Goal: Information Seeking & Learning: Compare options

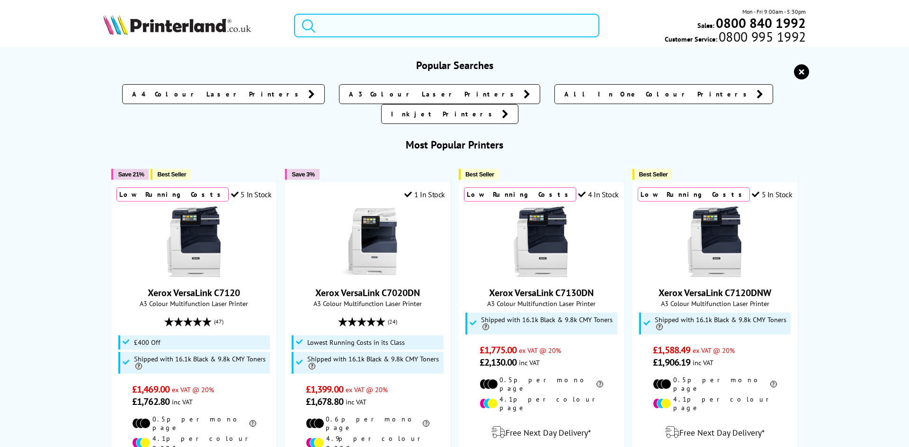
paste input "106R03501"
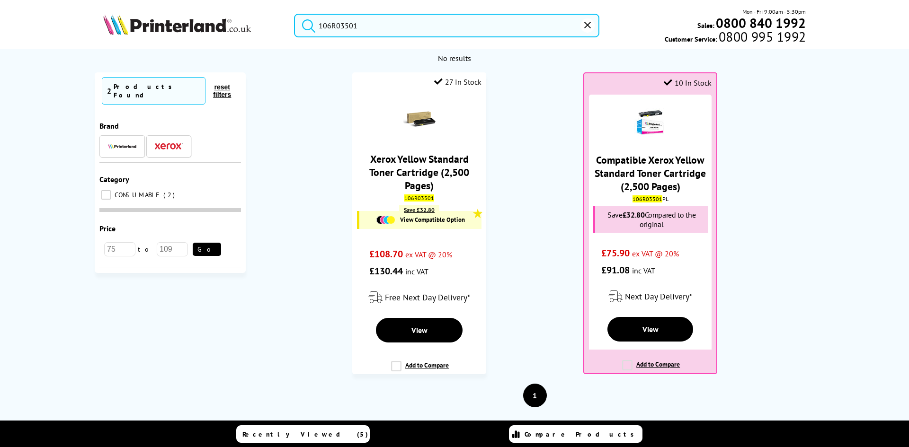
click at [519, 196] on ol "27 In Stock Xerox Yellow Standard Toner Cartridge (2,500 Pages) 106R03501 Save …" at bounding box center [534, 227] width 559 height 311
click at [814, 282] on div "Currently Selected 2 Products Found reset filters Brand Category CONSUMABLE" at bounding box center [454, 251] width 738 height 359
click at [345, 27] on input "106R03501" at bounding box center [446, 26] width 305 height 24
drag, startPoint x: 345, startPoint y: 27, endPoint x: 340, endPoint y: 24, distance: 5.8
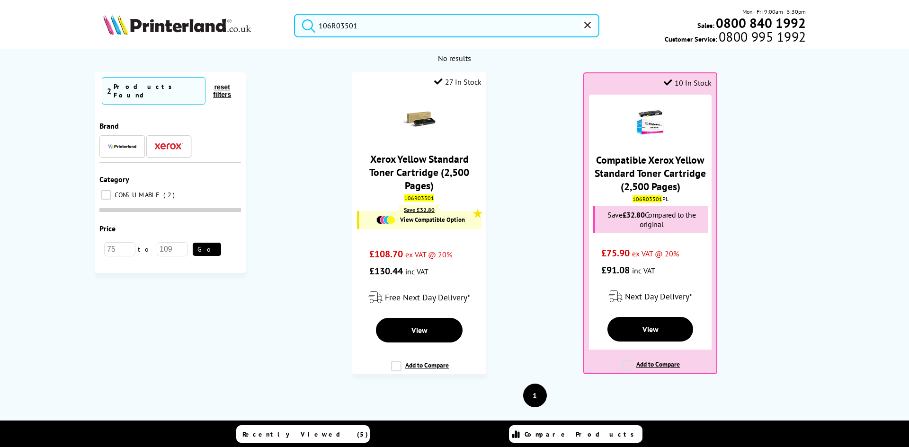
click at [340, 24] on input "106R03501" at bounding box center [446, 26] width 305 height 24
paste input "3PZ95A"
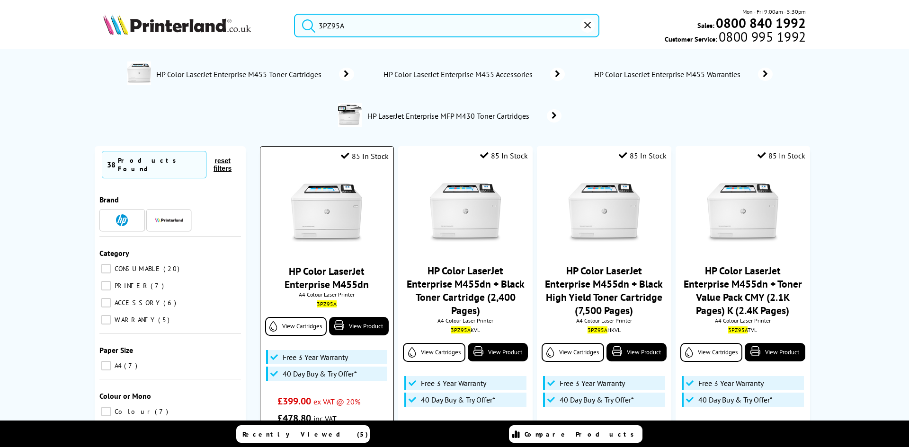
type input "3PZ95A"
click at [303, 207] on img at bounding box center [326, 213] width 71 height 71
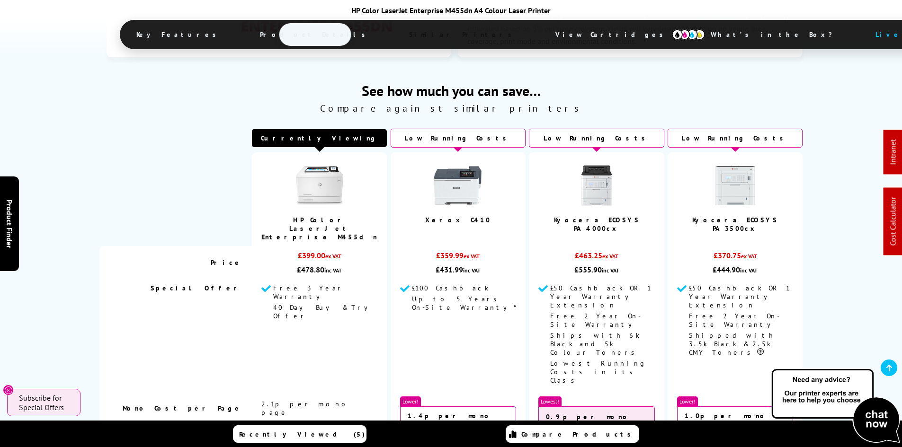
scroll to position [2367, 0]
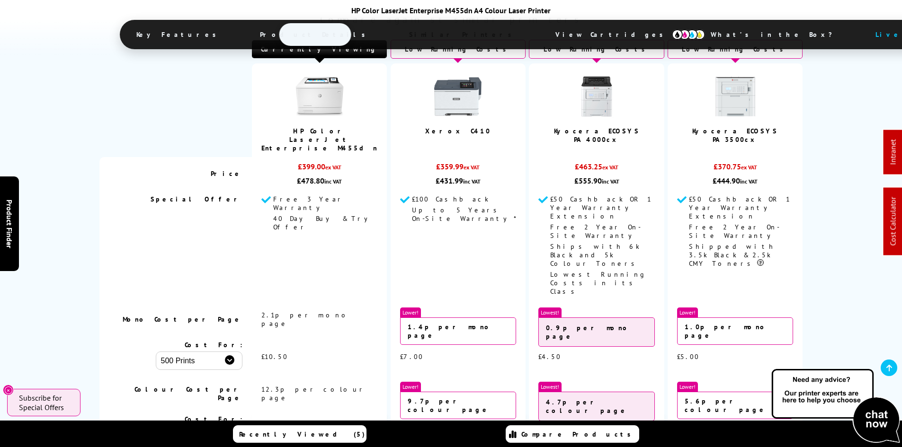
click at [541, 31] on span "View Cartridges" at bounding box center [613, 34] width 145 height 25
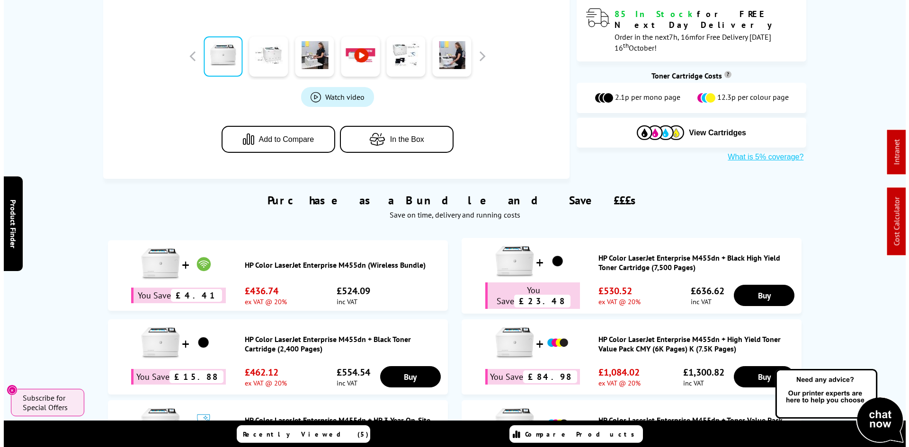
scroll to position [0, 0]
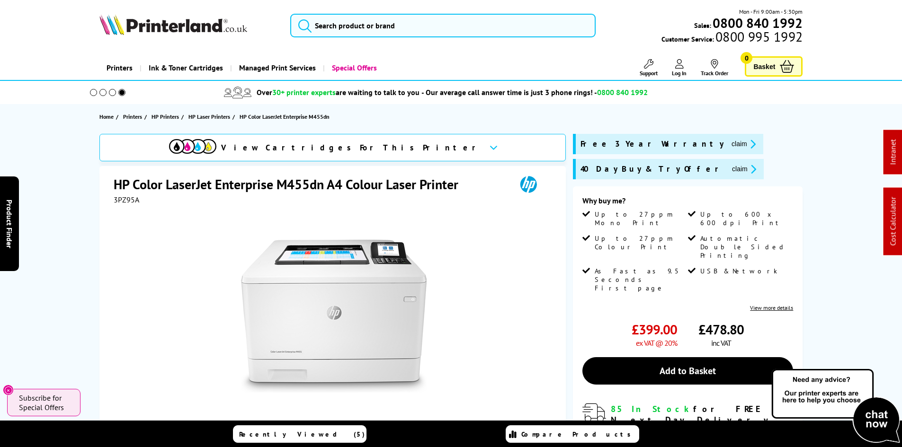
drag, startPoint x: 190, startPoint y: 268, endPoint x: 179, endPoint y: 111, distance: 158.0
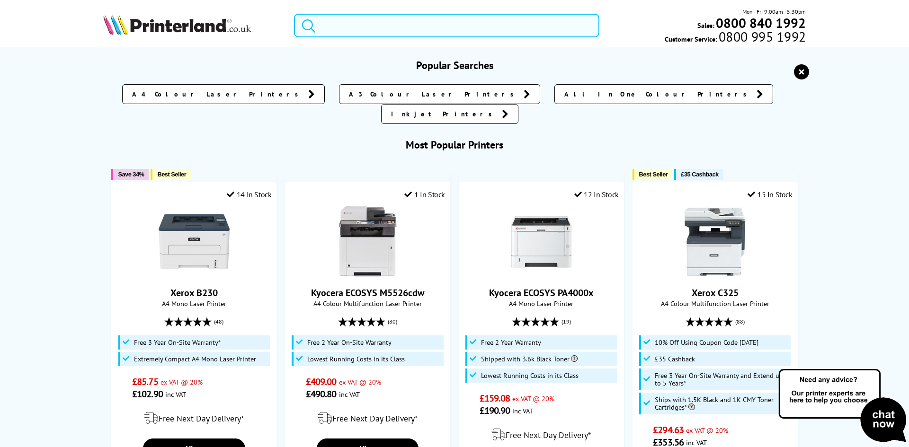
paste input "HLL2865DWQJ1"
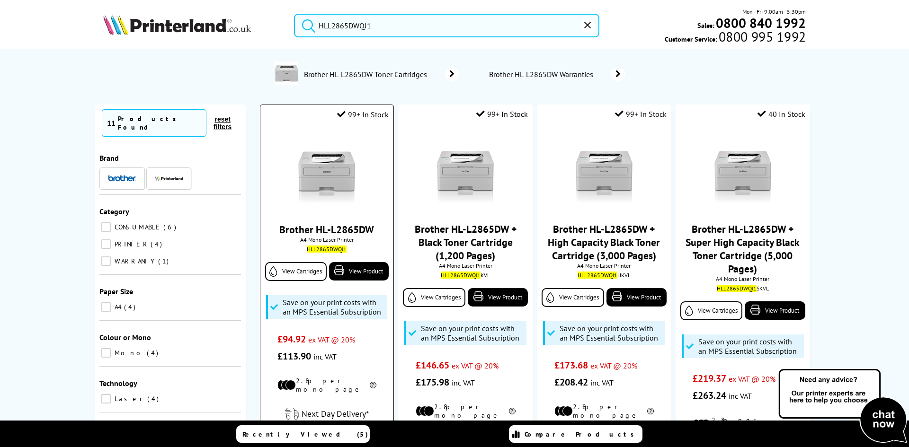
type input "HLL2865DWQJ1"
click at [322, 160] on img at bounding box center [326, 171] width 71 height 71
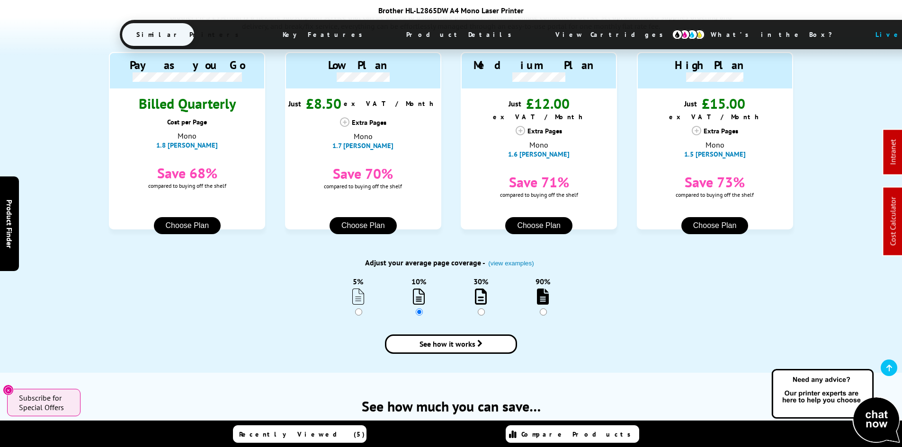
scroll to position [1041, 0]
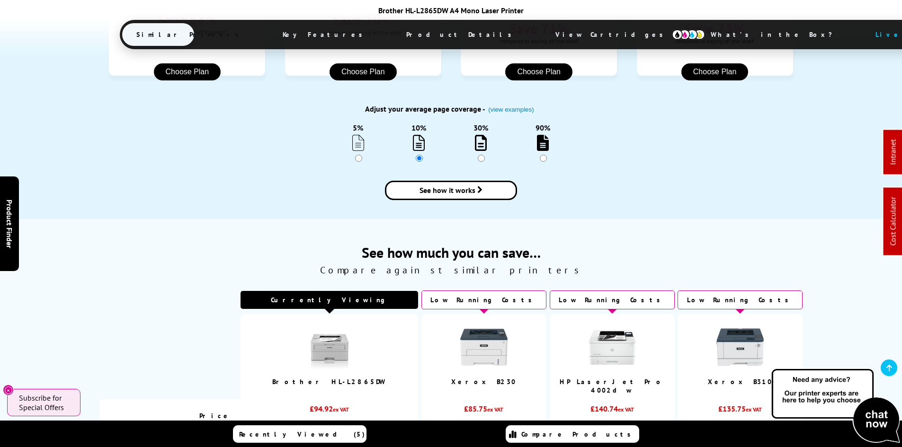
click at [91, 250] on div "See how much you can save… Compare against similar printers Currently Viewing" at bounding box center [450, 415] width 757 height 392
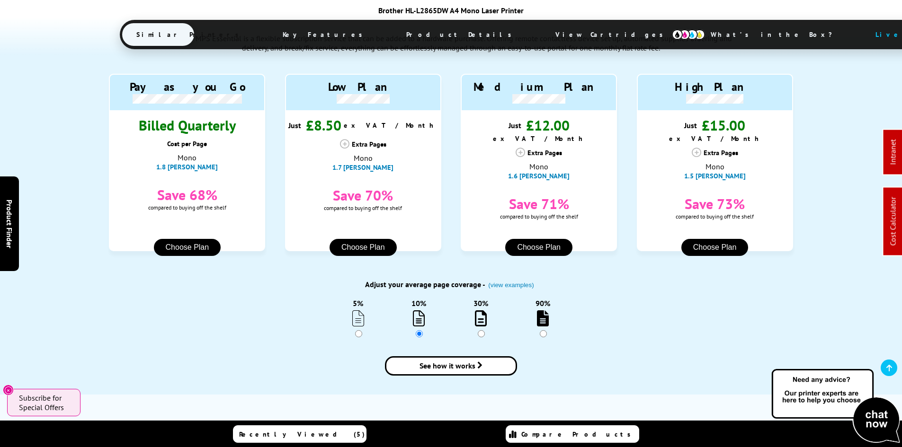
scroll to position [0, 0]
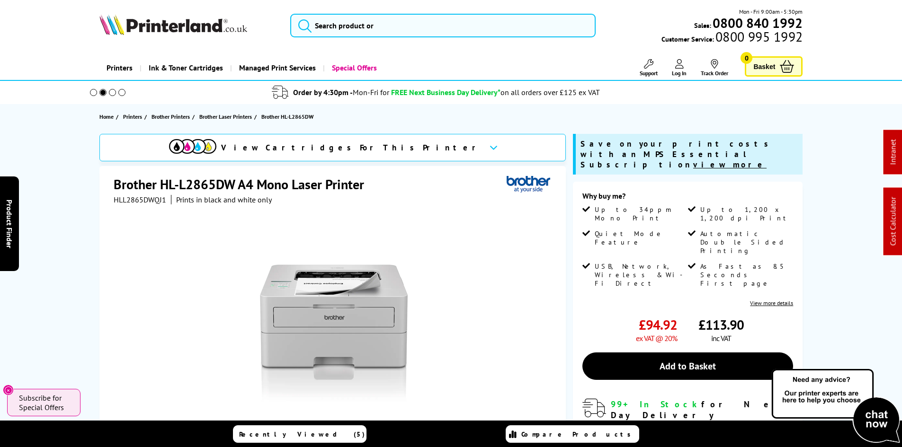
drag, startPoint x: 92, startPoint y: 306, endPoint x: 85, endPoint y: 135, distance: 171.0
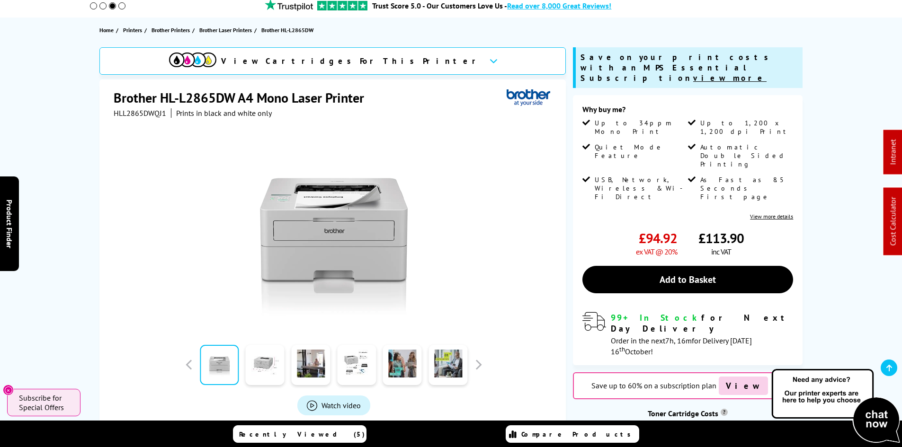
scroll to position [95, 0]
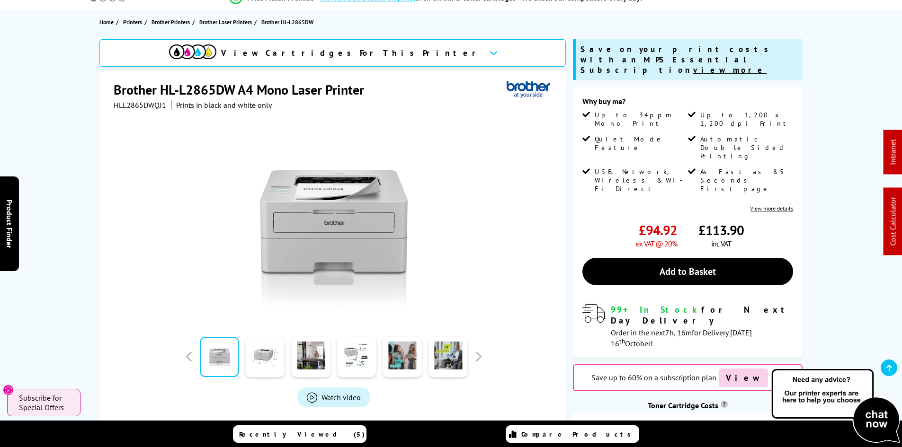
click at [74, 168] on div "View Cartridges For This Printer Brother HL-L2865DW A4 Mono Laser Printer HLL28…" at bounding box center [450, 265] width 757 height 453
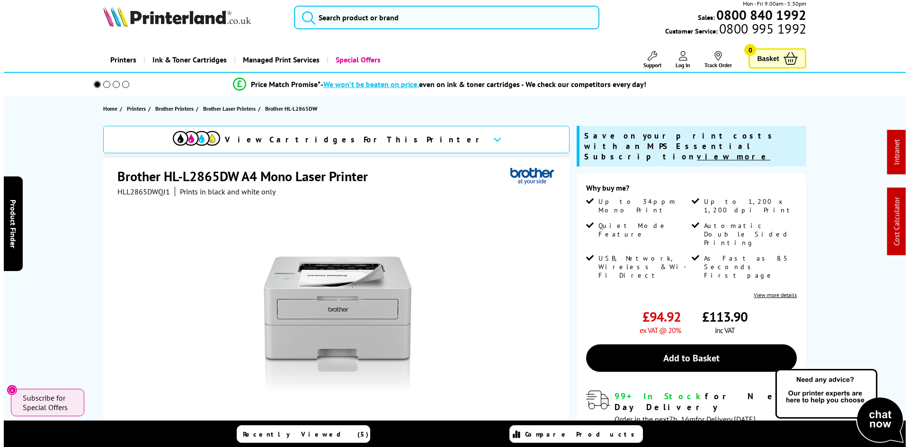
scroll to position [0, 0]
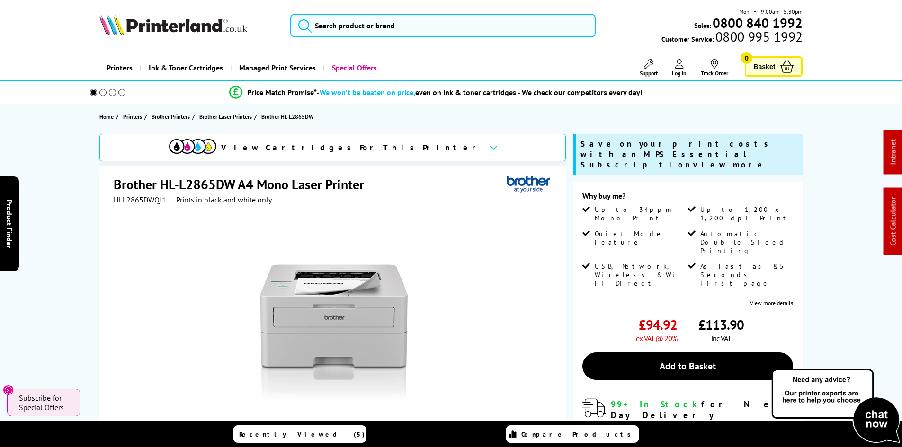
drag, startPoint x: 87, startPoint y: 228, endPoint x: 98, endPoint y: 192, distance: 37.6
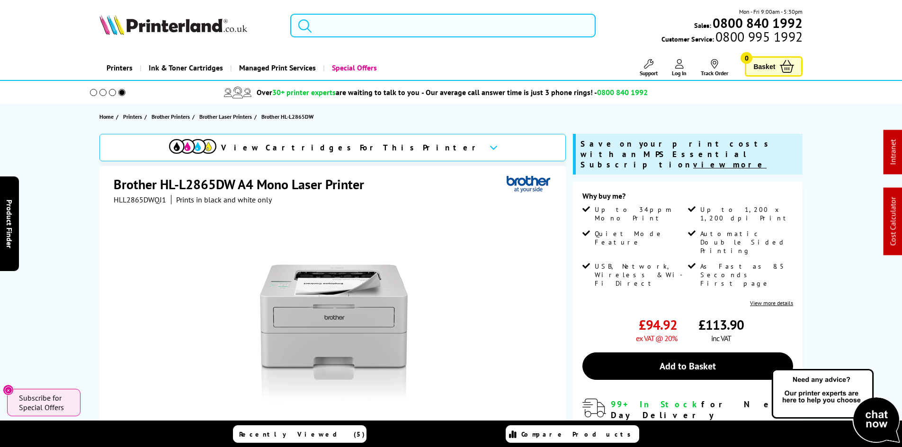
click at [349, 22] on input "search" at bounding box center [442, 26] width 305 height 24
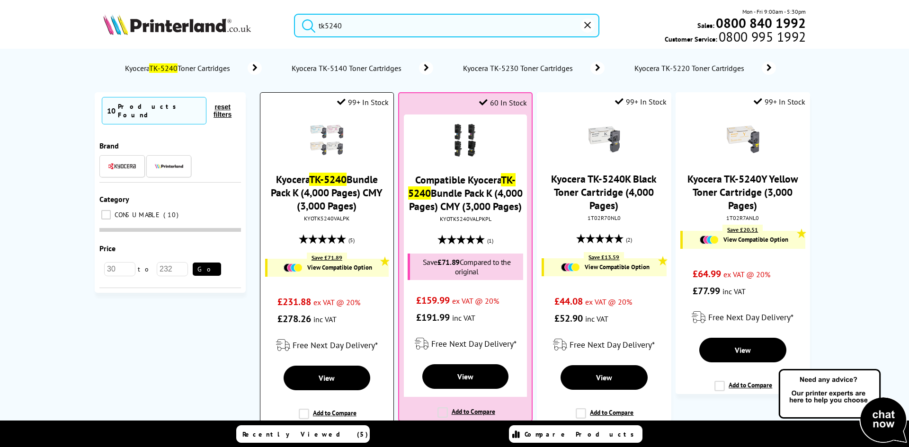
type input "tk5240"
click at [351, 181] on link "Kyocera TK-5240 Bundle Pack K (4,000 Pages) CMY (3,000 Pages)" at bounding box center [327, 193] width 112 height 40
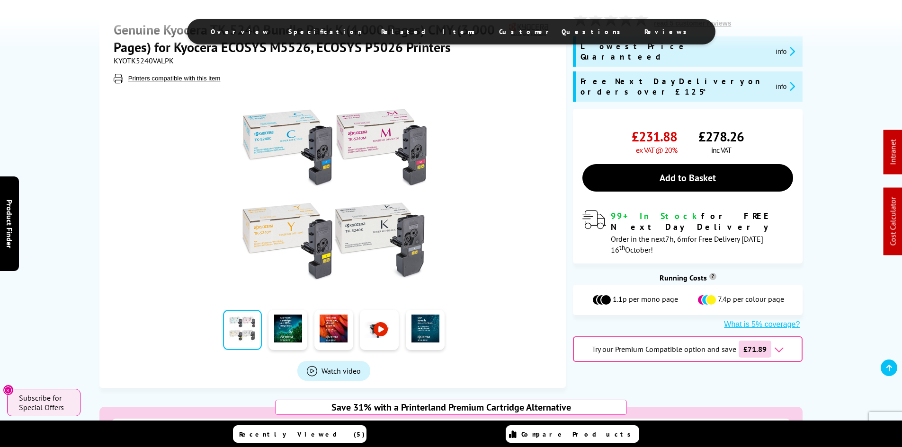
scroll to position [331, 0]
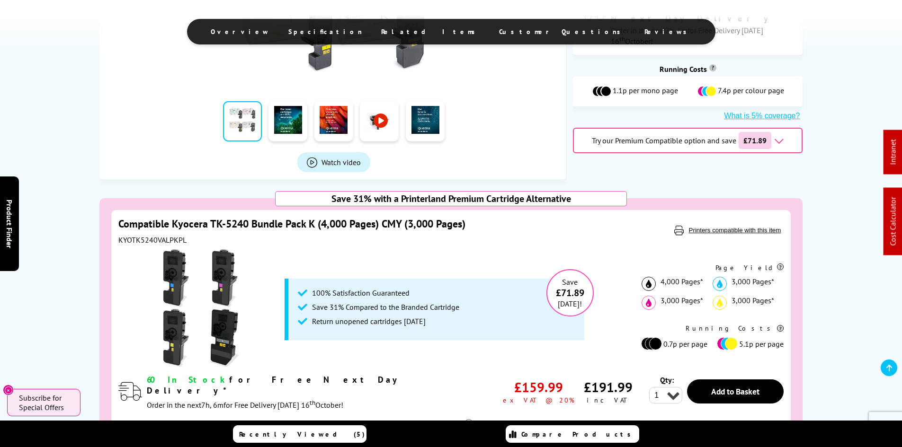
click at [168, 238] on div "KYOTK5240VALPKPL" at bounding box center [351, 239] width 466 height 9
copy div "KYOTK5240VALPKPL"
click at [84, 243] on div "Save 31% with a Printerland Premium Cartridge Alternative Compatible Kyocera TK…" at bounding box center [450, 340] width 757 height 285
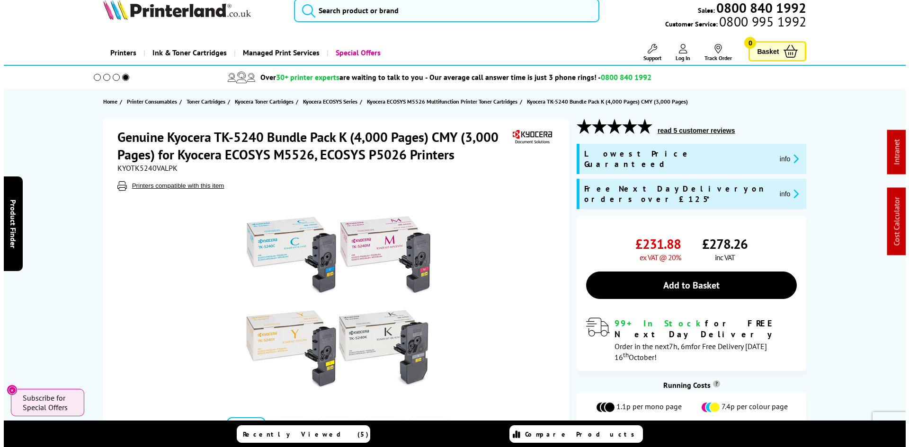
scroll to position [0, 0]
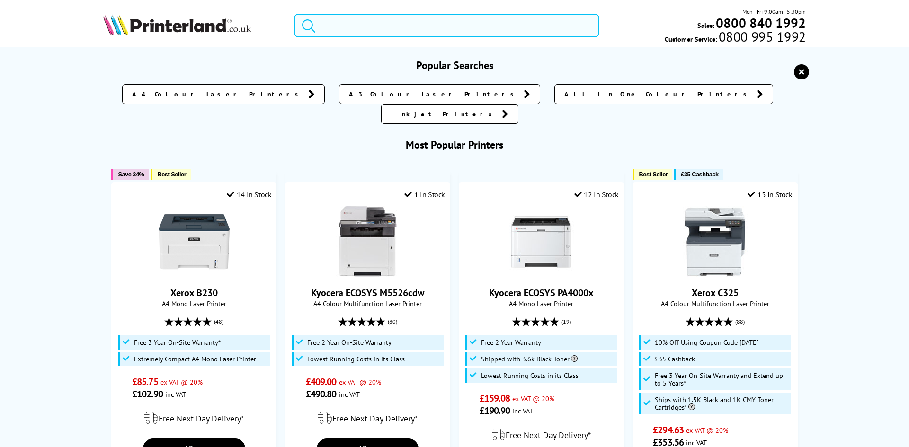
paste input "3PZ95A"
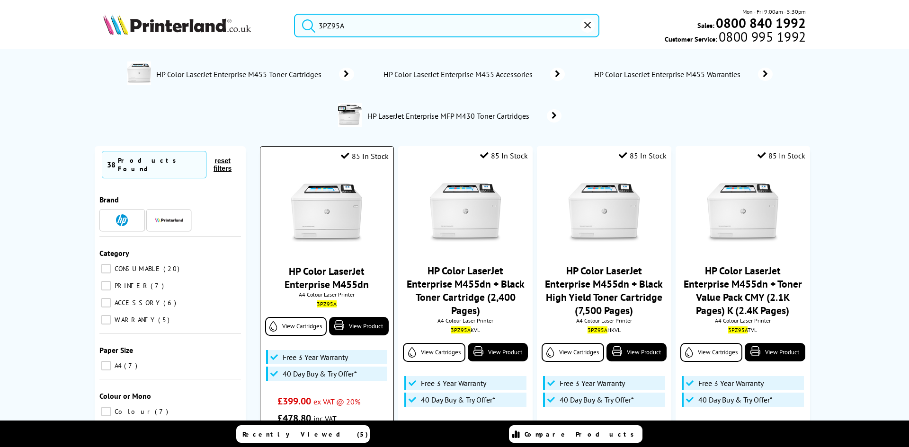
type input "3PZ95A"
click at [332, 219] on img at bounding box center [326, 213] width 71 height 71
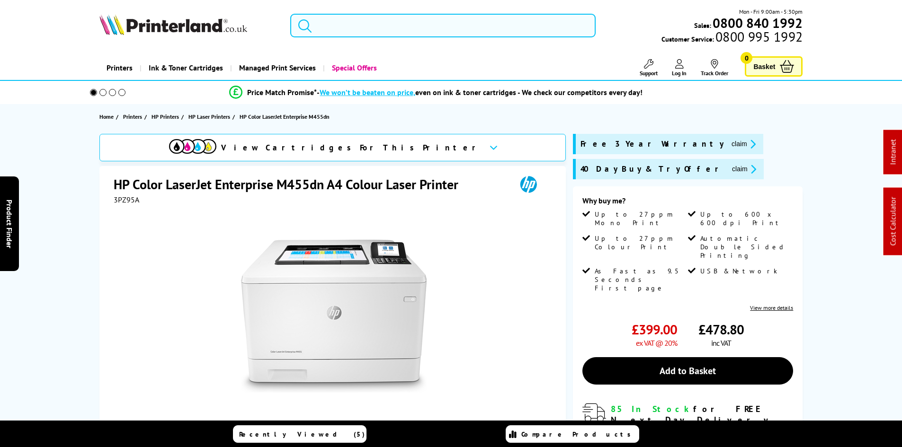
click at [87, 239] on div "View Cartridges For This Printer HP Color LaserJet Enterprise M455dn A4 Colour …" at bounding box center [450, 355] width 757 height 442
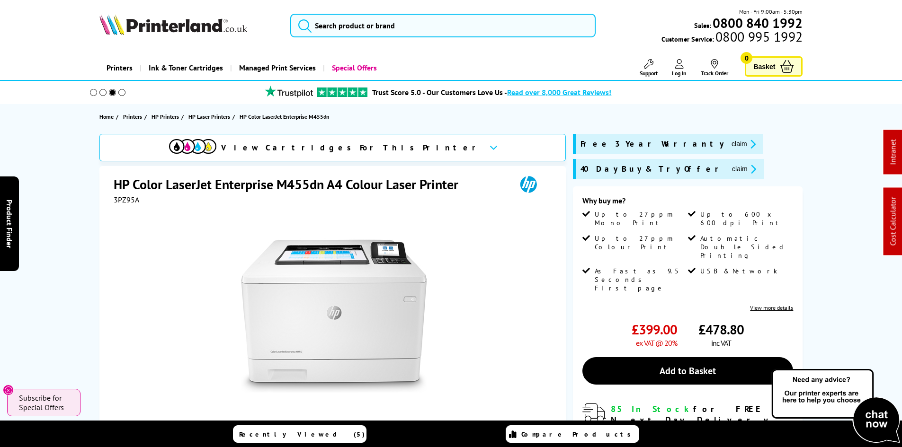
click at [83, 242] on div "View Cartridges For This Printer HP Color LaserJet Enterprise M455dn A4 Colour …" at bounding box center [450, 354] width 757 height 440
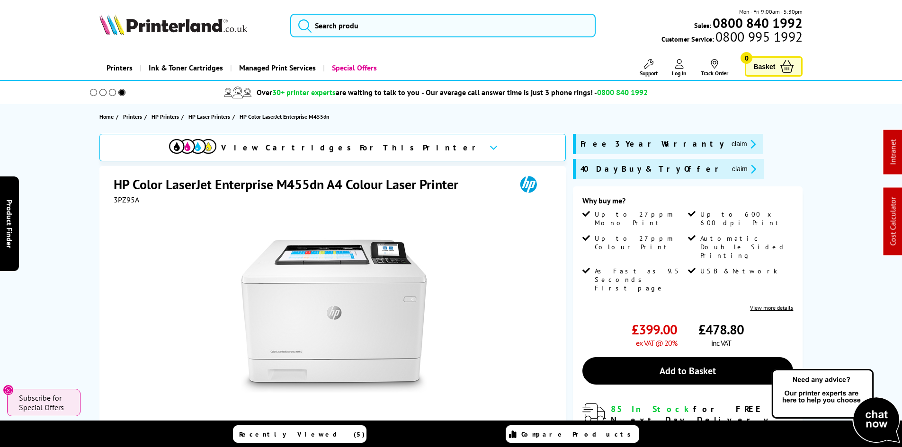
click at [85, 242] on div "View Cartridges For This Printer HP Color LaserJet Enterprise M455dn A4 Colour …" at bounding box center [450, 354] width 757 height 440
click at [88, 243] on div "View Cartridges For This Printer HP Color LaserJet Enterprise M455dn A4 Colour …" at bounding box center [450, 354] width 757 height 440
click at [648, 68] on icon at bounding box center [648, 63] width 9 height 9
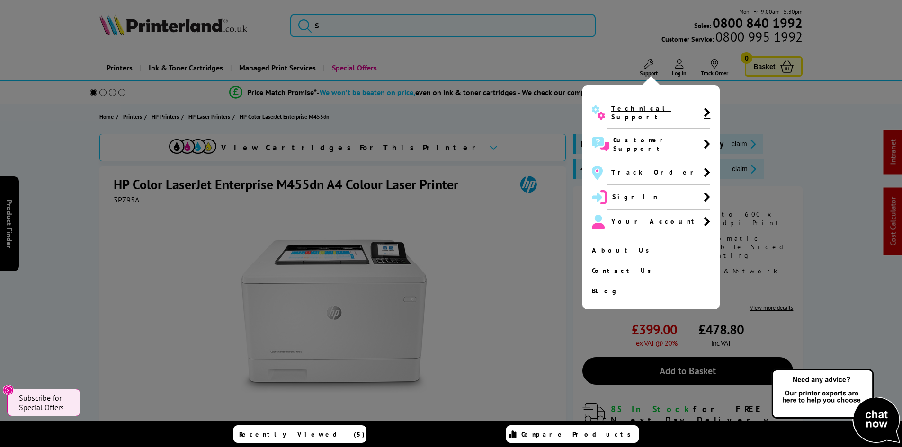
click at [638, 111] on span "Technical Support" at bounding box center [657, 112] width 92 height 17
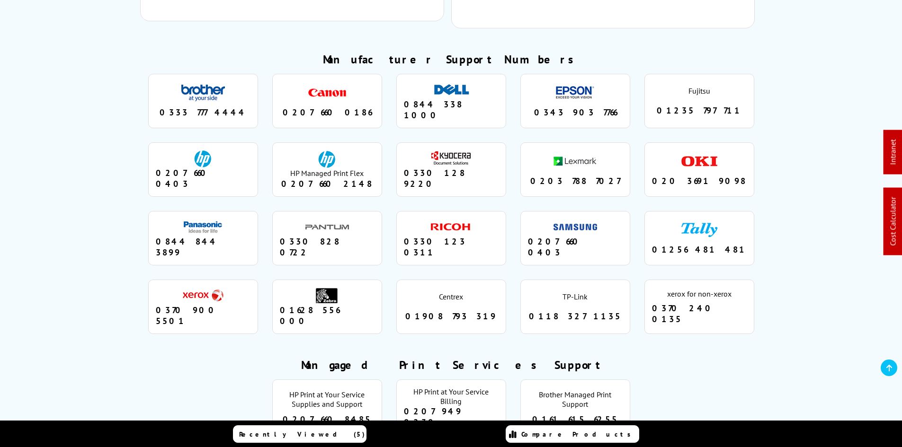
scroll to position [808, 0]
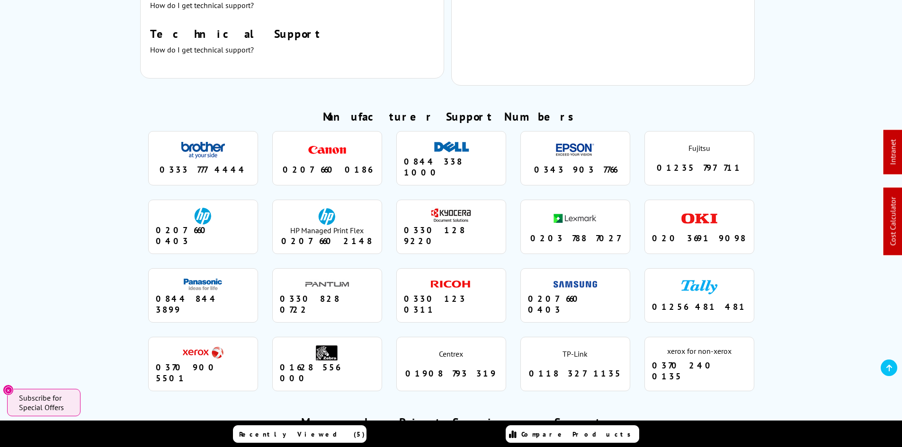
click at [128, 292] on div "Manufacturer Support Numbers brother 0333 777 4444 canon 0207 660 0186 dell 084…" at bounding box center [450, 253] width 661 height 289
click at [149, 288] on ul "brother 0333 777 4444 canon 0207 660 0186 dell 0844 338 1000 epson 0343 903 776…" at bounding box center [451, 261] width 622 height 275
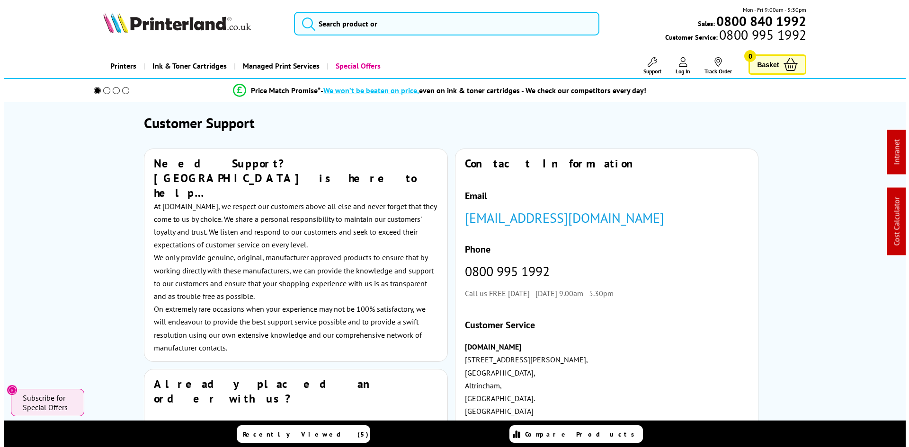
scroll to position [0, 0]
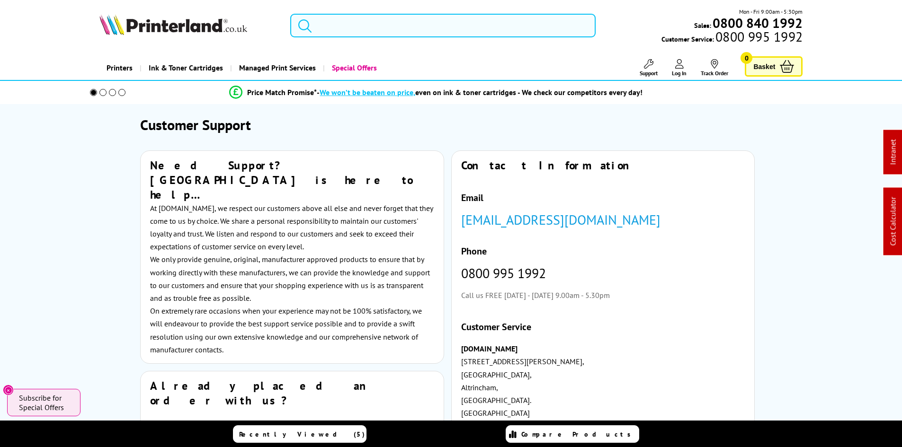
click at [330, 24] on input "search" at bounding box center [442, 26] width 305 height 24
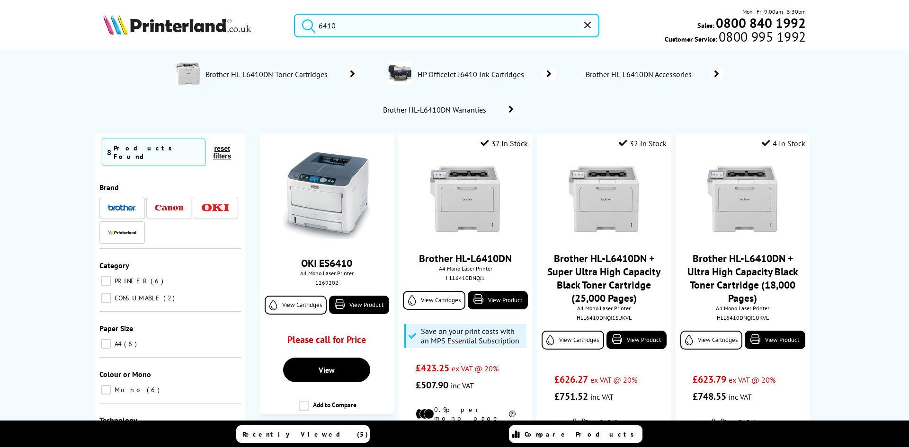
click at [398, 32] on input "6410" at bounding box center [446, 26] width 305 height 24
type input "q"
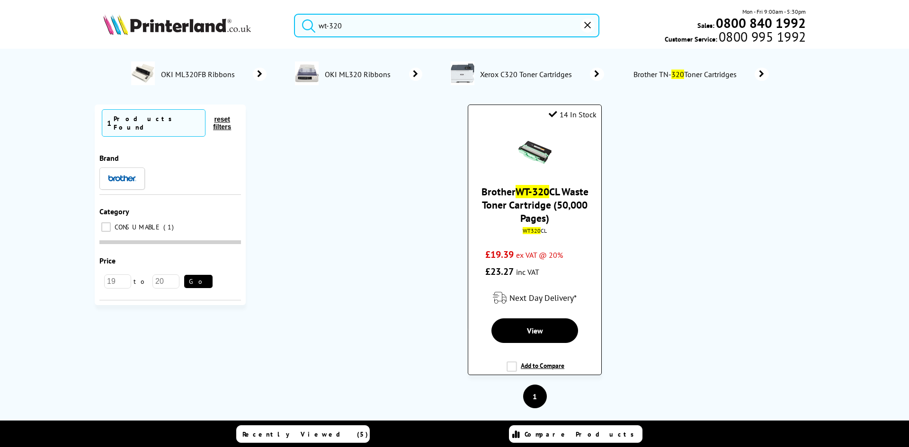
click at [532, 232] on mark "WT320" at bounding box center [532, 230] width 18 height 7
copy div "WT320 CL"
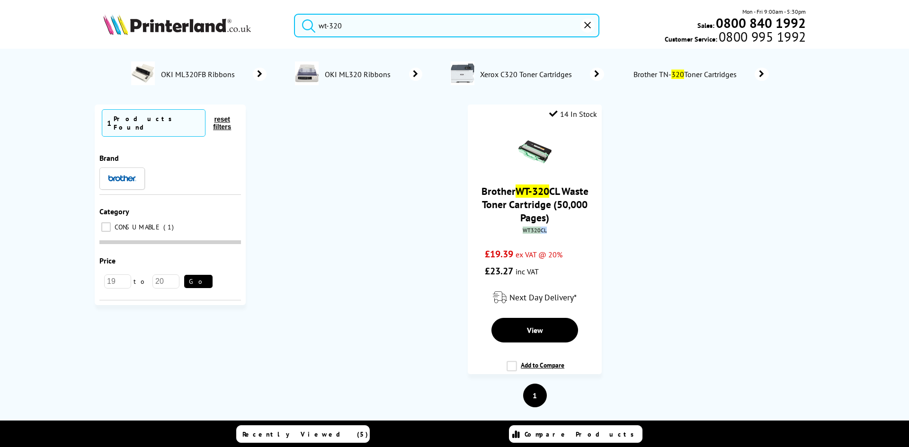
click at [329, 33] on input "wt-320" at bounding box center [446, 26] width 305 height 24
click at [360, 28] on input "wt-320" at bounding box center [446, 26] width 305 height 24
click at [295, 29] on form "wt-320" at bounding box center [446, 26] width 305 height 24
paste input "HLL2865DWQJ1"
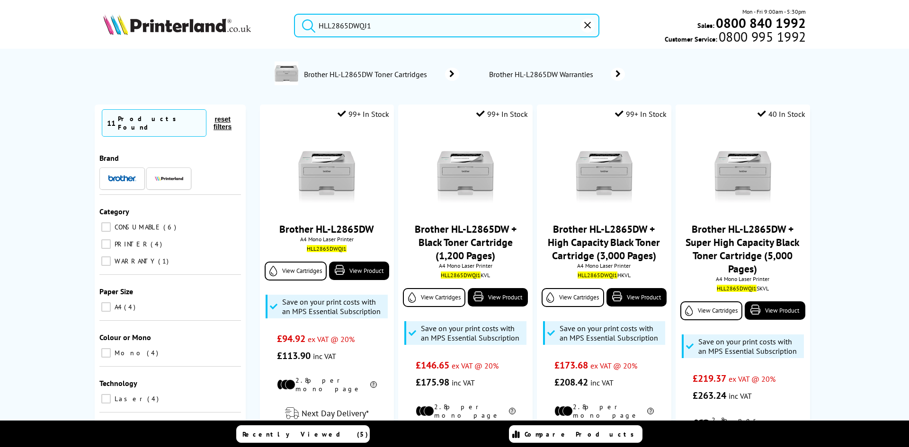
type input "HLL2865DWQJ1"
click at [294, 14] on button "submit" at bounding box center [306, 24] width 24 height 21
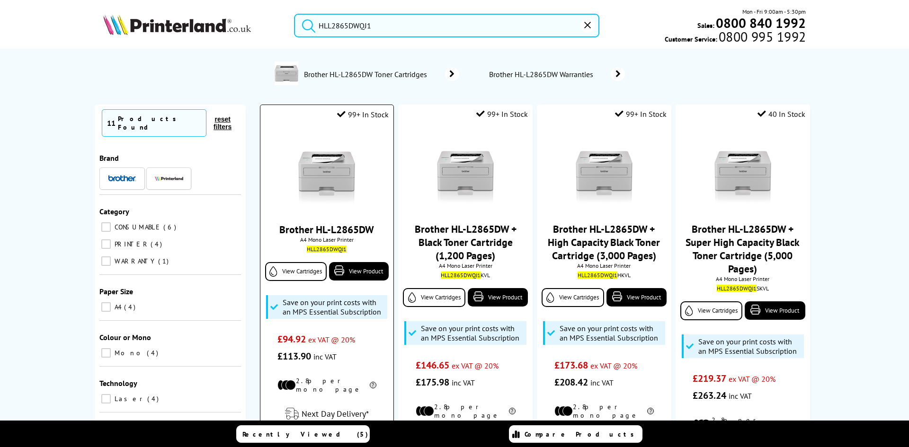
click at [323, 171] on img at bounding box center [326, 171] width 71 height 71
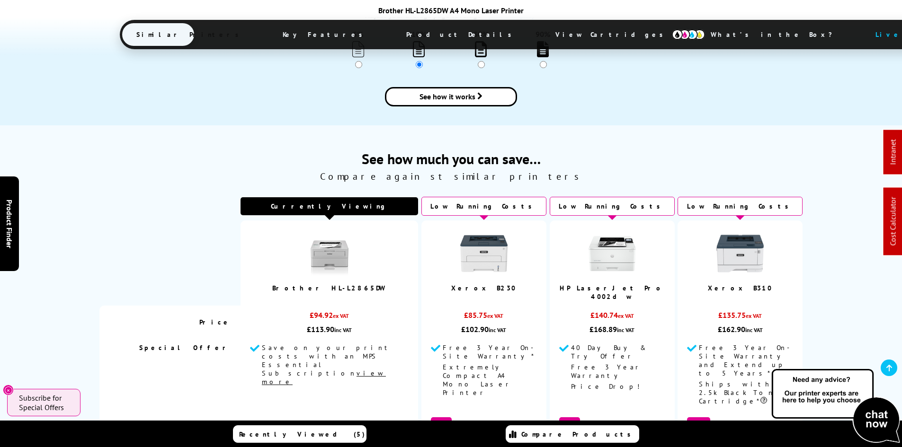
scroll to position [1136, 0]
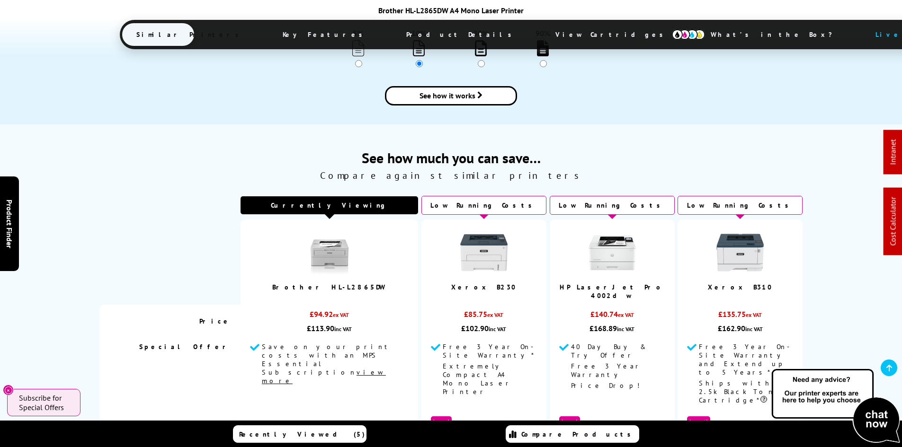
click at [460, 237] on img at bounding box center [483, 252] width 47 height 47
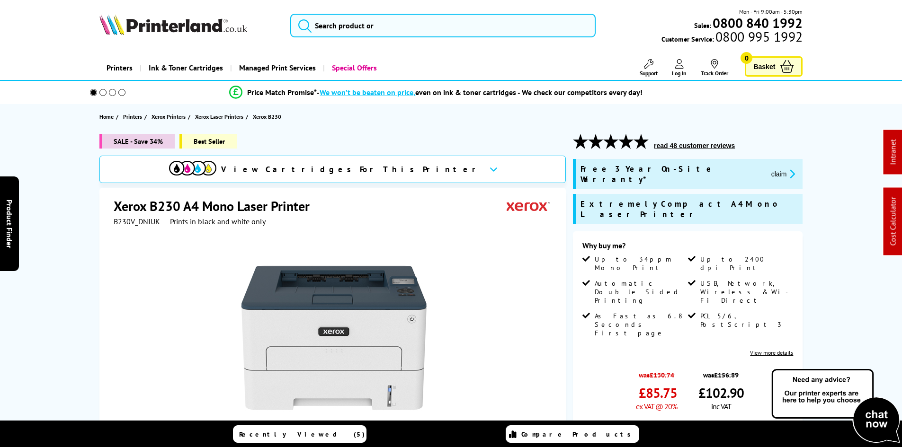
click at [133, 223] on span "B230V_DNIUK" at bounding box center [137, 221] width 46 height 9
copy span "B230V_DNIUK"
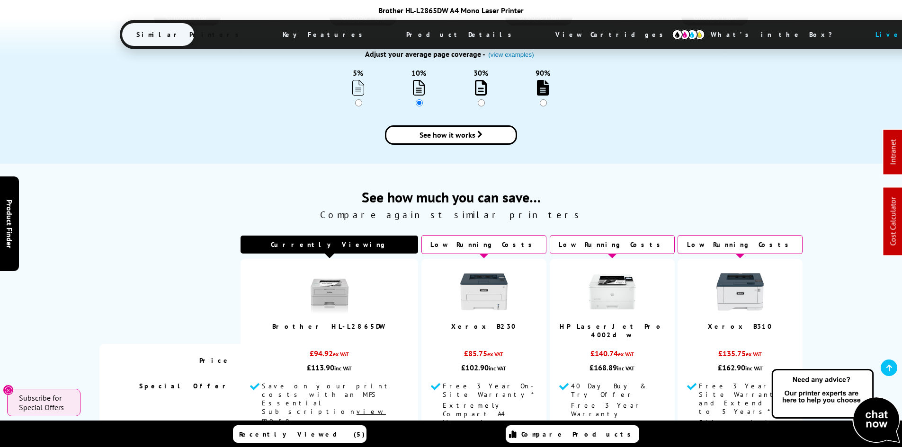
scroll to position [1113, 0]
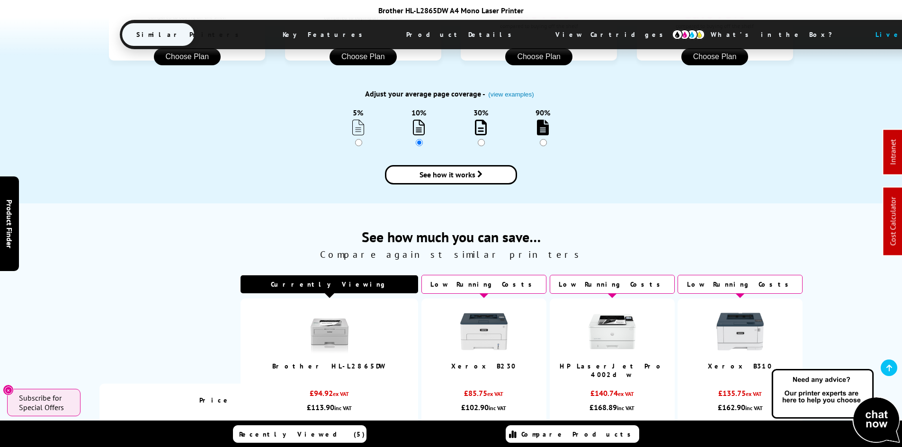
click at [477, 312] on img at bounding box center [483, 331] width 47 height 47
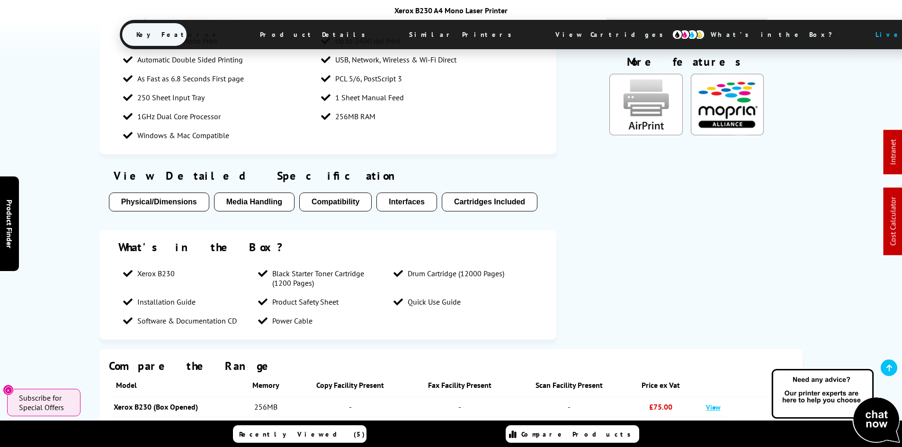
scroll to position [1420, 0]
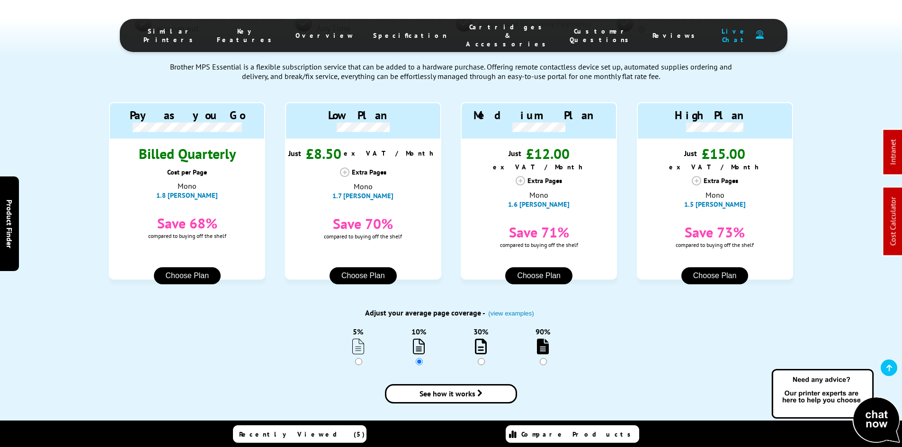
scroll to position [1113, 0]
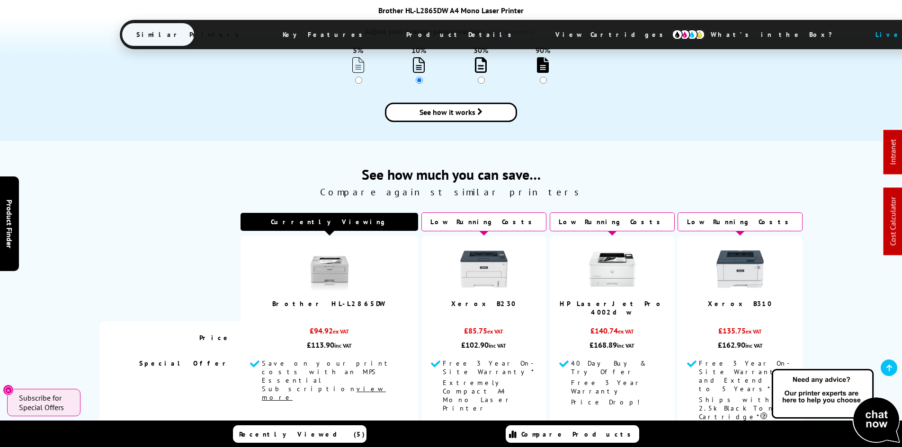
click at [461, 251] on img at bounding box center [483, 269] width 47 height 47
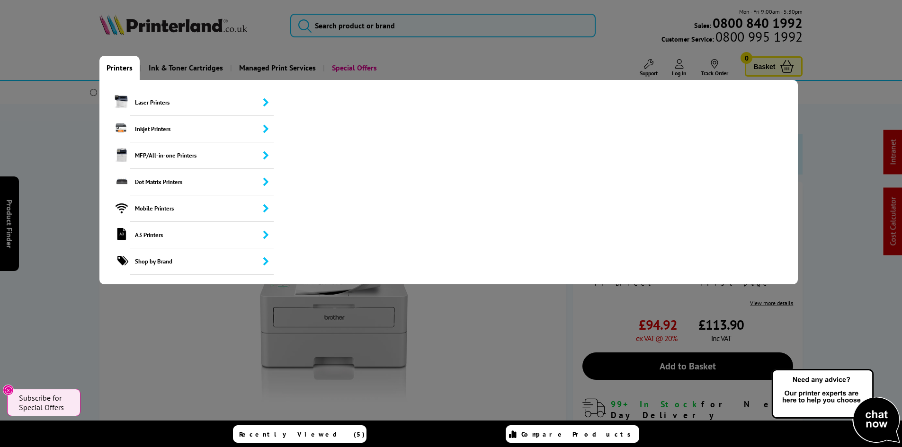
click at [118, 71] on link "Printers" at bounding box center [119, 68] width 40 height 24
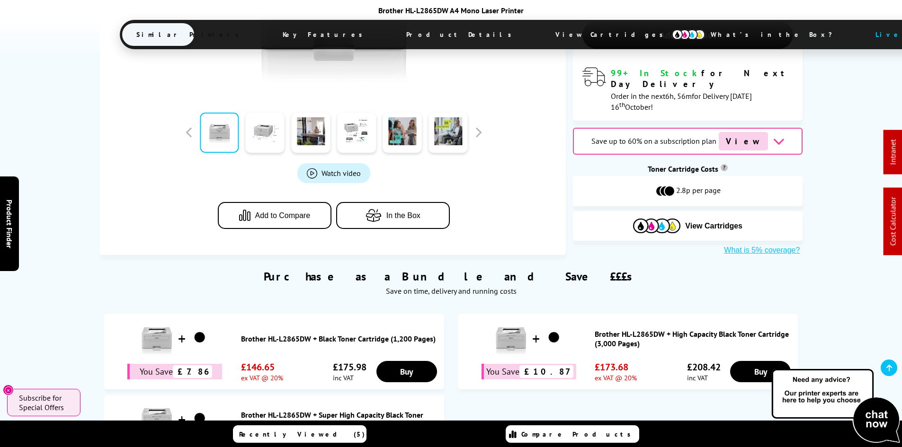
click at [392, 38] on span "Product Details" at bounding box center [461, 34] width 139 height 23
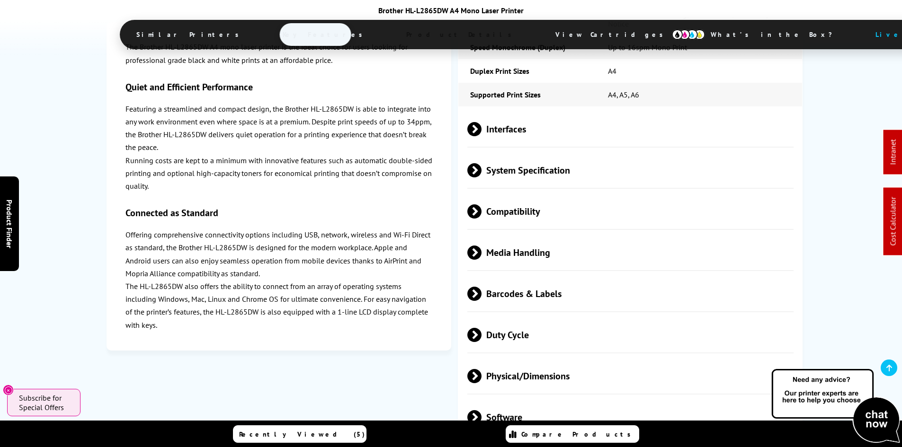
scroll to position [2263, 0]
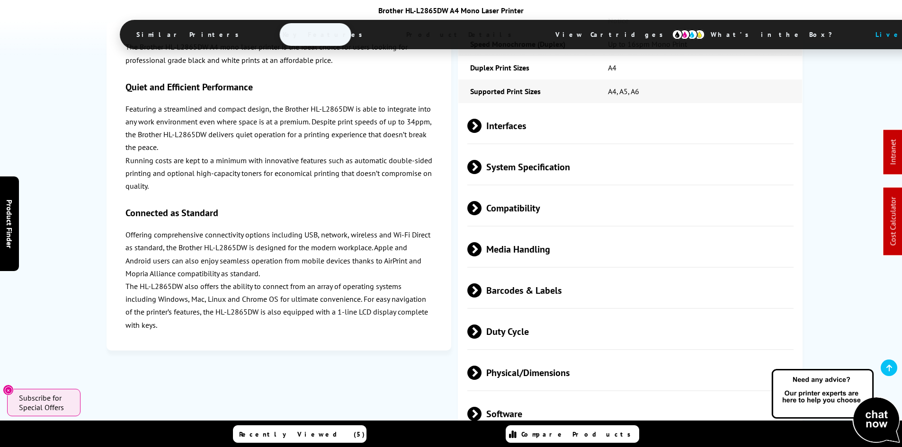
drag, startPoint x: 525, startPoint y: 323, endPoint x: 529, endPoint y: 323, distance: 4.8
click at [525, 355] on span "Physical/Dimensions" at bounding box center [630, 373] width 327 height 36
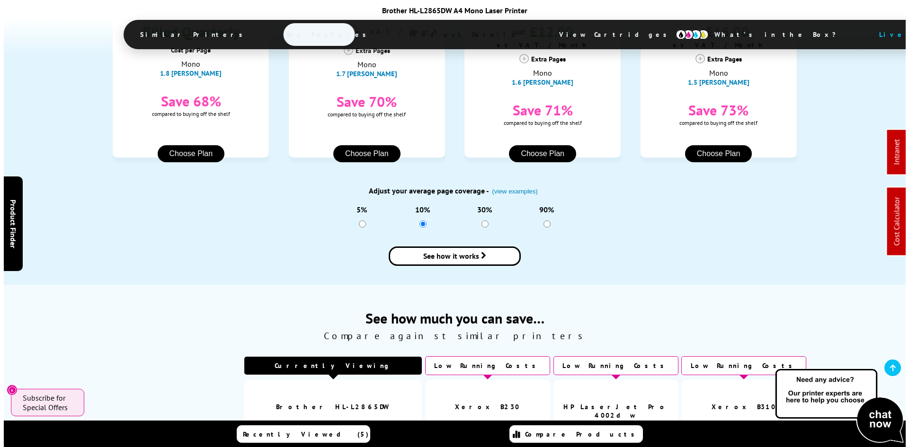
scroll to position [0, 0]
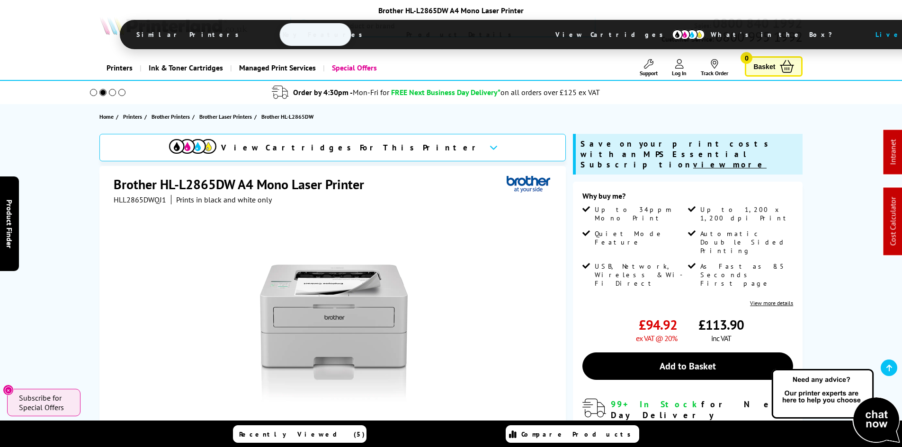
drag, startPoint x: 83, startPoint y: 331, endPoint x: 89, endPoint y: 153, distance: 178.5
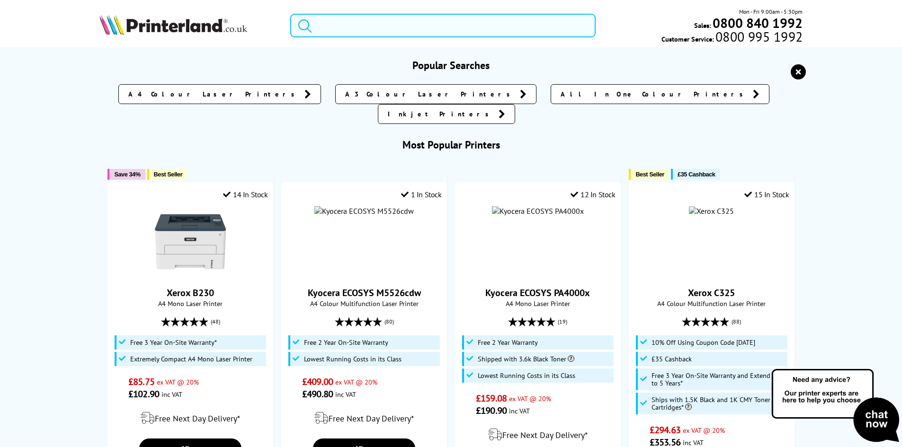
click at [372, 28] on input "search" at bounding box center [442, 26] width 305 height 24
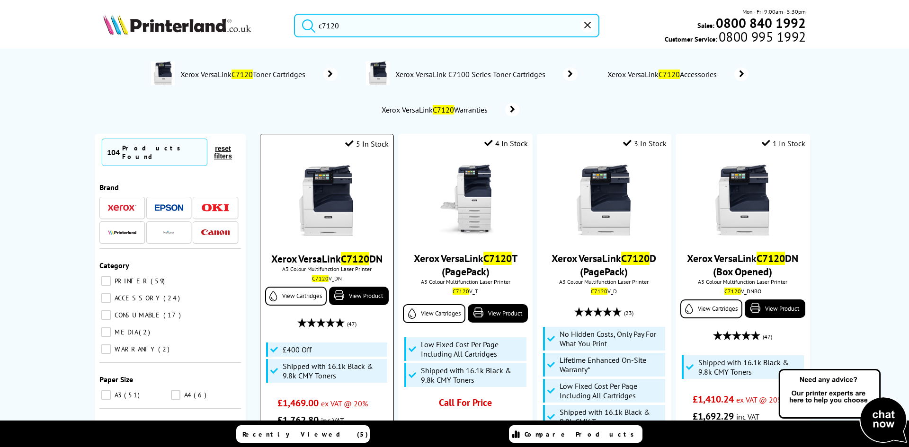
type input "c7120"
click at [341, 213] on img at bounding box center [326, 200] width 71 height 71
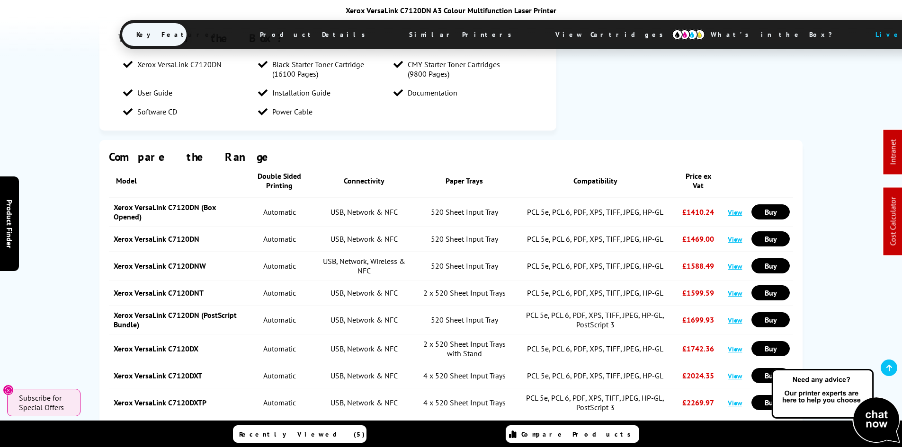
scroll to position [1696, 0]
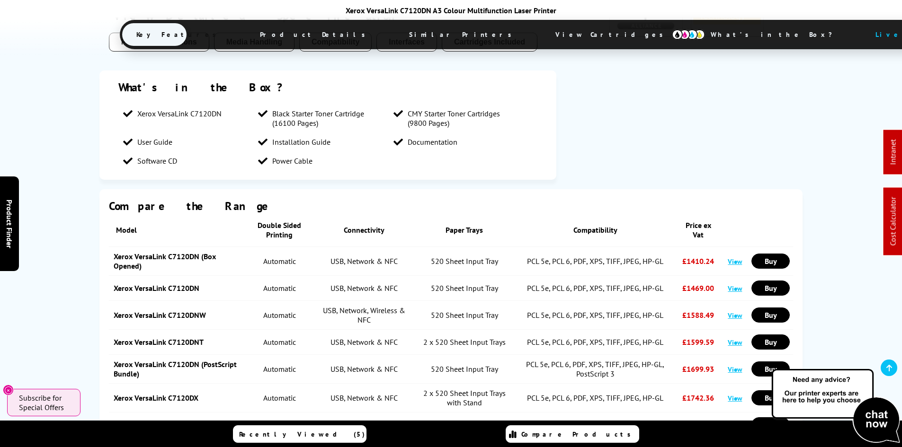
click at [739, 394] on link "View" at bounding box center [735, 398] width 14 height 9
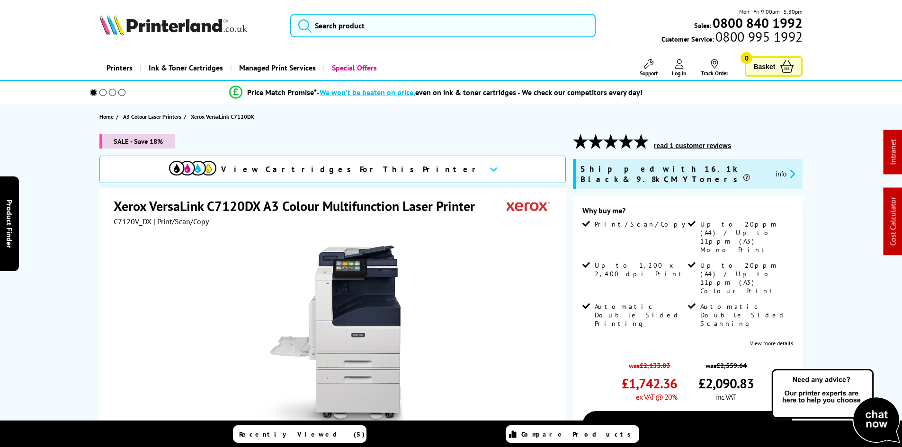
click at [139, 220] on span "C7120V_DX" at bounding box center [133, 221] width 38 height 9
copy span "C7120V_DX"
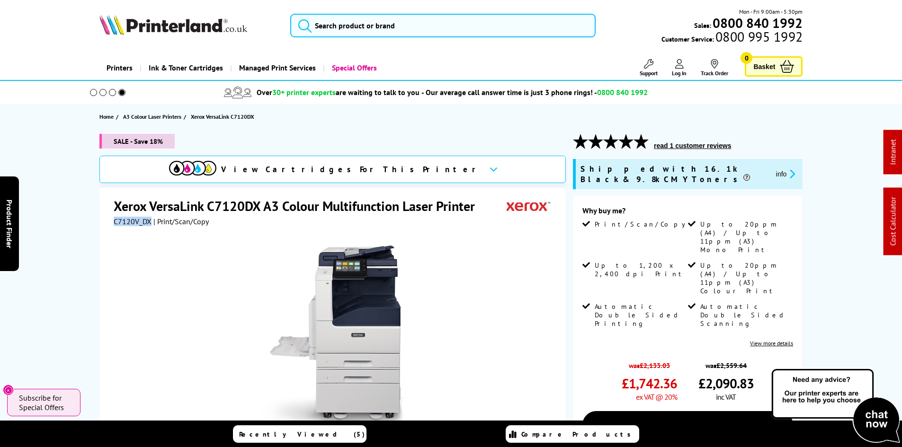
drag, startPoint x: 52, startPoint y: 184, endPoint x: 81, endPoint y: 134, distance: 57.1
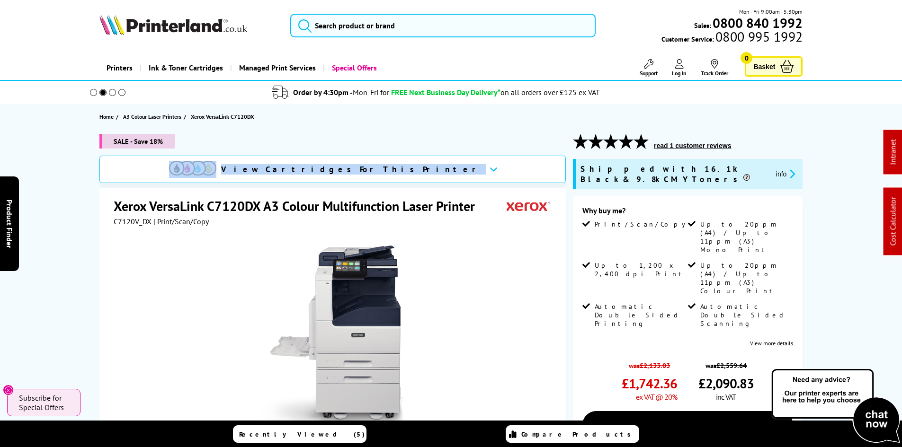
click at [73, 174] on div "SALE - Save 18% View Cartridges For This Printer Xerox VersaLink C7120DX A3 Col…" at bounding box center [450, 373] width 757 height 478
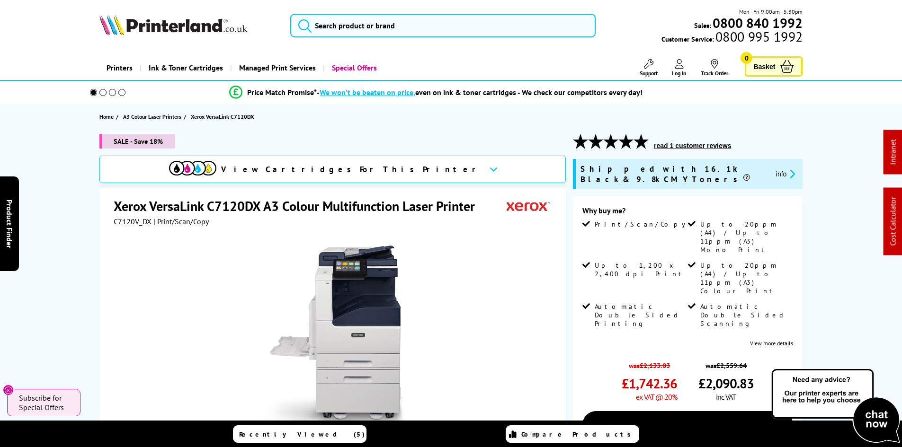
drag, startPoint x: 50, startPoint y: 214, endPoint x: 57, endPoint y: 210, distance: 8.3
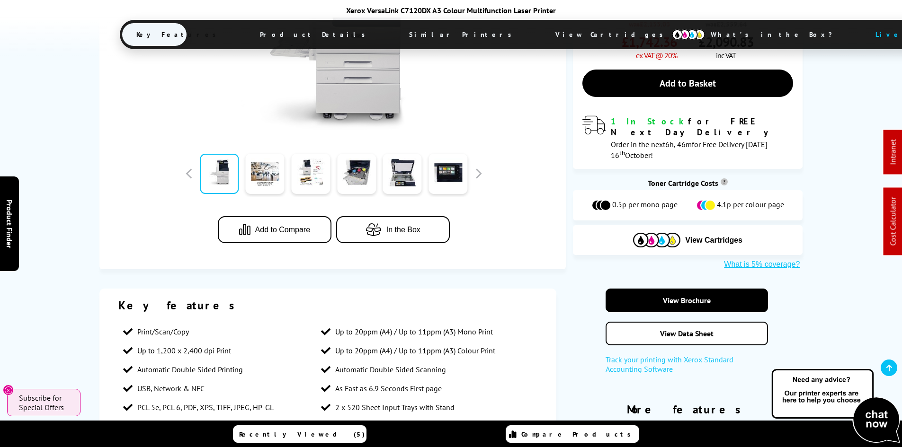
scroll to position [473, 0]
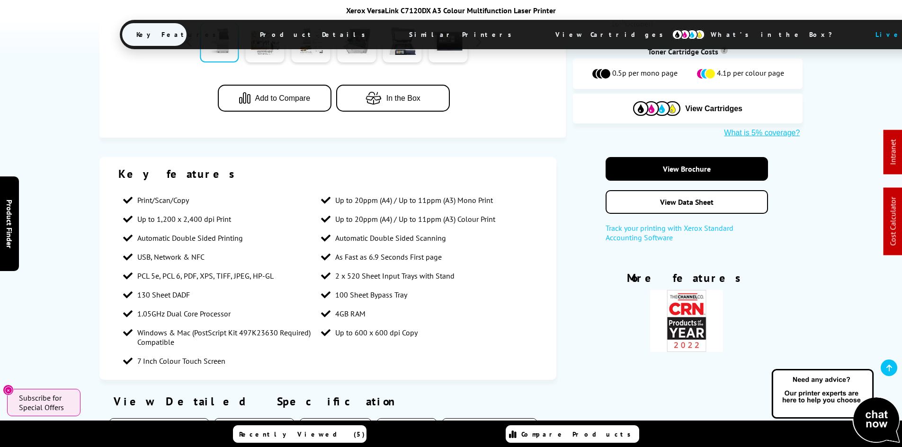
click at [541, 40] on span "View Cartridges" at bounding box center [613, 34] width 145 height 25
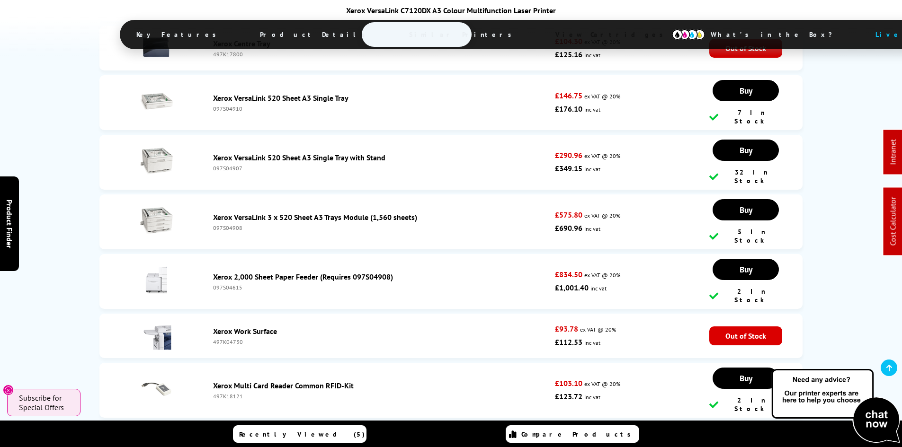
scroll to position [3982, 0]
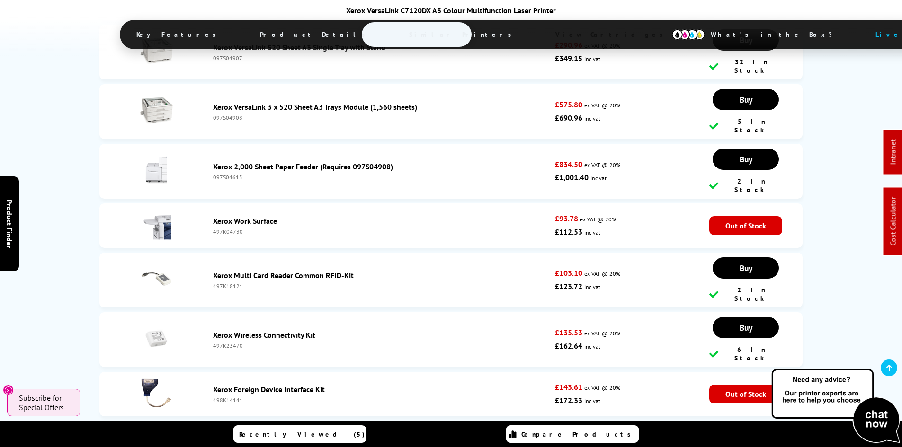
click at [222, 342] on div "497K23470" at bounding box center [382, 345] width 338 height 7
copy div "497K23470"
drag, startPoint x: 71, startPoint y: 280, endPoint x: 72, endPoint y: 288, distance: 8.3
click at [71, 280] on div "1 Year Printer Guarantee with All Premium Compatible Cartridges* Return Unopene…" at bounding box center [451, 371] width 902 height 3195
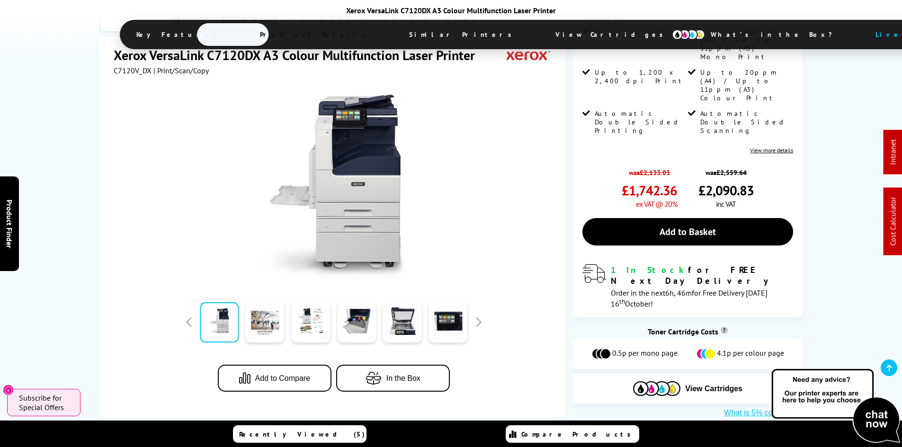
scroll to position [0, 0]
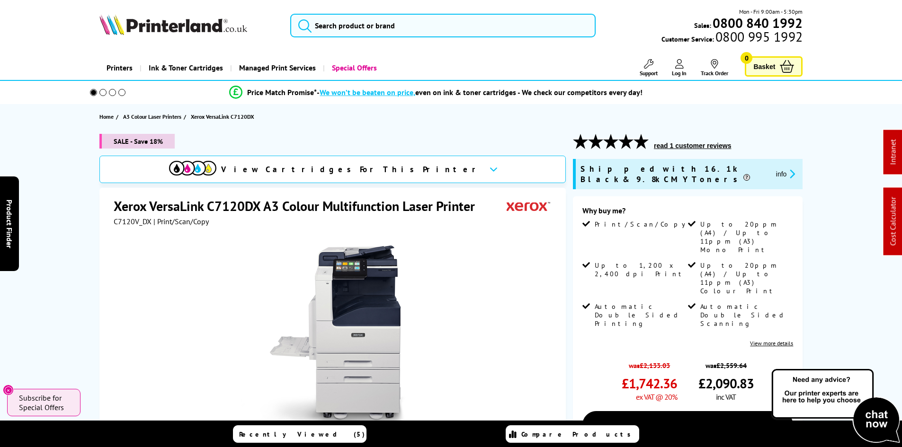
drag, startPoint x: 82, startPoint y: 266, endPoint x: 74, endPoint y: 79, distance: 187.2
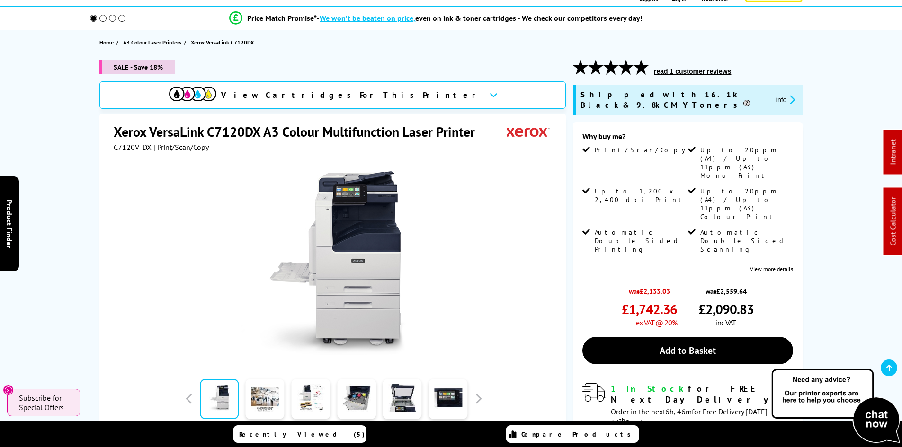
scroll to position [95, 0]
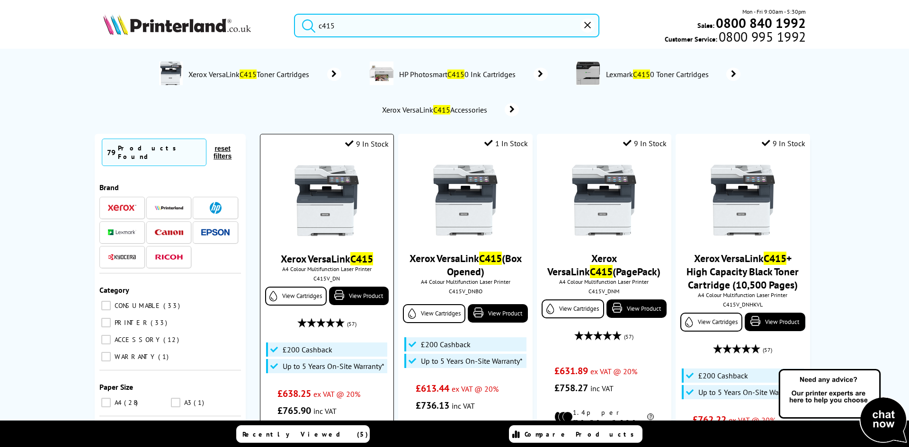
type input "c415"
click at [293, 187] on img at bounding box center [326, 200] width 71 height 71
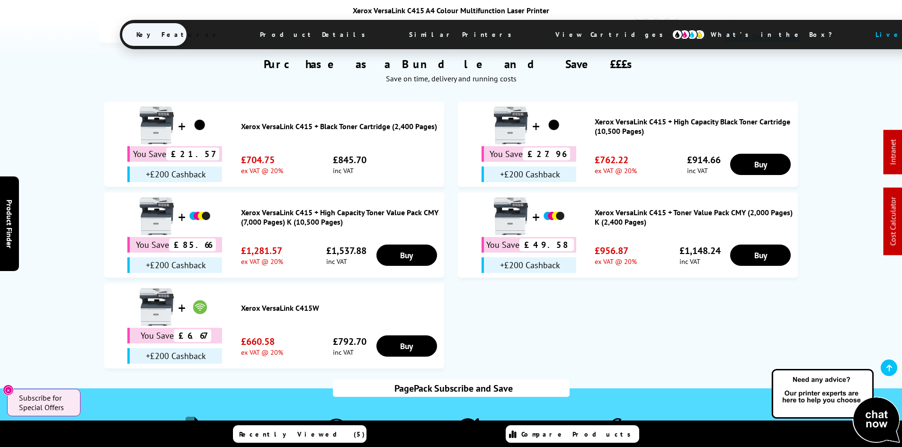
scroll to position [615, 0]
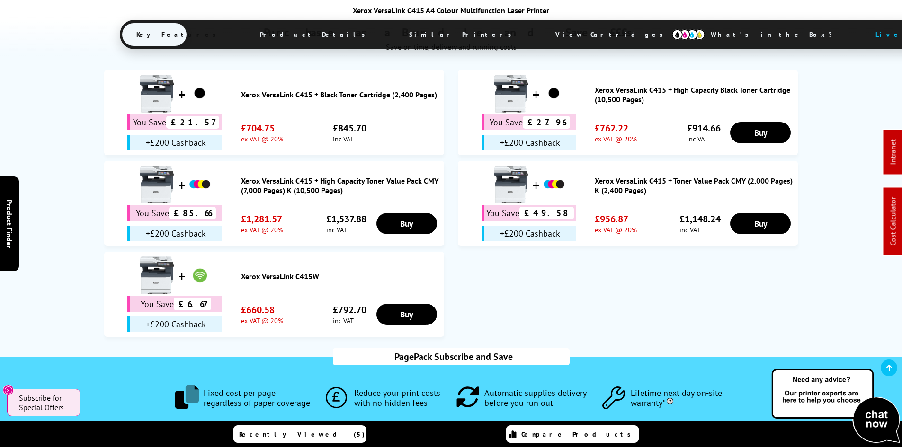
click at [541, 34] on span "View Cartridges" at bounding box center [613, 34] width 145 height 25
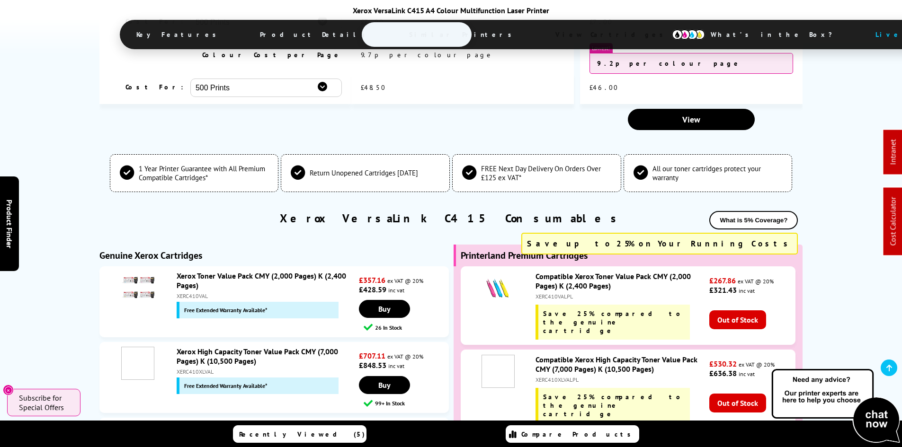
scroll to position [3576, 0]
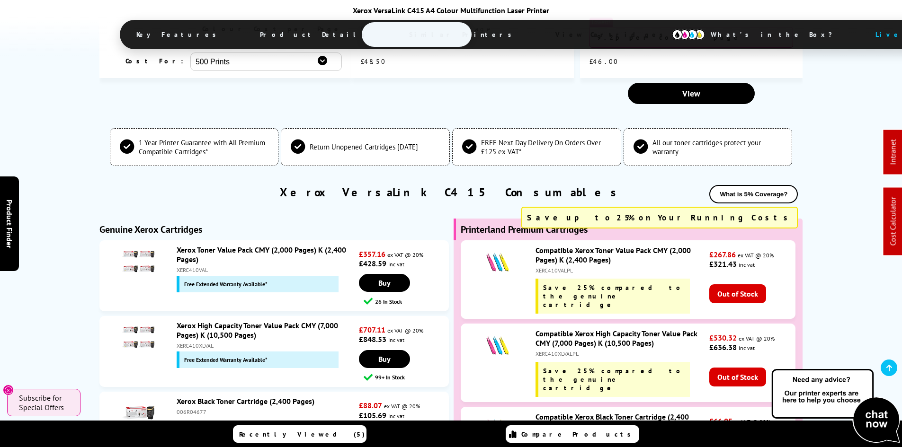
click at [200, 267] on div "XERC410VAL" at bounding box center [267, 270] width 180 height 7
copy div "XERC410VAL"
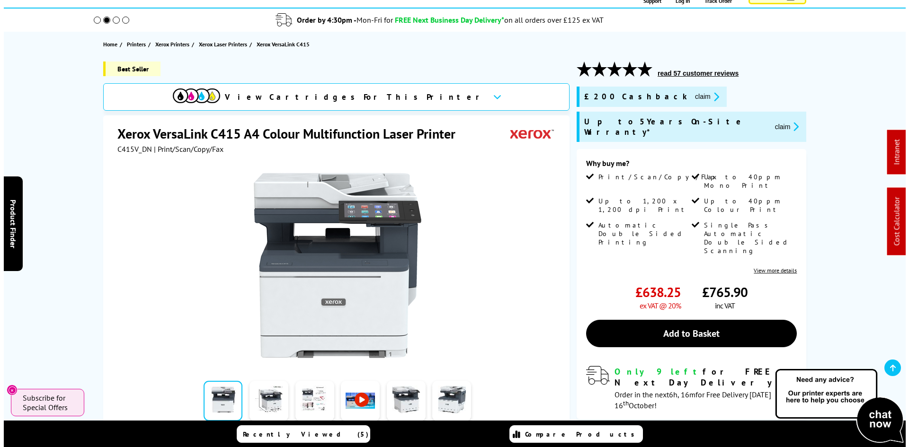
scroll to position [0, 0]
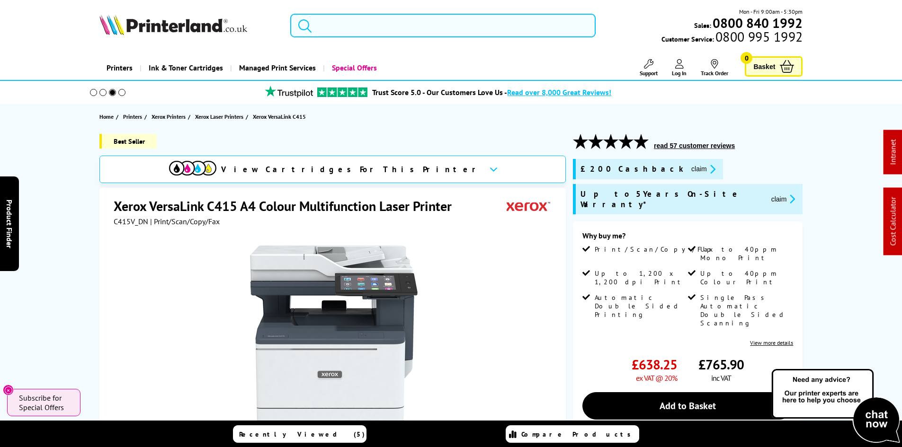
click at [347, 27] on input "search" at bounding box center [442, 26] width 305 height 24
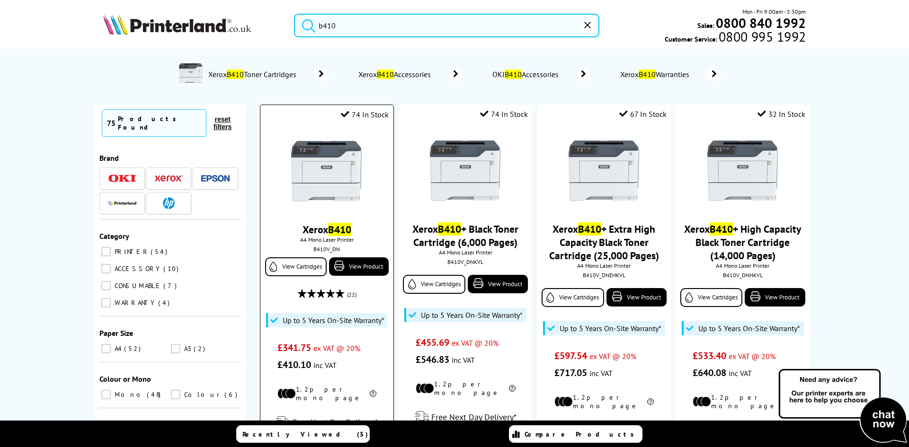
type input "b410"
click at [324, 178] on img at bounding box center [326, 171] width 71 height 71
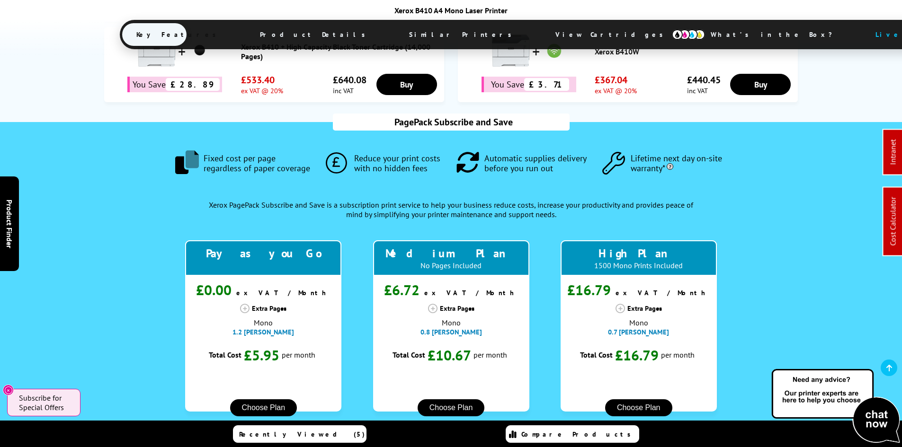
scroll to position [852, 0]
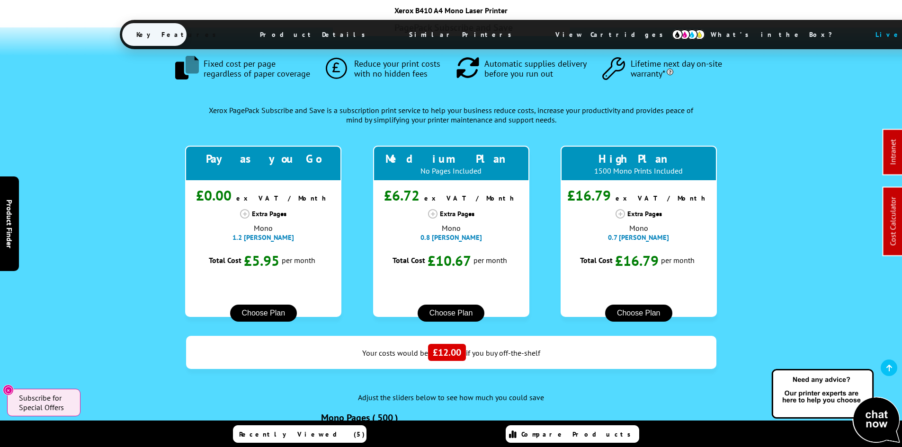
drag, startPoint x: 485, startPoint y: 39, endPoint x: 443, endPoint y: 98, distance: 72.6
click at [541, 39] on span "View Cartridges" at bounding box center [613, 34] width 145 height 25
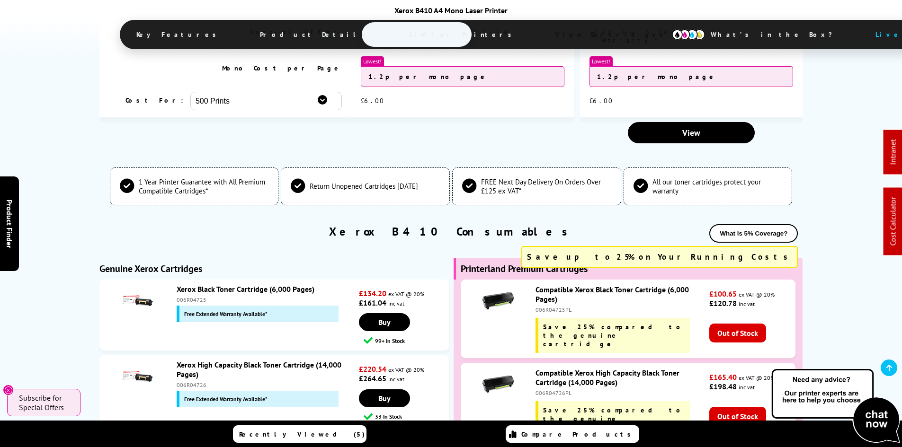
scroll to position [3078, 0]
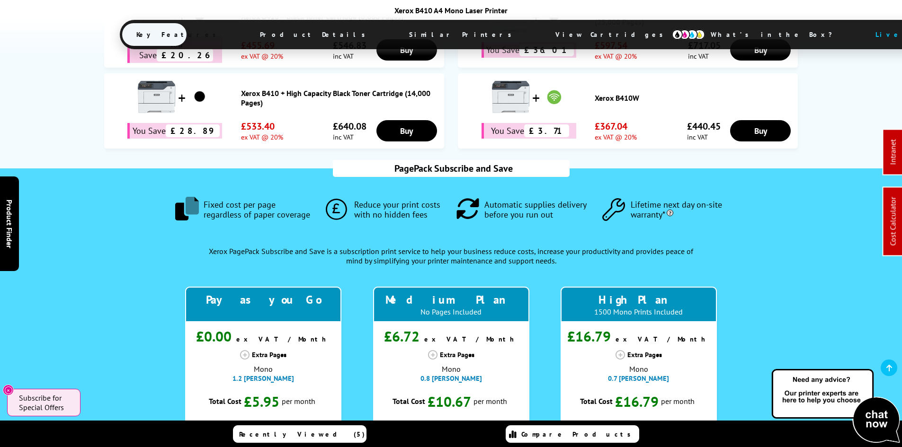
scroll to position [806, 0]
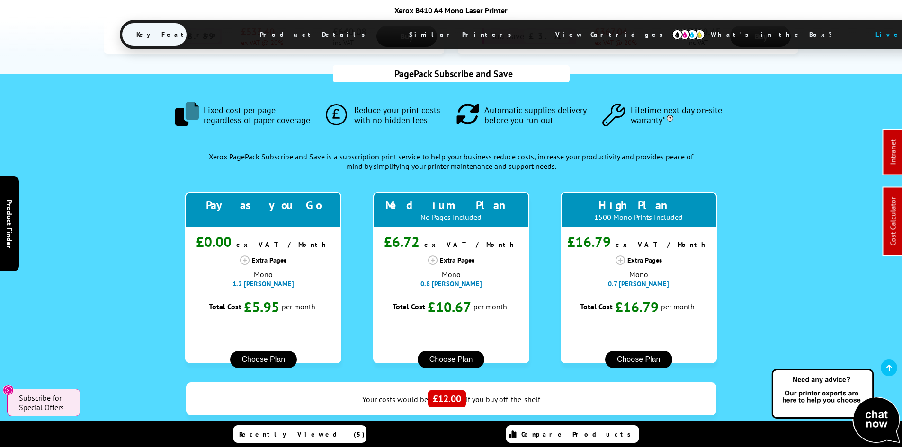
click at [101, 196] on div ".fa-secondary { opacity: .4 } Fixed cost per page regardless of paper coverage …" at bounding box center [450, 344] width 703 height 540
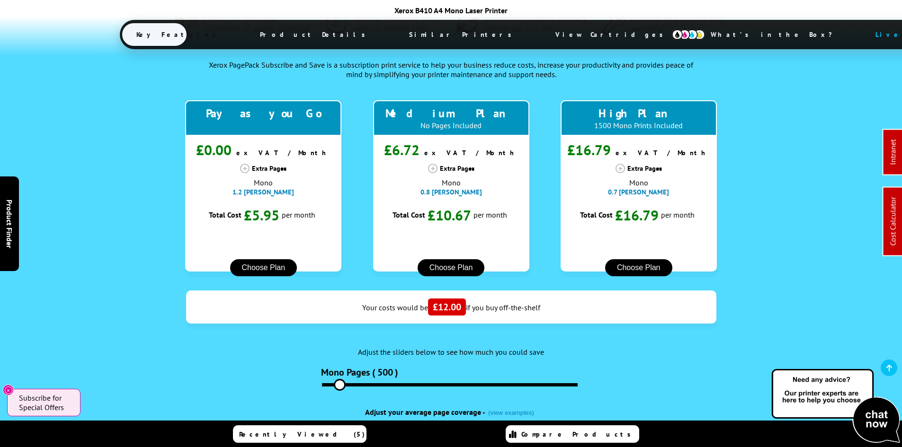
scroll to position [900, 0]
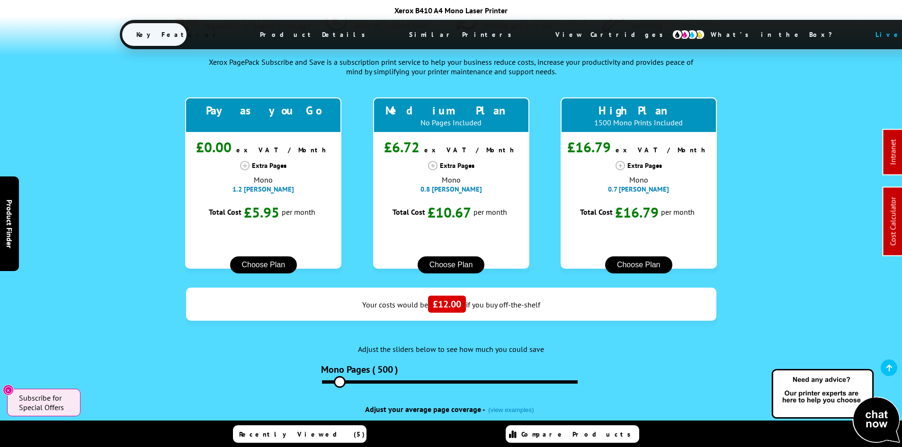
click at [541, 36] on span "View Cartridges" at bounding box center [613, 34] width 145 height 25
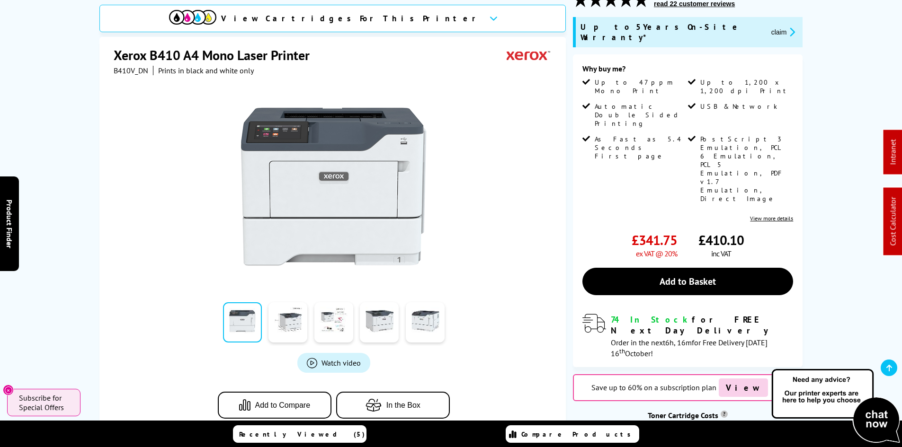
scroll to position [189, 0]
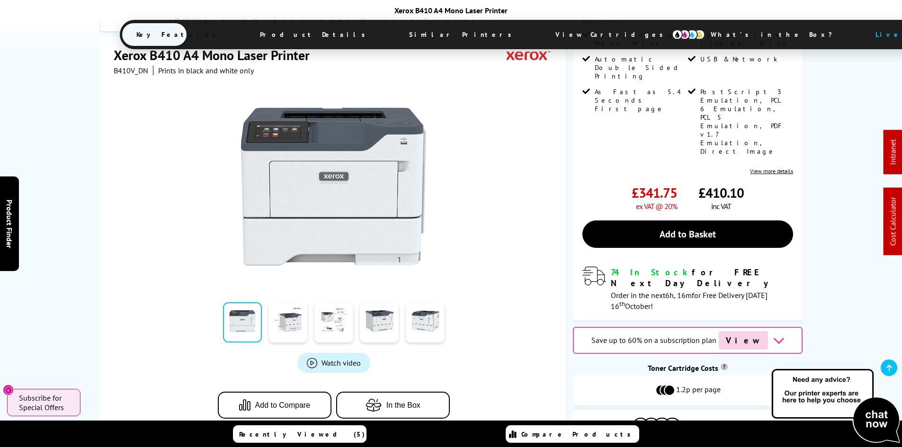
click at [76, 271] on div "View Cartridges For This Printer Xerox B410 A4 Mono Laser Printer B410V_DN Prin…" at bounding box center [450, 200] width 757 height 510
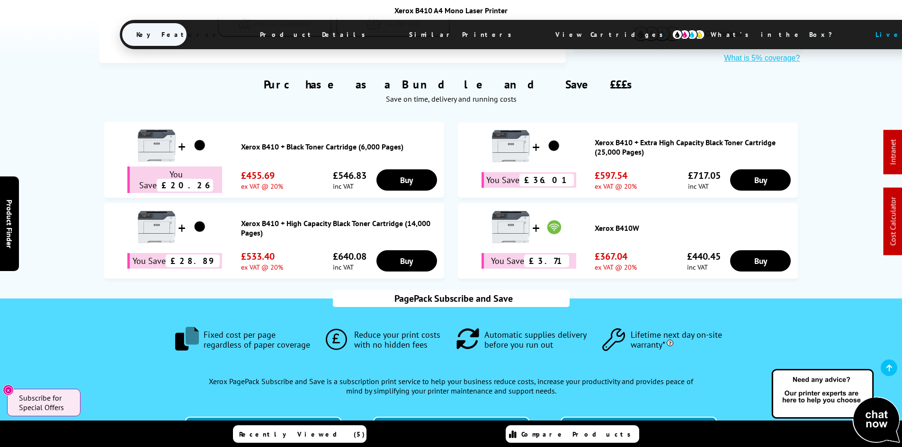
scroll to position [710, 0]
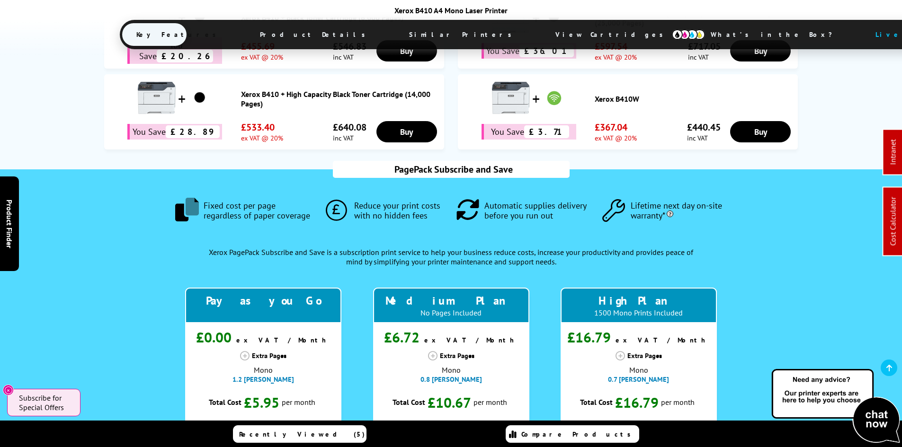
click at [76, 271] on div "PagePack Subscribe and Save .fa-secondary { opacity: .4 } Fixed cost per page r…" at bounding box center [450, 439] width 757 height 540
click at [83, 289] on div "PagePack Subscribe and Save .fa-secondary { opacity: .4 } Fixed cost per page r…" at bounding box center [450, 439] width 757 height 540
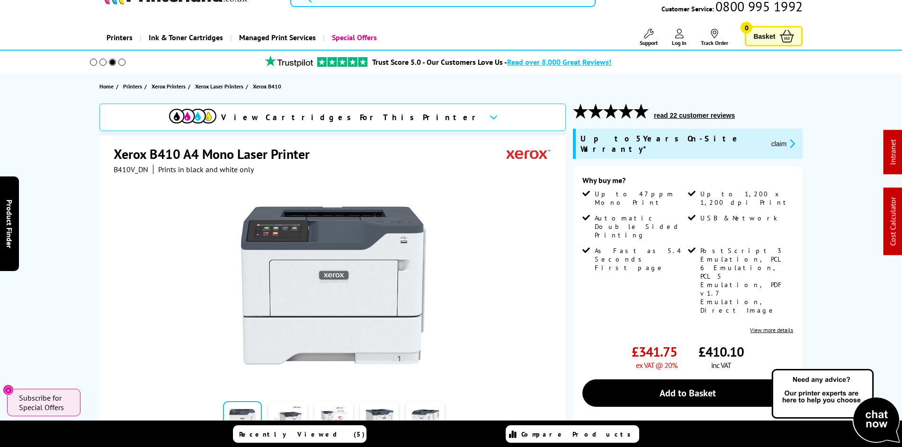
scroll to position [0, 0]
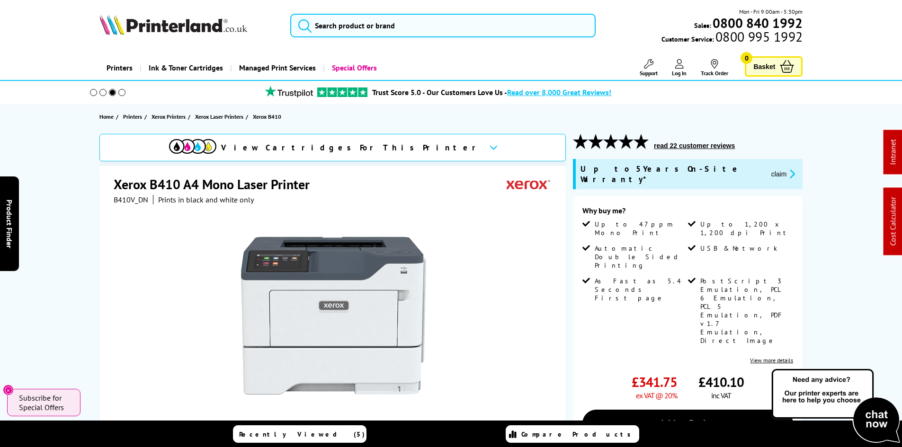
click at [77, 228] on div "View Cartridges For This Printer Xerox B410 A4 Mono Laser Printer B410V_DN Prin…" at bounding box center [450, 389] width 757 height 510
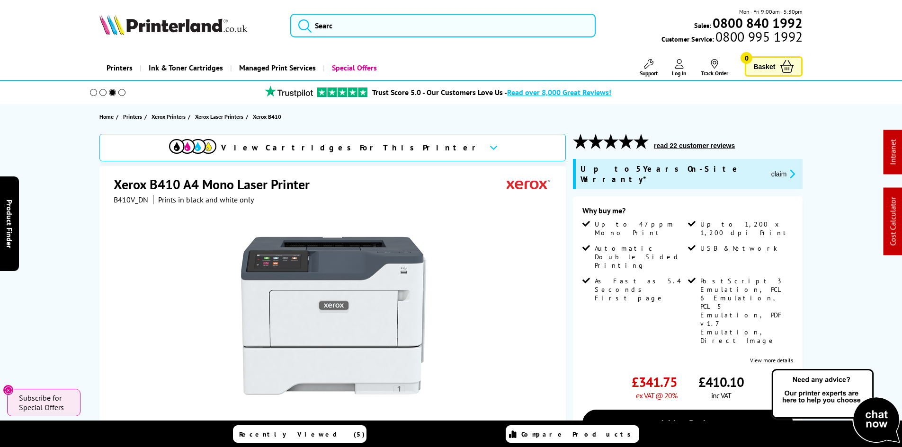
drag, startPoint x: 60, startPoint y: 283, endPoint x: 71, endPoint y: 91, distance: 192.6
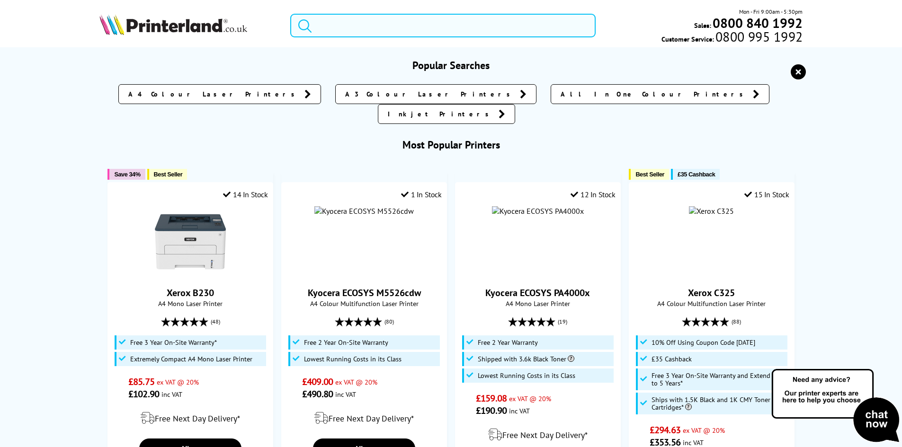
click at [351, 23] on input "search" at bounding box center [442, 26] width 305 height 24
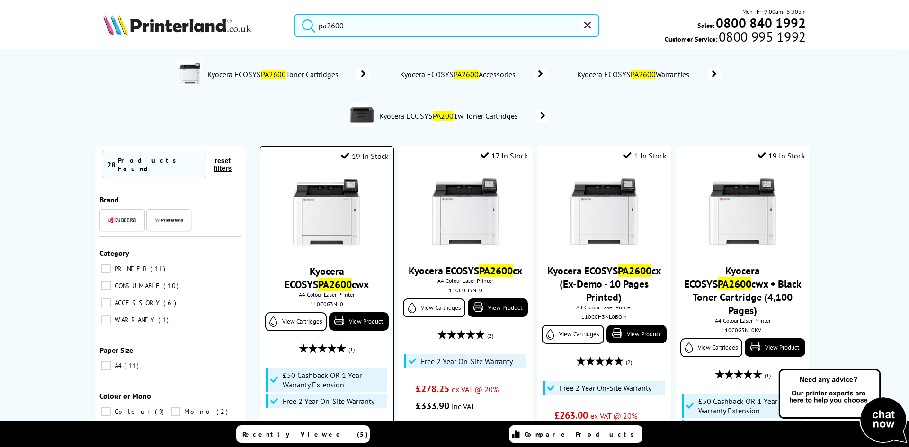
type input "pa2600"
click at [329, 197] on img at bounding box center [326, 213] width 71 height 71
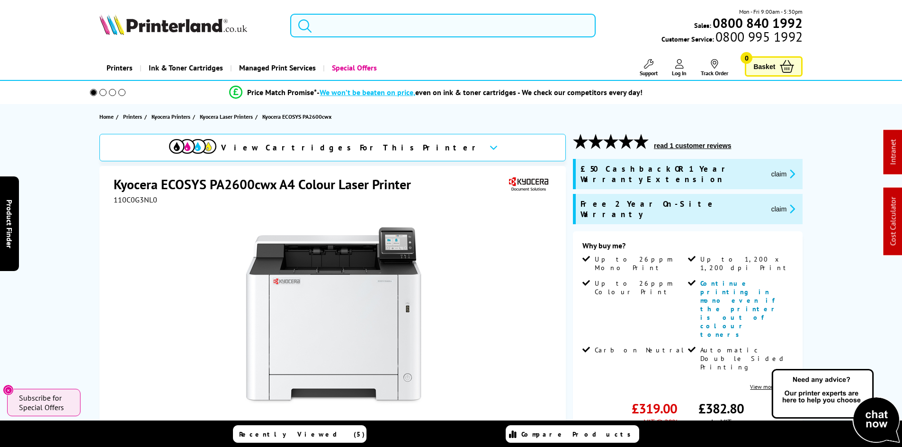
click at [330, 26] on input "search" at bounding box center [442, 26] width 305 height 24
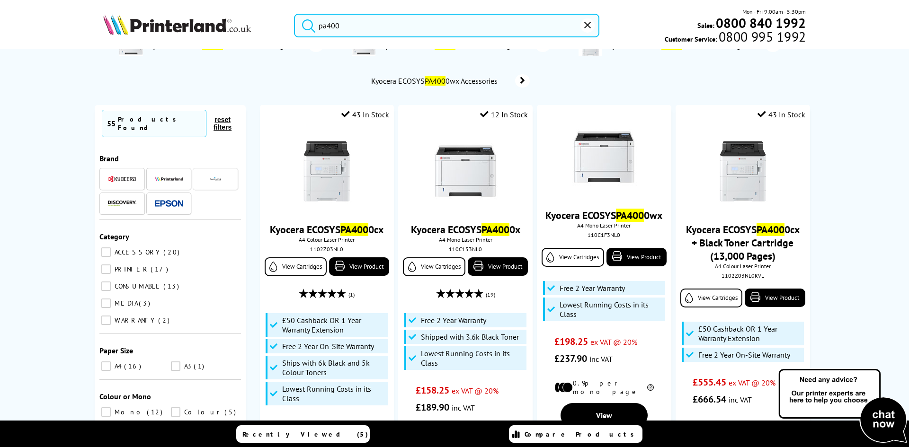
scroll to position [95, 0]
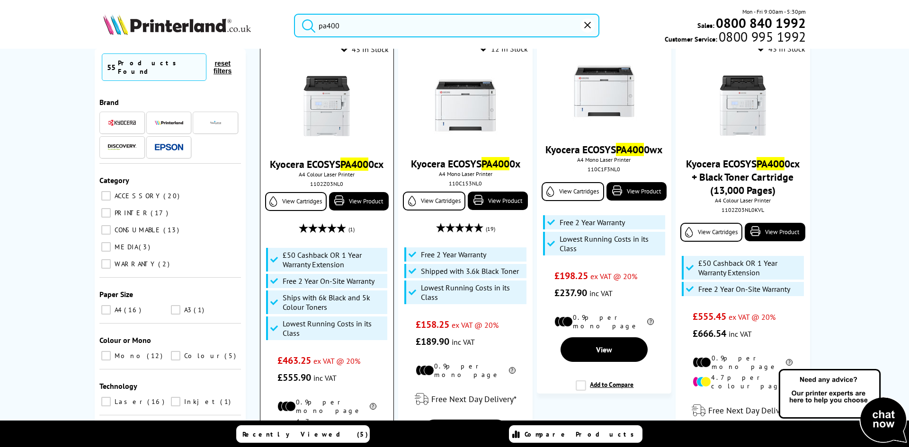
type input "pa400"
click at [333, 109] on img at bounding box center [326, 106] width 71 height 71
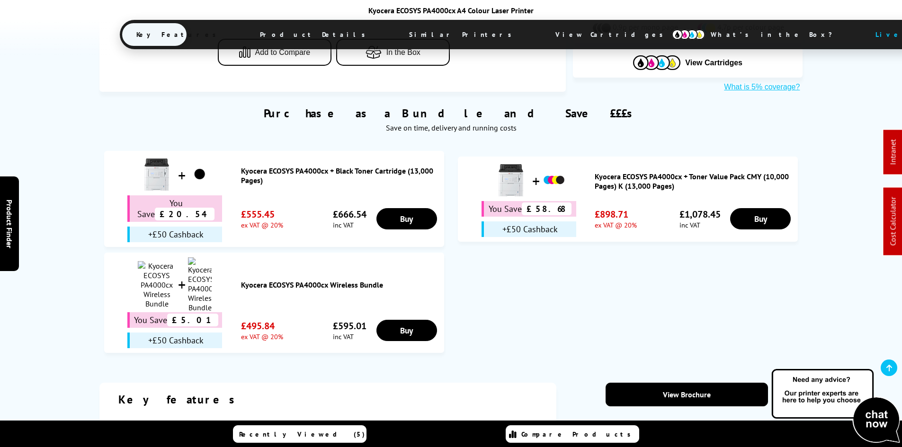
scroll to position [615, 0]
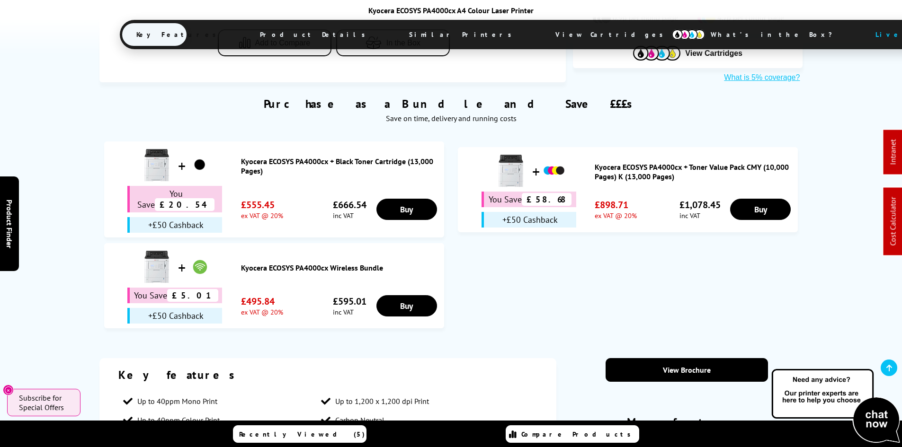
click at [327, 263] on link "Kyocera ECOSYS PA4000cx Wireless Bundle" at bounding box center [340, 267] width 198 height 9
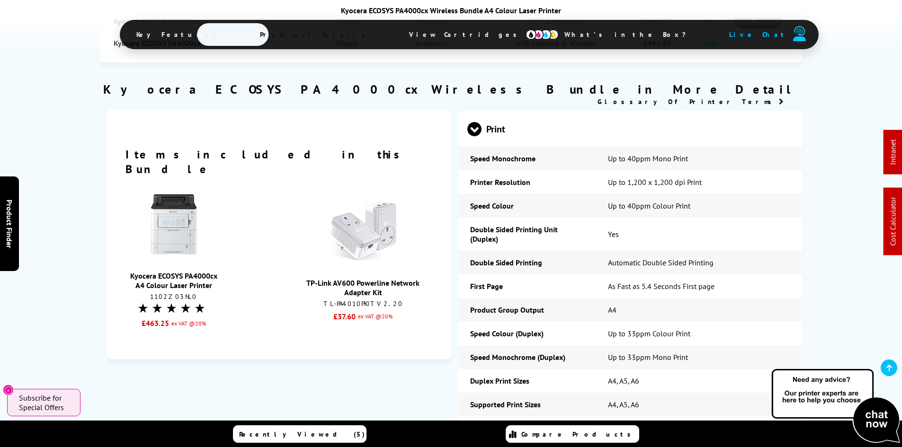
scroll to position [863, 0]
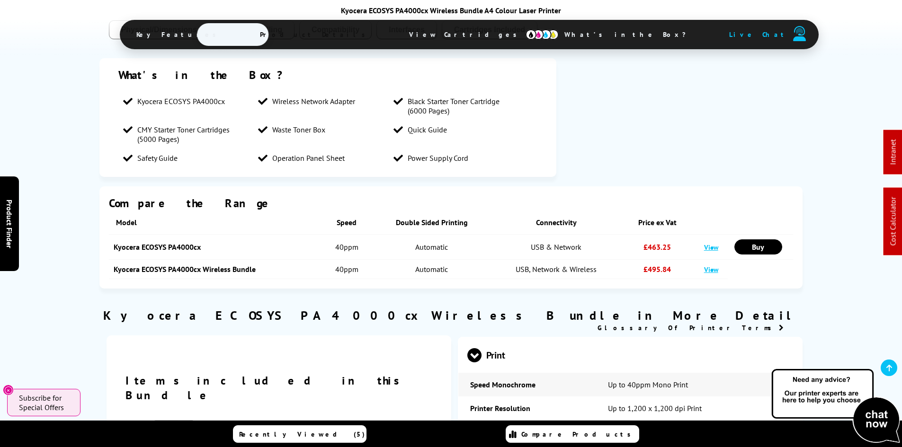
drag, startPoint x: 102, startPoint y: 306, endPoint x: 83, endPoint y: 143, distance: 163.5
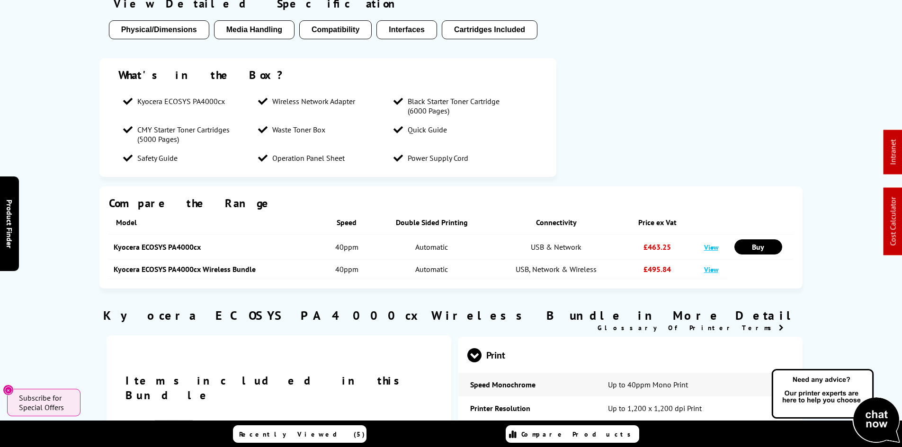
scroll to position [0, 0]
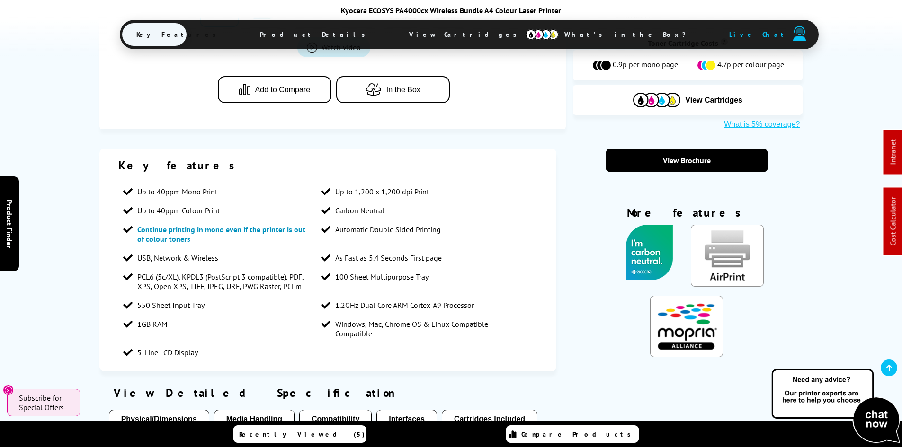
click at [451, 26] on span "View Cartridges" at bounding box center [467, 34] width 145 height 25
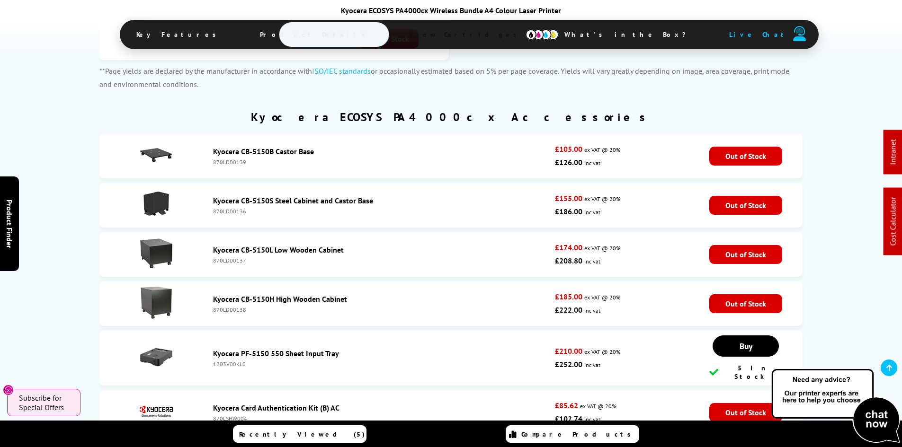
scroll to position [2584, 0]
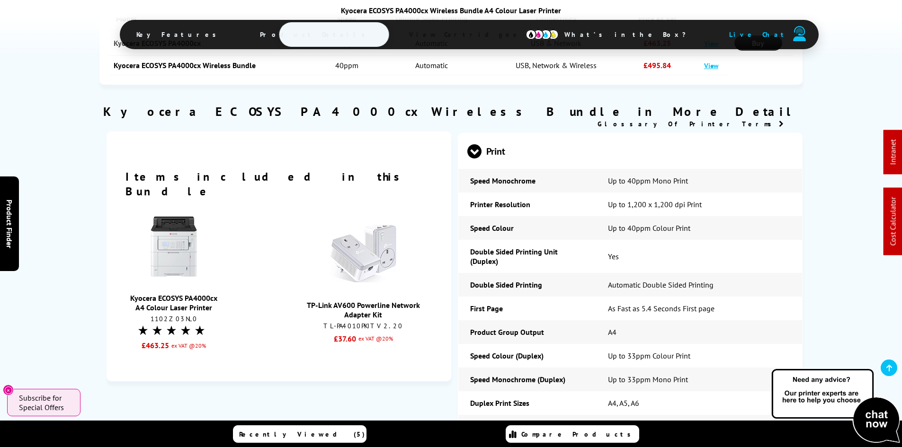
scroll to position [0, 0]
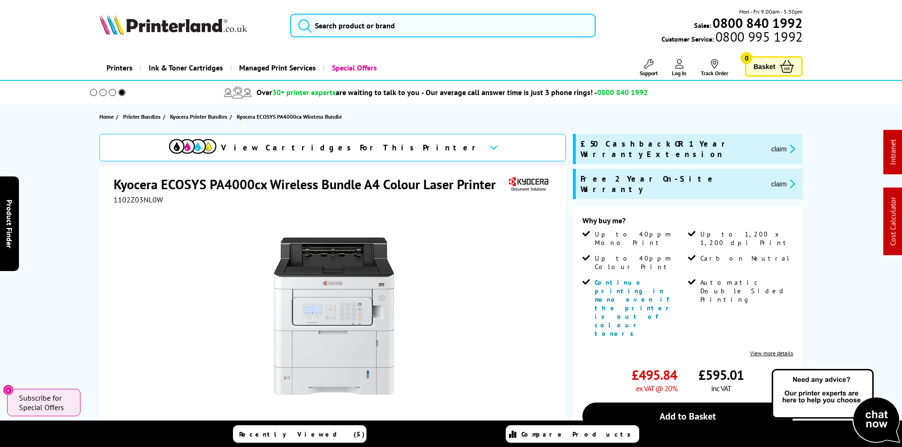
drag, startPoint x: 68, startPoint y: 253, endPoint x: 65, endPoint y: 58, distance: 195.5
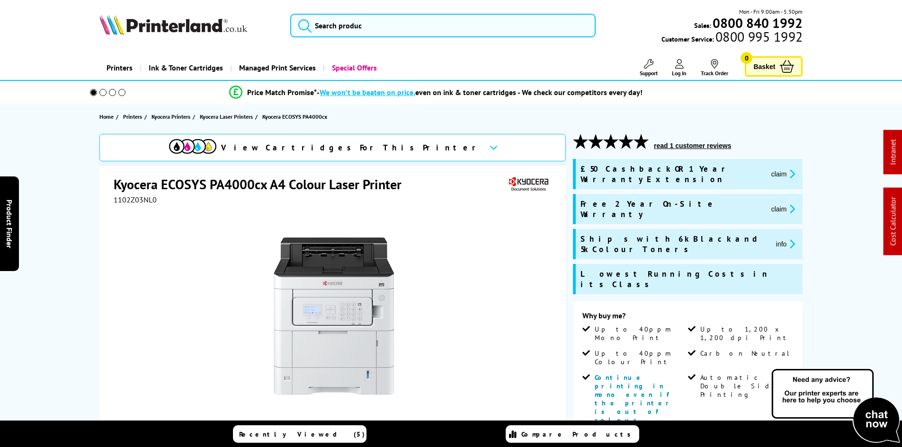
drag, startPoint x: 0, startPoint y: 0, endPoint x: 71, endPoint y: 81, distance: 107.4
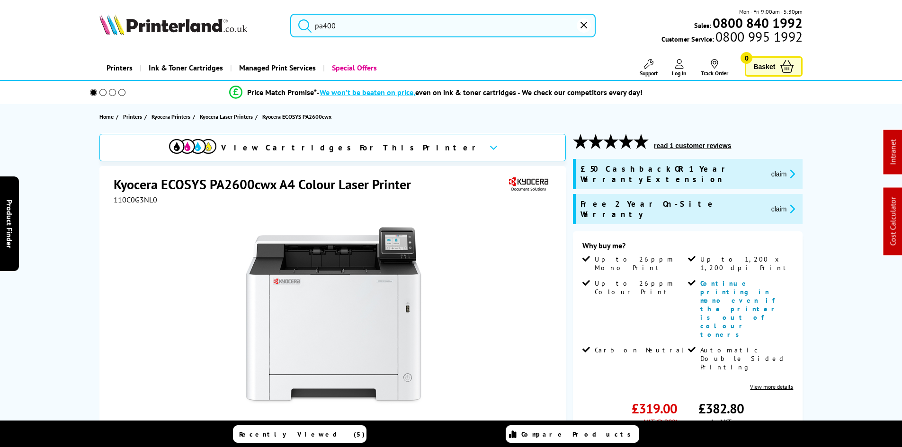
click at [144, 197] on span "110C0G3NL0" at bounding box center [136, 199] width 44 height 9
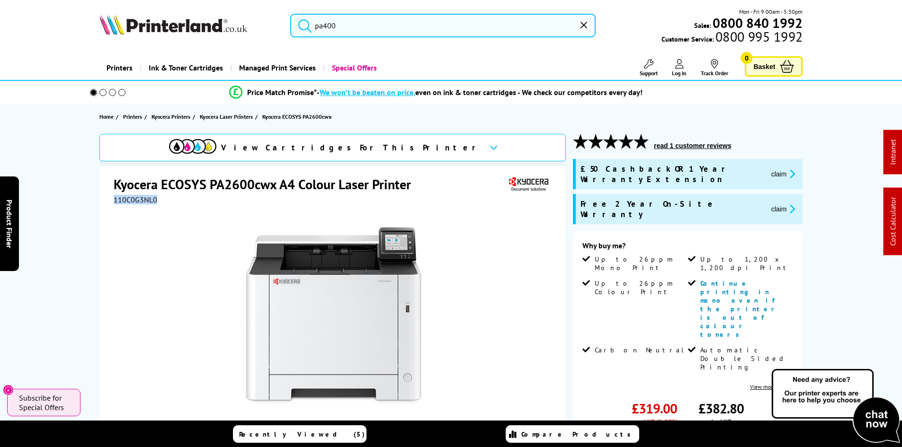
click at [353, 24] on input "pa400" at bounding box center [442, 26] width 305 height 24
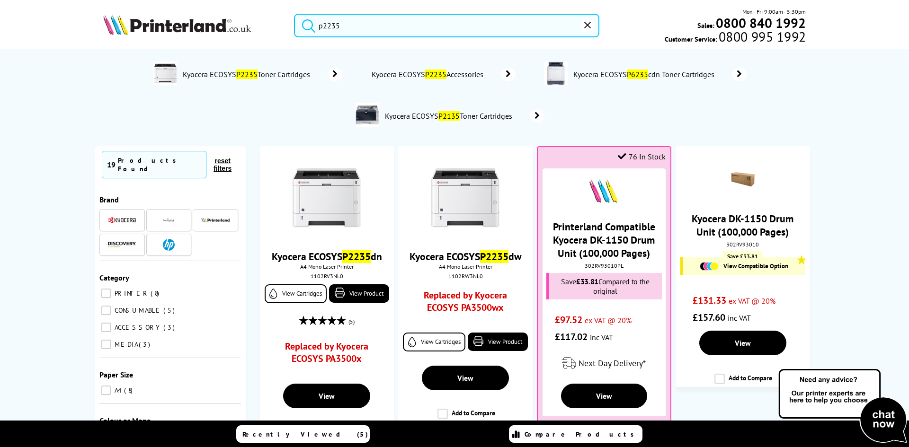
click at [353, 24] on input "p2235" at bounding box center [446, 26] width 305 height 24
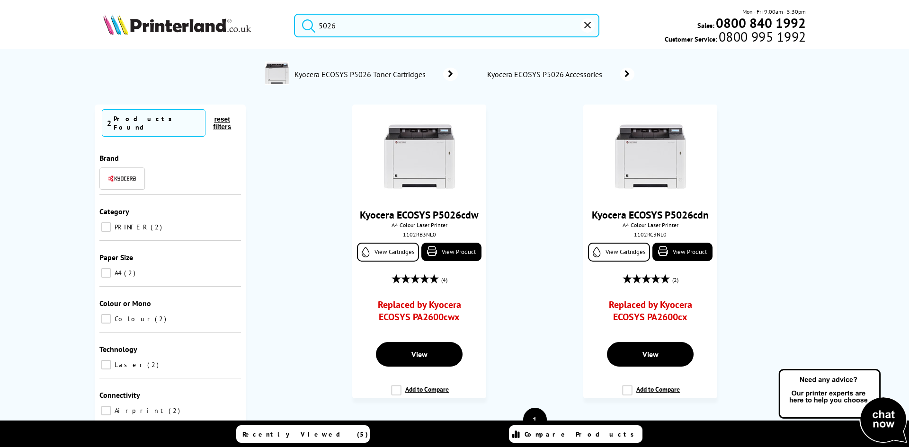
click at [363, 29] on input "5026" at bounding box center [446, 26] width 305 height 24
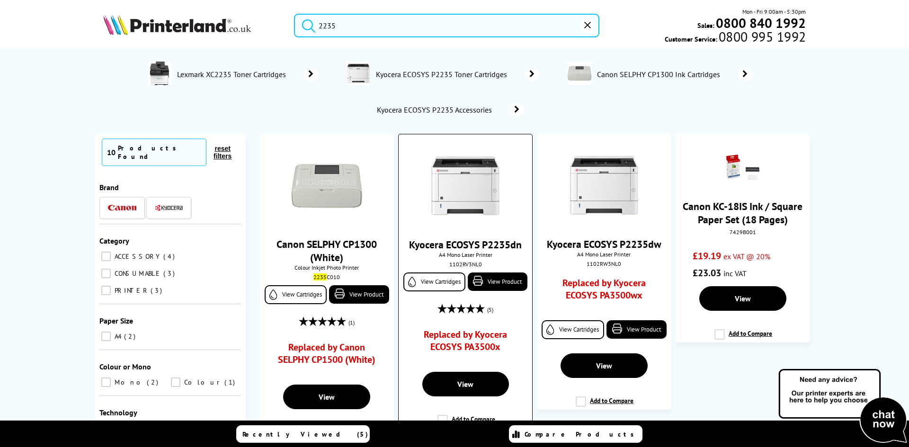
type input "2235"
click at [466, 209] on img at bounding box center [465, 186] width 71 height 71
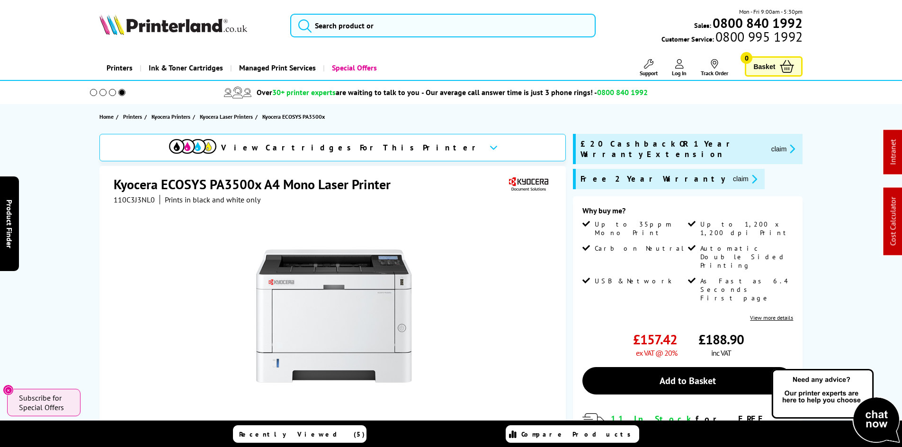
click at [76, 279] on div "View Cartridges For This Printer Kyocera ECOSYS PA3500x A4 Mono Laser Printer 1…" at bounding box center [450, 354] width 757 height 440
click at [78, 211] on div "View Cartridges For This Printer Kyocera ECOSYS PA3500x A4 Mono Laser Printer 1…" at bounding box center [450, 354] width 757 height 440
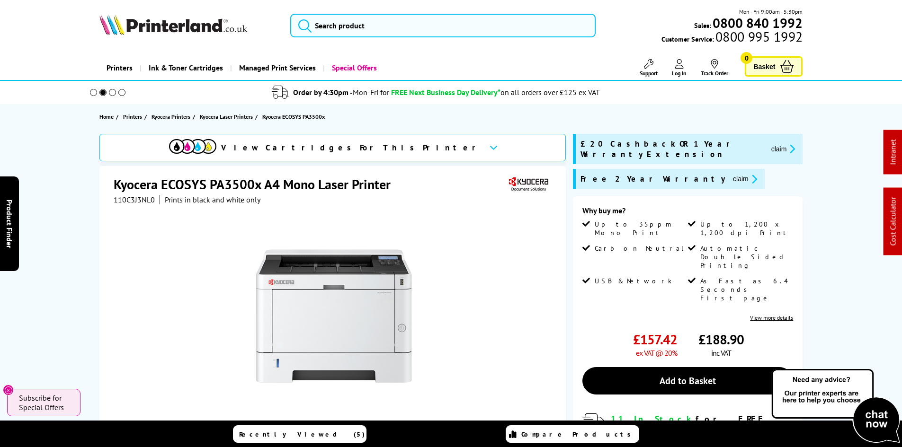
click at [82, 178] on div "View Cartridges For This Printer Kyocera ECOSYS PA3500x A4 Mono Laser Printer 1…" at bounding box center [450, 354] width 757 height 440
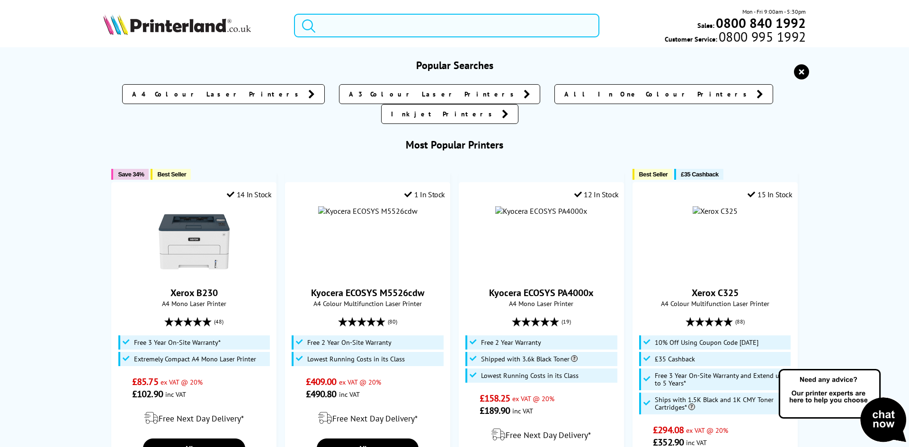
click at [326, 25] on input "search" at bounding box center [446, 26] width 305 height 24
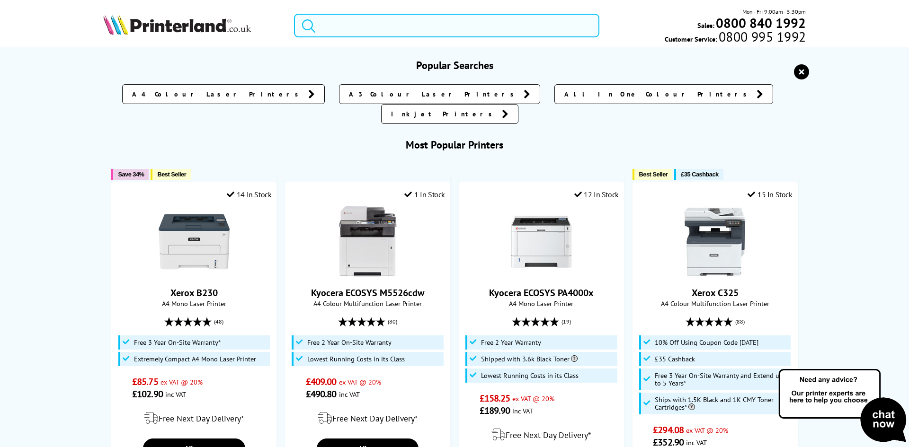
click at [345, 28] on input "search" at bounding box center [446, 26] width 305 height 24
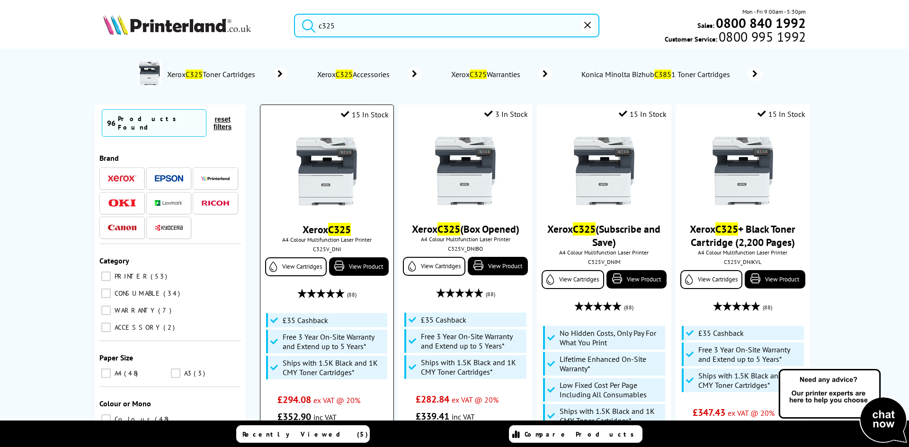
type input "c325"
click at [325, 159] on img at bounding box center [326, 171] width 71 height 71
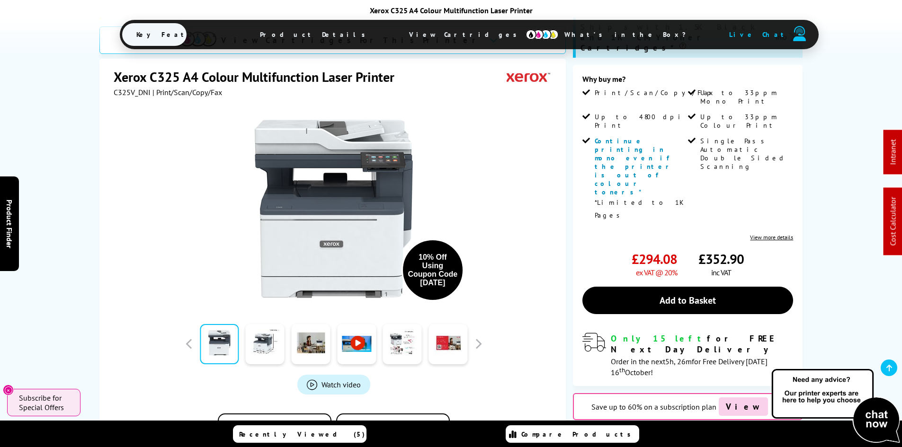
scroll to position [284, 0]
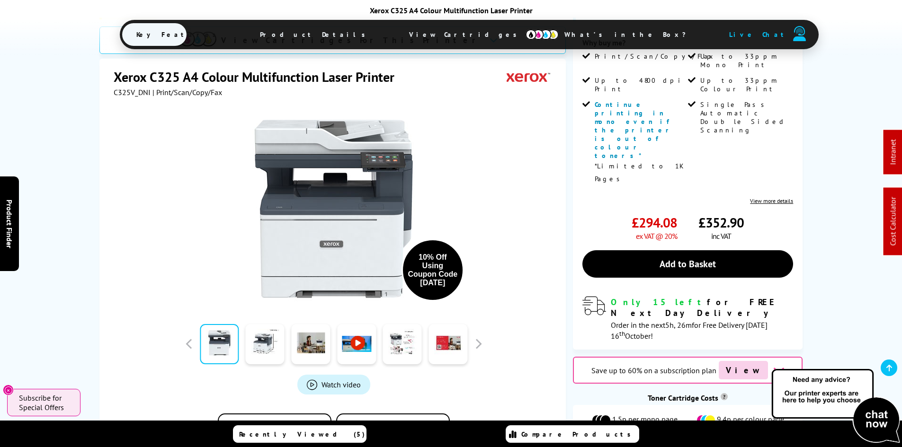
click at [409, 33] on span "View Cartridges" at bounding box center [467, 34] width 145 height 25
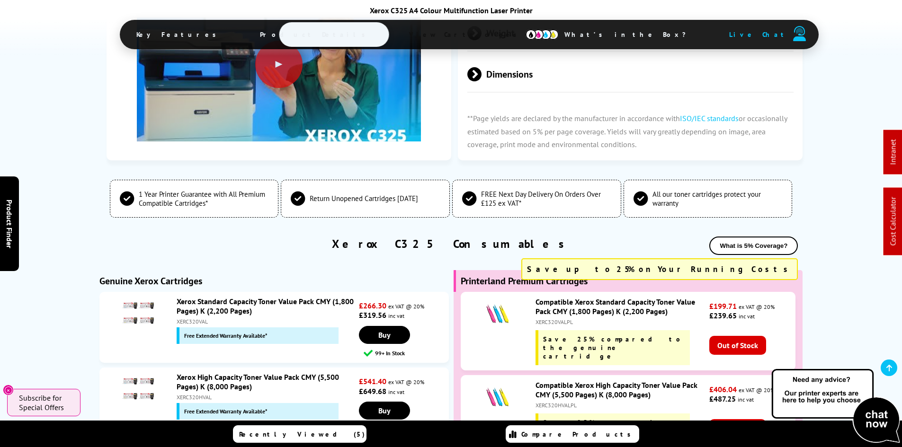
scroll to position [3209, 0]
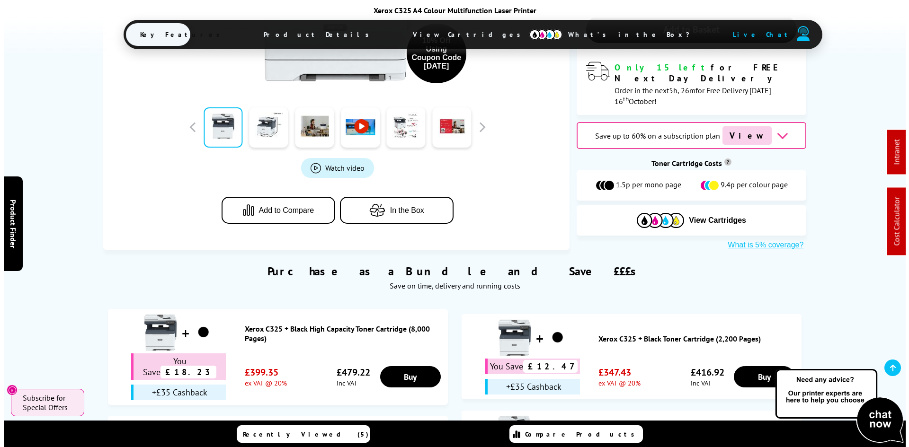
scroll to position [0, 0]
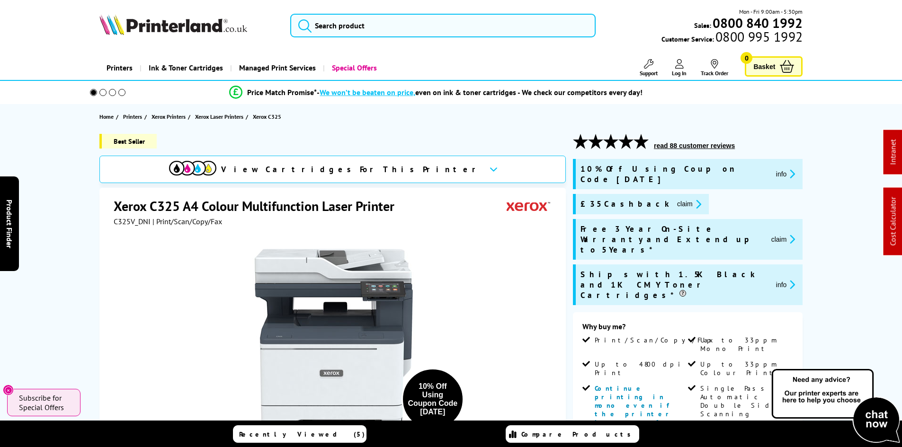
drag, startPoint x: 66, startPoint y: 251, endPoint x: 34, endPoint y: 17, distance: 236.5
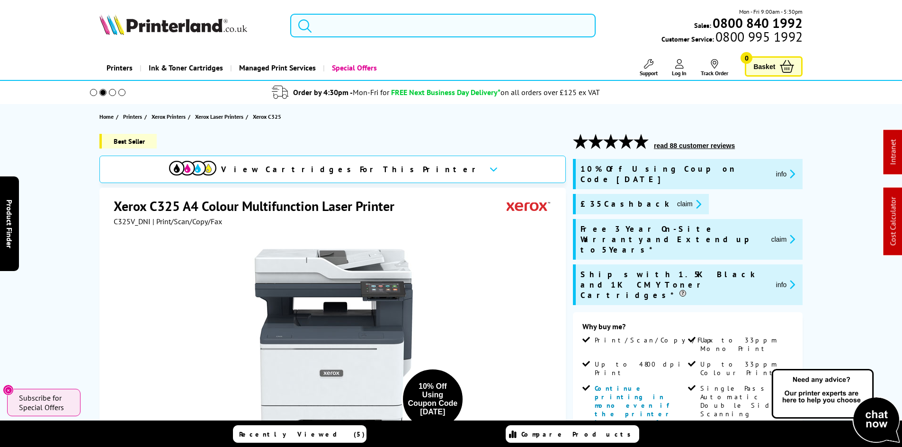
click at [326, 29] on input "search" at bounding box center [442, 26] width 305 height 24
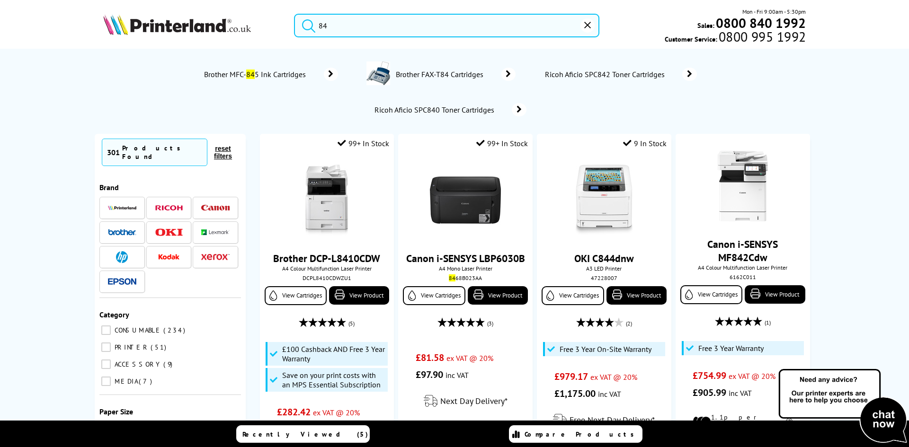
type input "8"
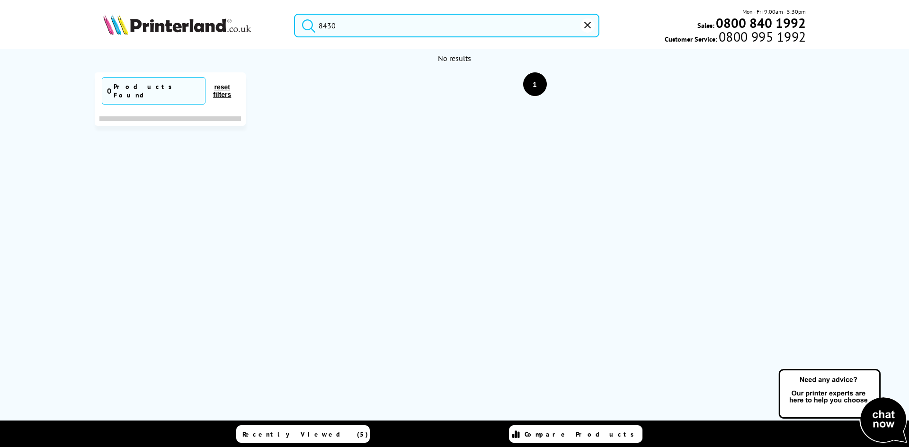
click at [326, 29] on input "8430" at bounding box center [446, 26] width 305 height 24
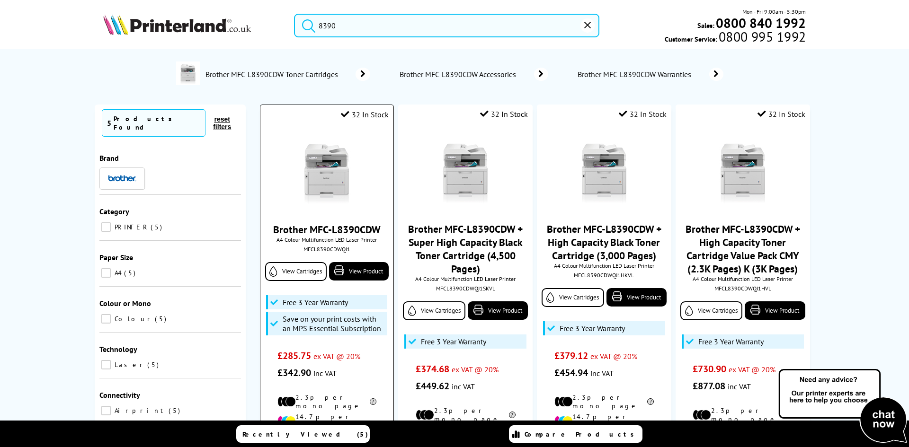
type input "8390"
click at [322, 176] on img at bounding box center [326, 171] width 71 height 71
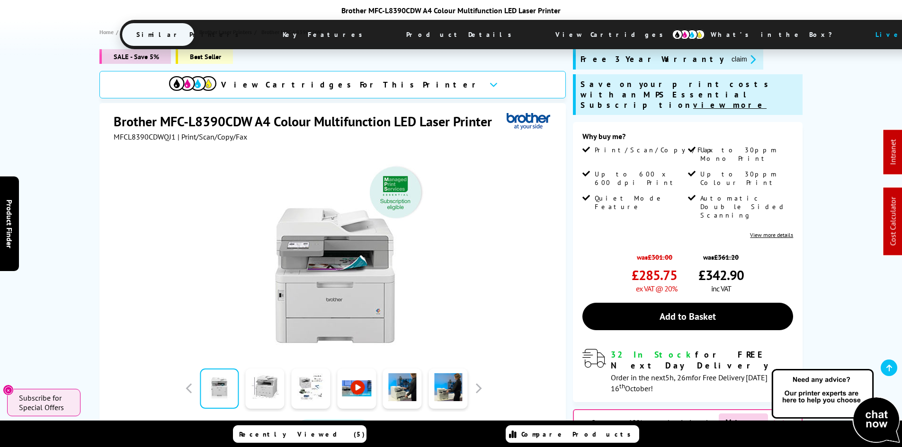
scroll to position [331, 0]
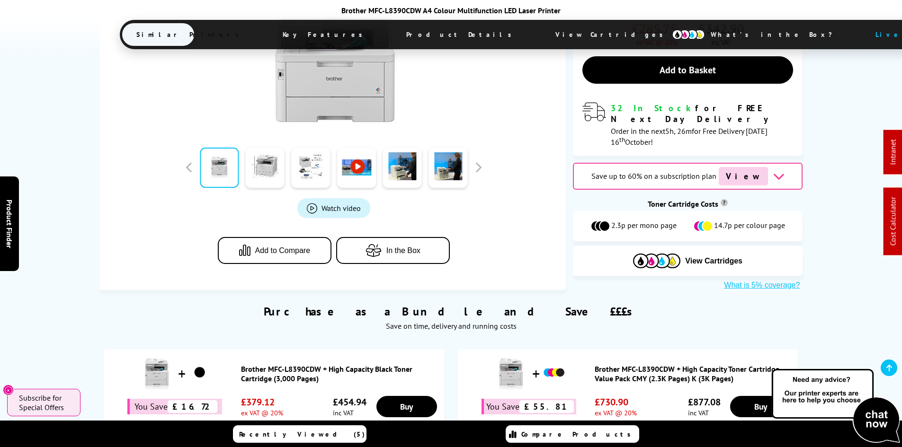
click at [541, 34] on span "View Cartridges" at bounding box center [613, 34] width 145 height 25
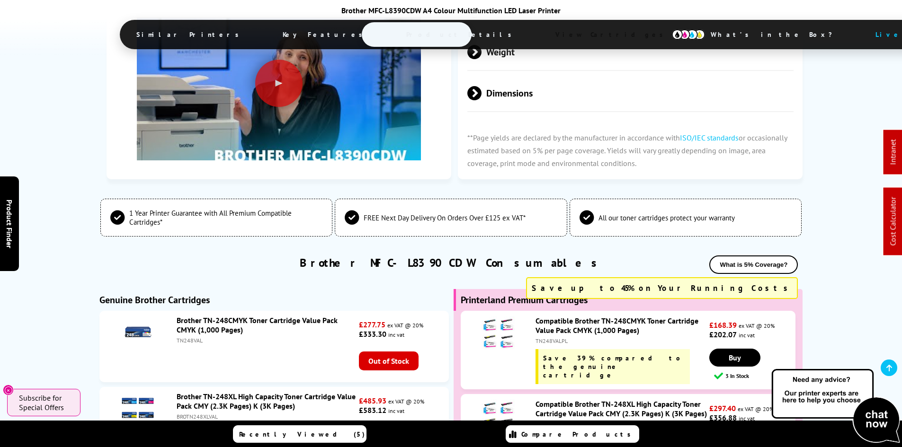
drag, startPoint x: 89, startPoint y: 291, endPoint x: 98, endPoint y: 269, distance: 24.2
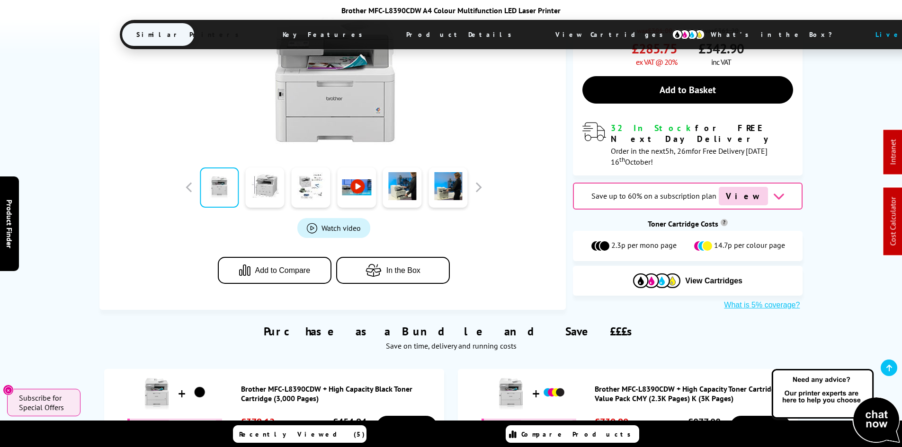
drag, startPoint x: 92, startPoint y: 294, endPoint x: 81, endPoint y: 187, distance: 108.1
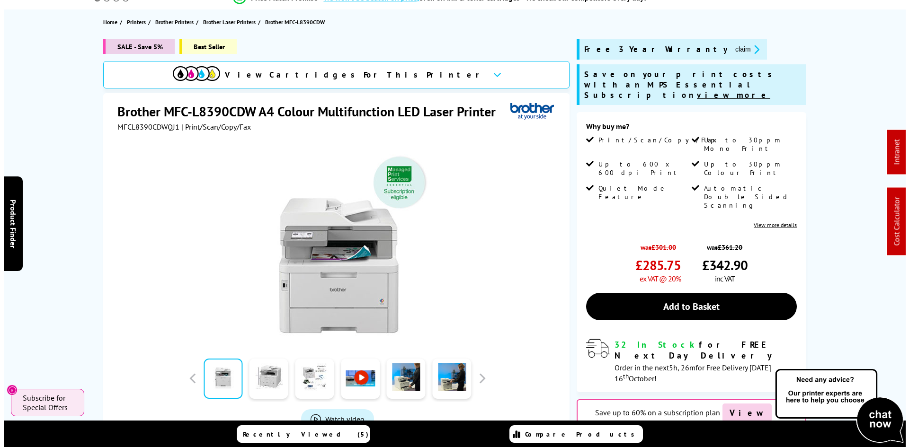
scroll to position [0, 0]
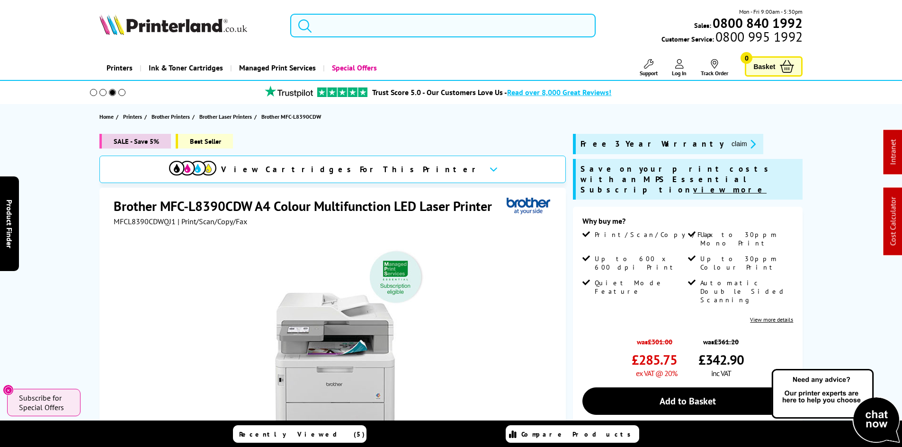
click at [336, 21] on input "search" at bounding box center [442, 26] width 305 height 24
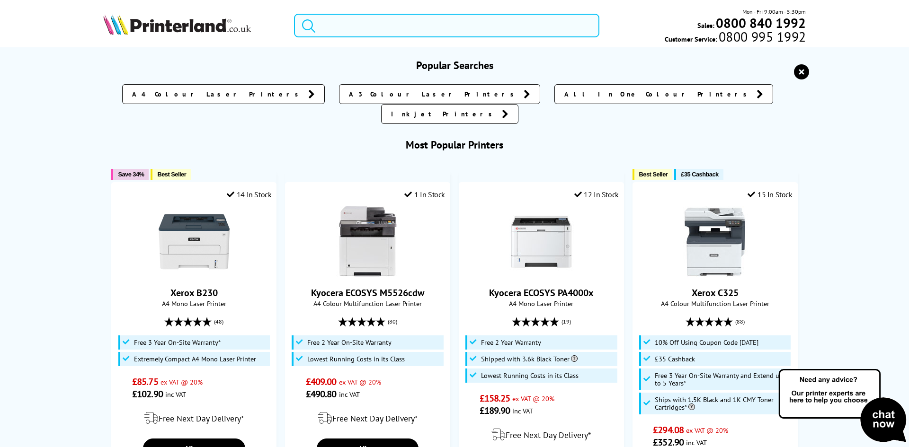
click at [338, 25] on input "search" at bounding box center [446, 26] width 305 height 24
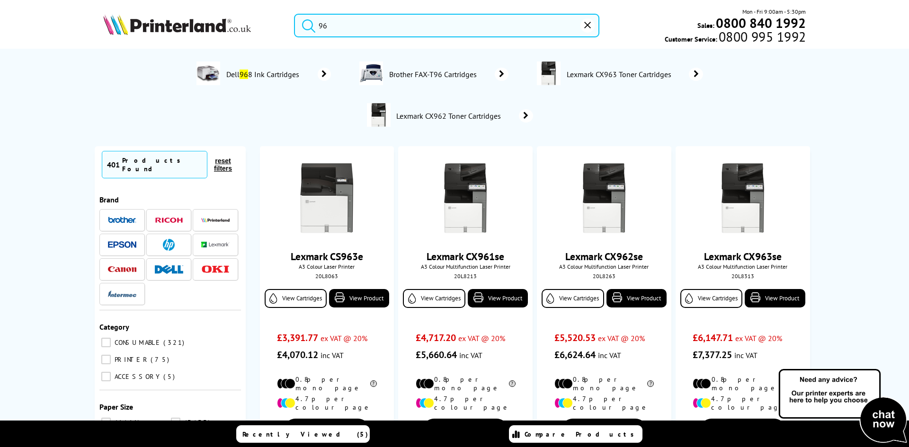
type input "9"
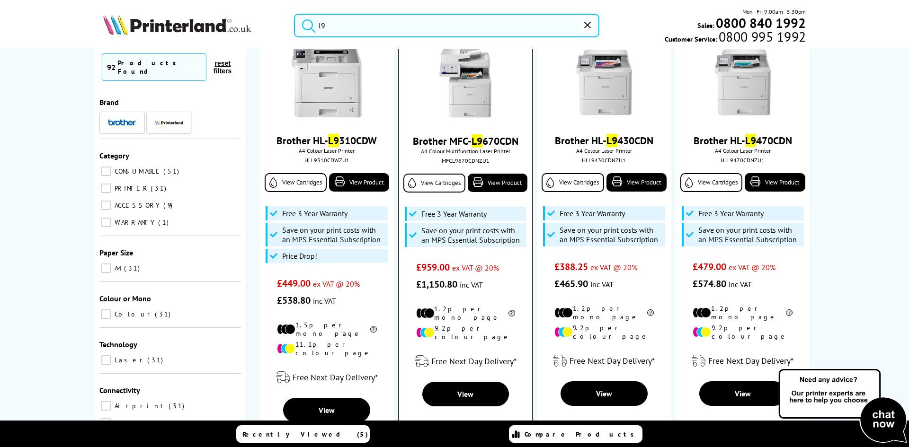
scroll to position [142, 0]
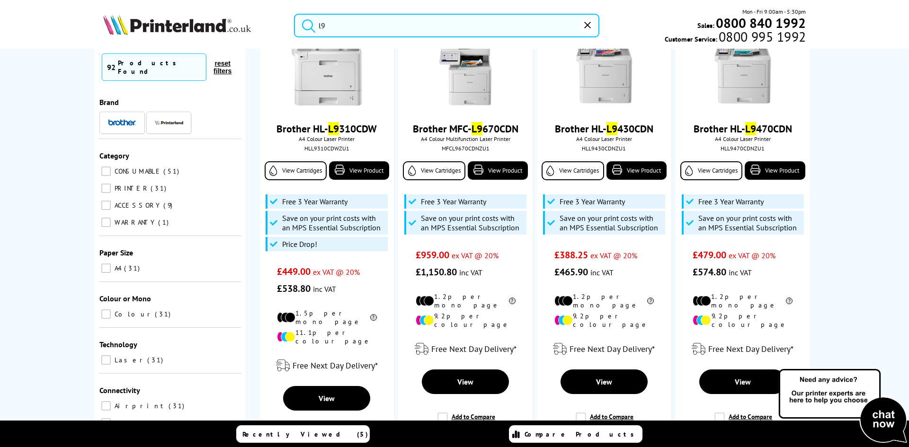
click at [349, 35] on input "l9" at bounding box center [446, 26] width 305 height 24
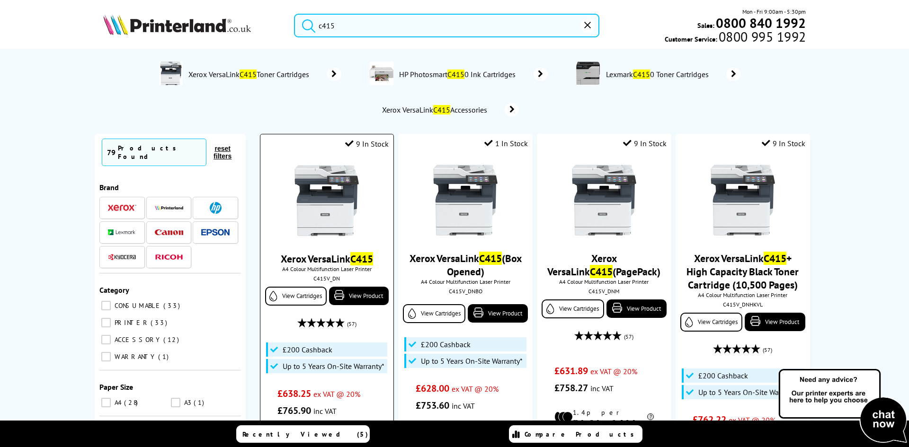
type input "c415"
click at [317, 190] on img at bounding box center [326, 200] width 71 height 71
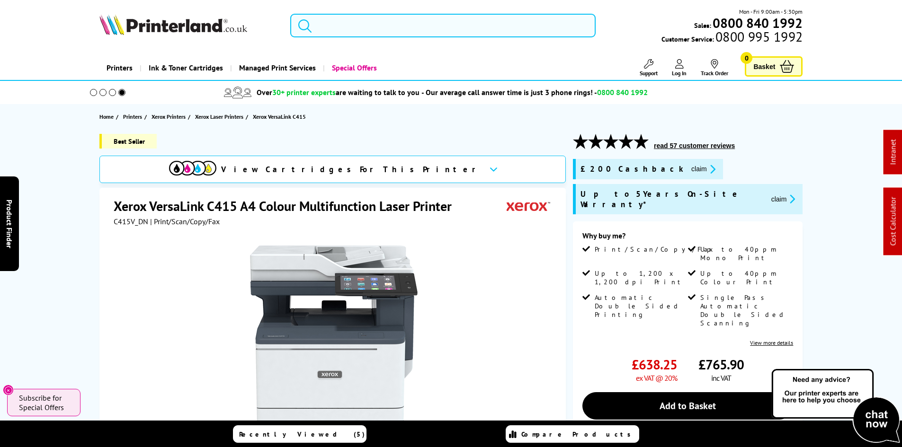
drag, startPoint x: 330, startPoint y: 21, endPoint x: 338, endPoint y: 29, distance: 11.7
click at [330, 21] on input "search" at bounding box center [442, 26] width 305 height 24
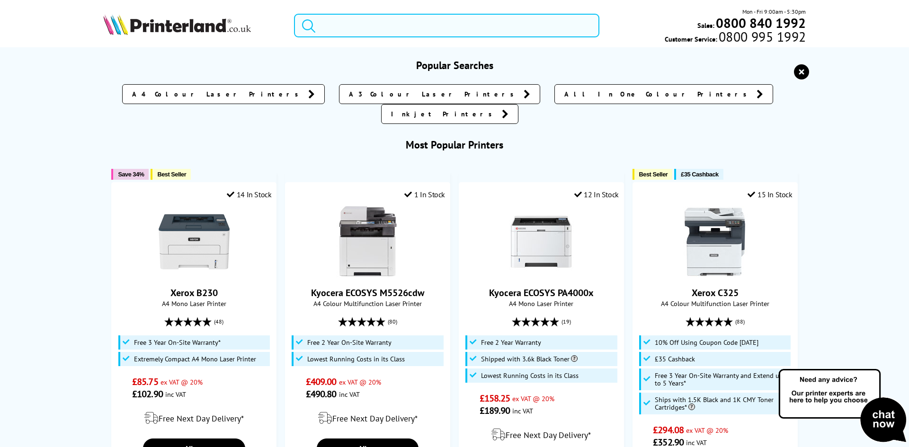
click at [366, 25] on input "search" at bounding box center [446, 26] width 305 height 24
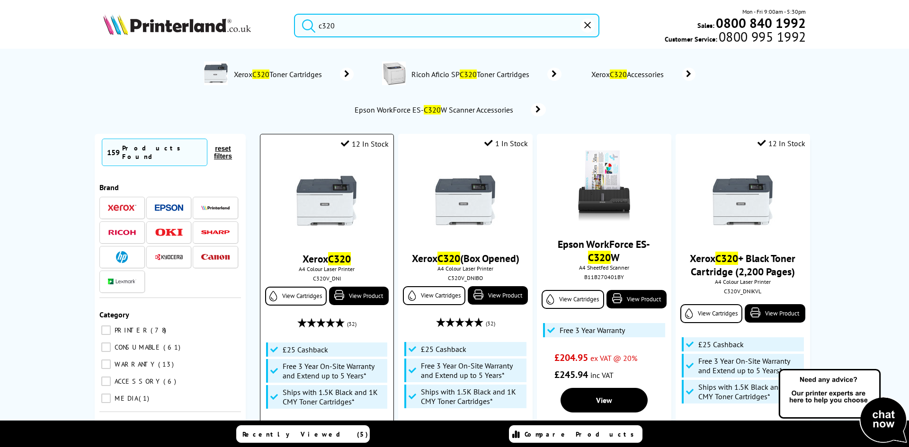
type input "c320"
click at [320, 280] on div "C320V_DNI" at bounding box center [326, 278] width 119 height 7
copy div "C320V_DNI"
click at [337, 211] on img at bounding box center [326, 200] width 71 height 71
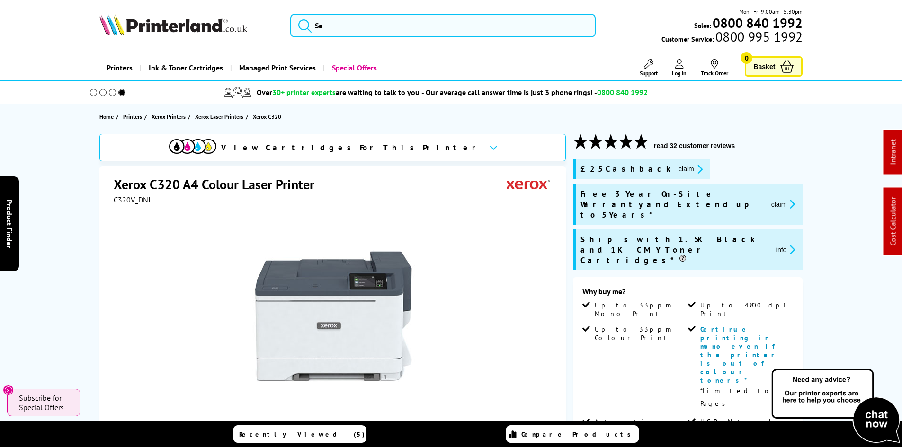
drag, startPoint x: 637, startPoint y: 171, endPoint x: 623, endPoint y: 179, distance: 15.7
click at [676, 171] on button "claim" at bounding box center [691, 169] width 30 height 11
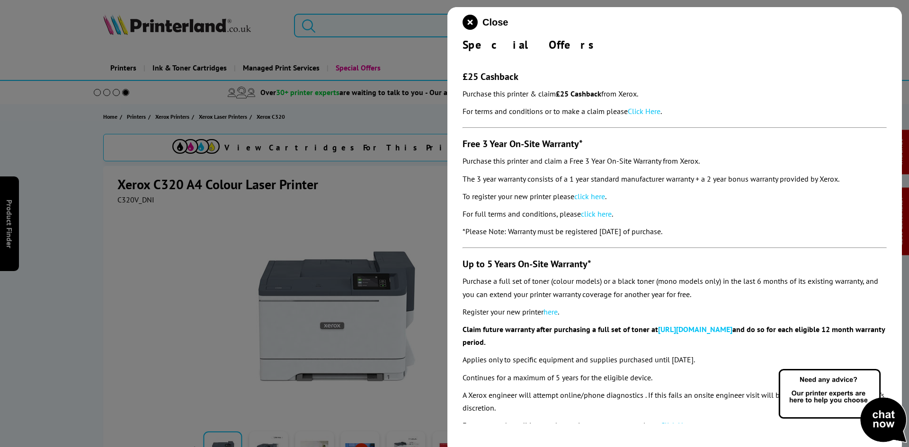
drag, startPoint x: 459, startPoint y: 49, endPoint x: 726, endPoint y: 220, distance: 317.0
click at [724, 232] on div "Close Special Offers £25 Cashback Purchase this printer & claim £25 Cashback fr…" at bounding box center [674, 230] width 454 height 447
copy div "Special Offers £25 Cashback Purchase this printer & claim £25 Cashback from Xer…"
click at [63, 178] on div at bounding box center [454, 223] width 909 height 447
drag, startPoint x: 479, startPoint y: 23, endPoint x: 467, endPoint y: 23, distance: 11.8
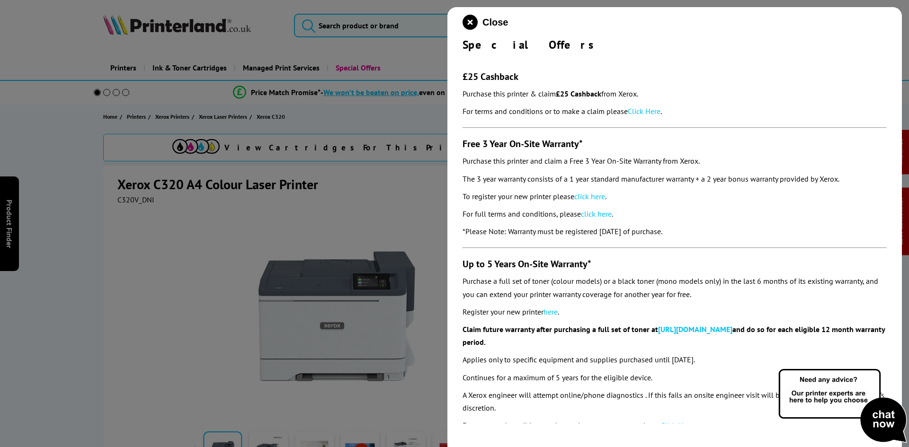
click at [479, 23] on button "Close" at bounding box center [484, 22] width 45 height 15
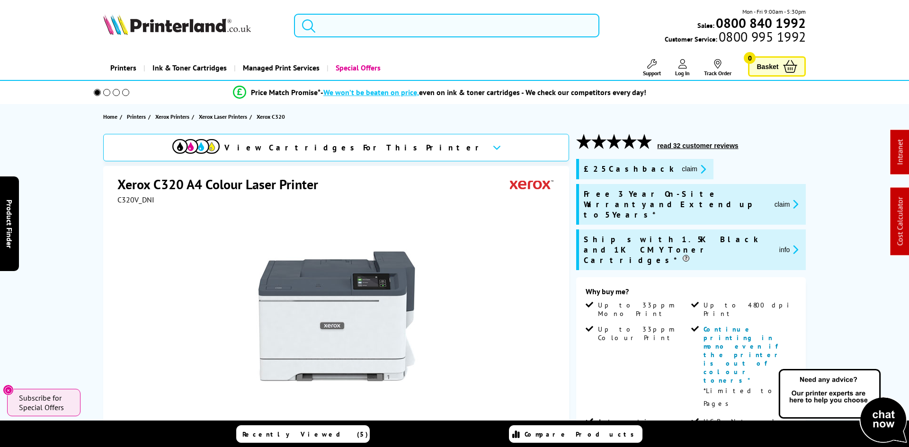
click at [427, 23] on input "search" at bounding box center [446, 26] width 305 height 24
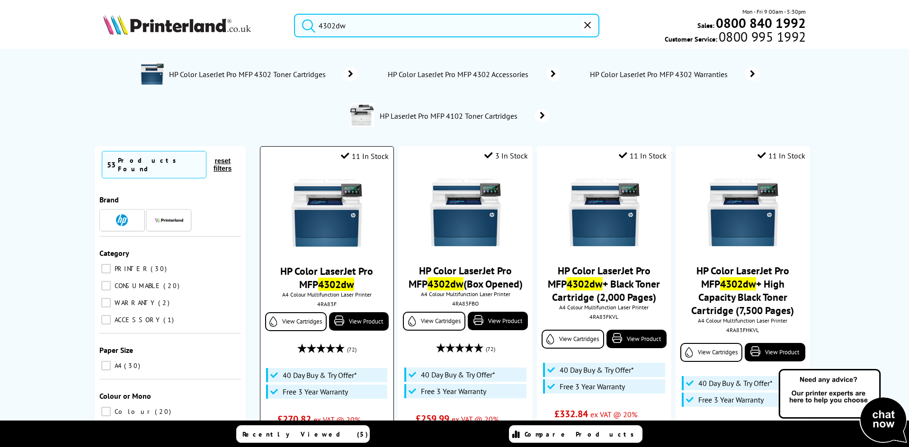
type input "4302dw"
click at [334, 205] on img at bounding box center [326, 213] width 71 height 71
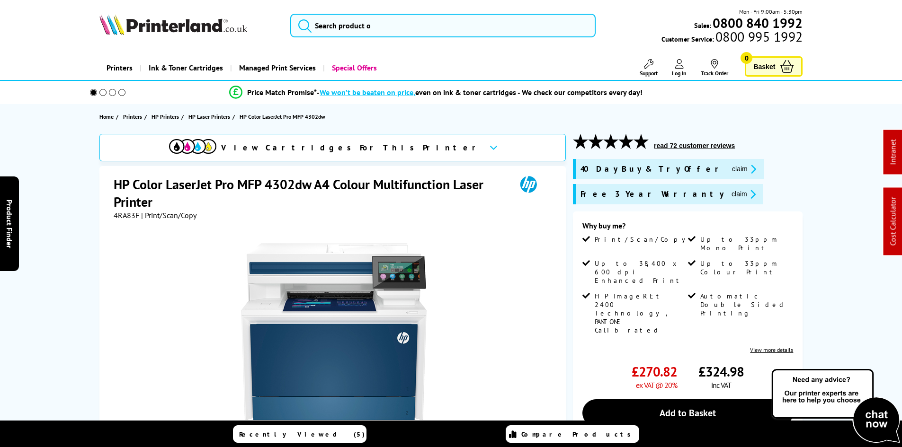
click at [123, 215] on span "4RA83F" at bounding box center [127, 215] width 26 height 9
copy span "4RA83F"
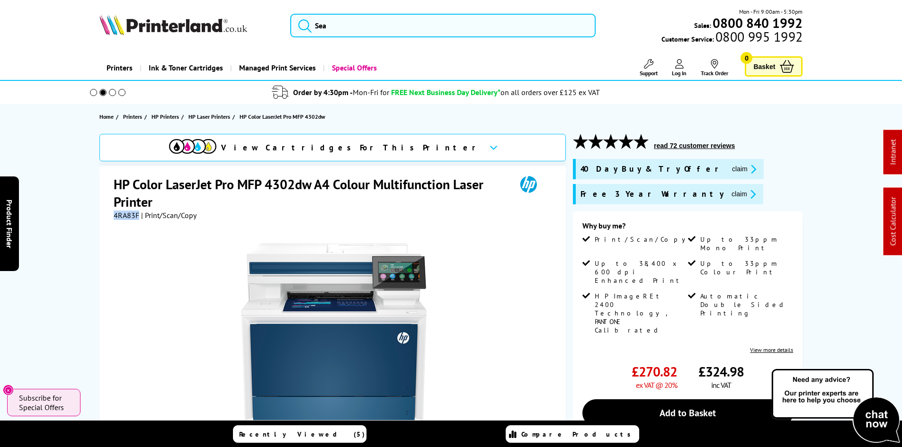
copy span "4RA83F"
click at [77, 172] on div "View Cartridges For This Printer HP Color LaserJet Pro MFP 4302dw A4 Colour Mul…" at bounding box center [450, 367] width 757 height 466
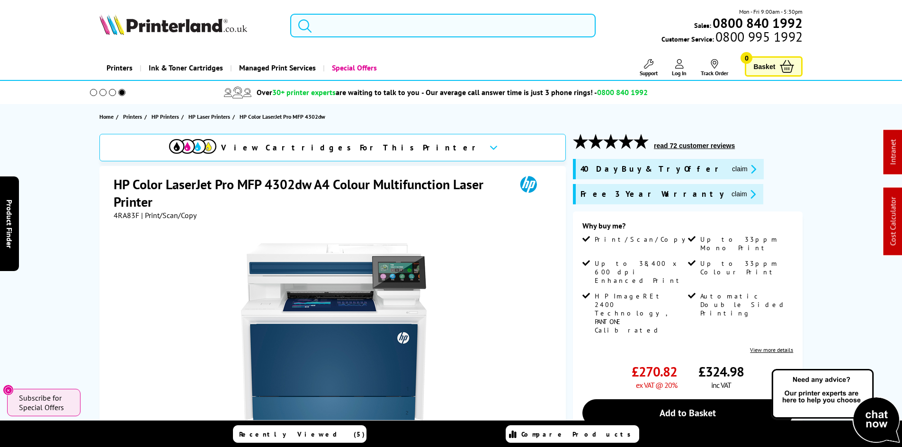
click at [77, 172] on div "View Cartridges For This Printer HP Color LaserJet Pro MFP 4302dw A4 Colour Mul…" at bounding box center [450, 367] width 757 height 466
drag, startPoint x: 71, startPoint y: 178, endPoint x: 81, endPoint y: 182, distance: 11.1
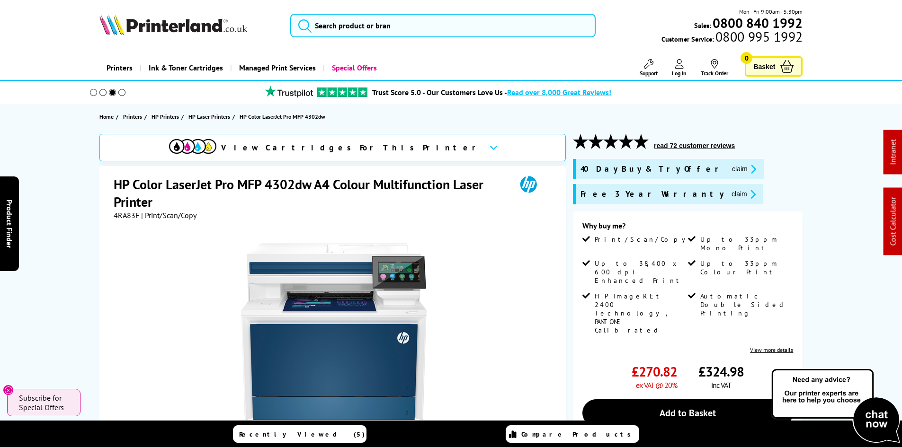
click at [102, 196] on div "HP Color LaserJet Pro MFP 4302dw A4 Colour Multifunction Laser Printer 4RA83F |…" at bounding box center [332, 378] width 466 height 424
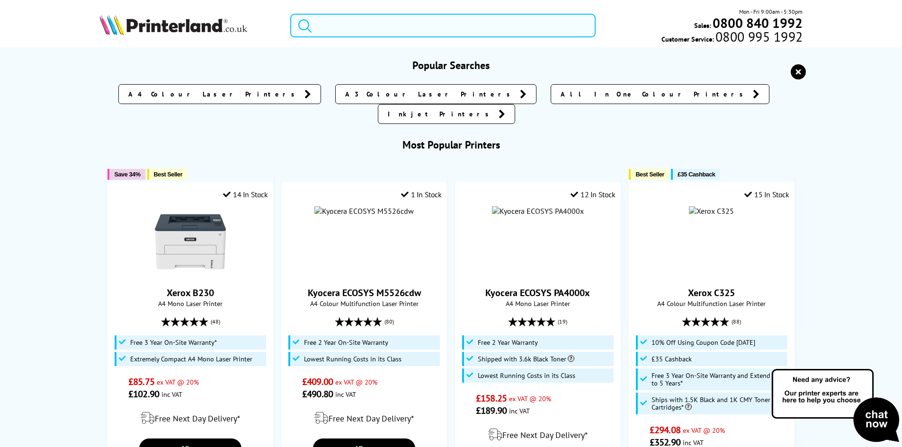
click at [400, 36] on input "search" at bounding box center [442, 26] width 305 height 24
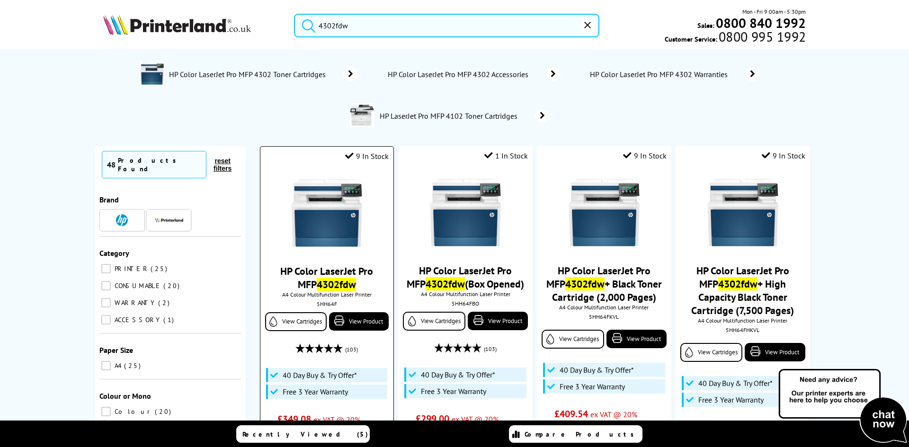
type input "4302fdw"
click at [338, 212] on img at bounding box center [326, 213] width 71 height 71
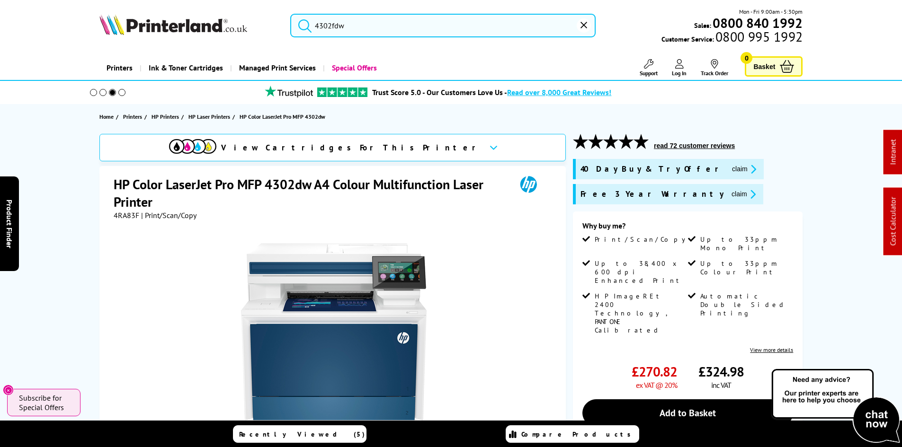
click at [146, 259] on div at bounding box center [334, 327] width 440 height 214
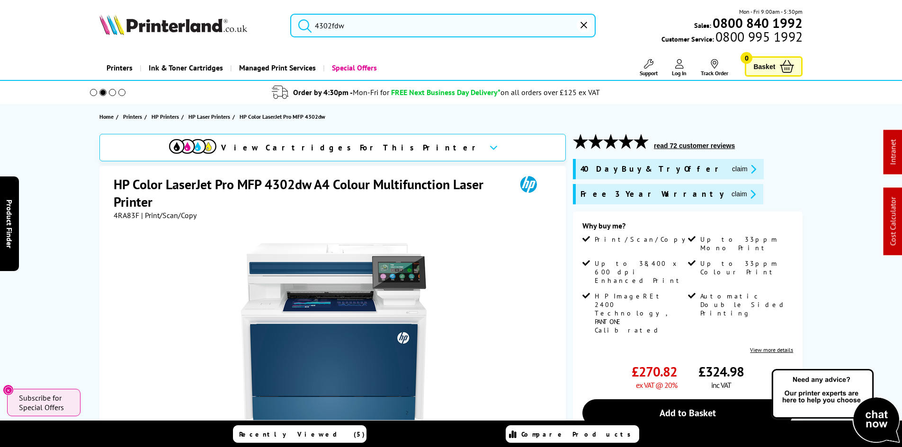
click at [128, 214] on span "4RA83F" at bounding box center [127, 215] width 26 height 9
copy span "4RA83F"
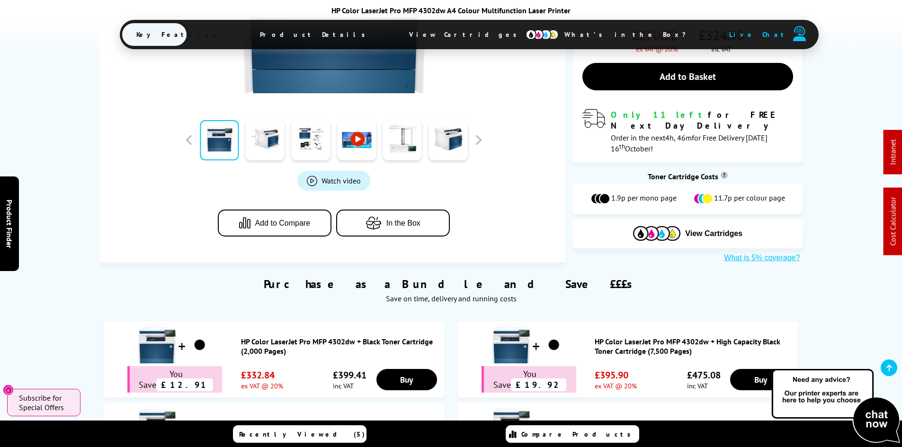
scroll to position [426, 0]
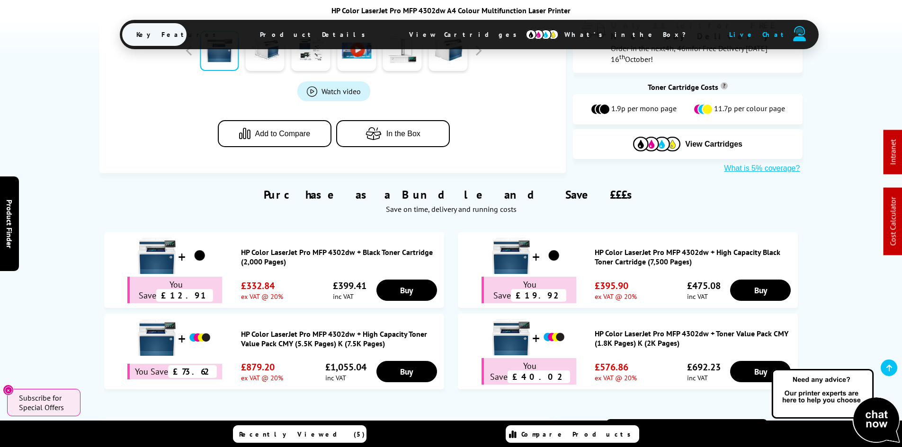
click at [434, 38] on span "View Cartridges" at bounding box center [467, 34] width 145 height 25
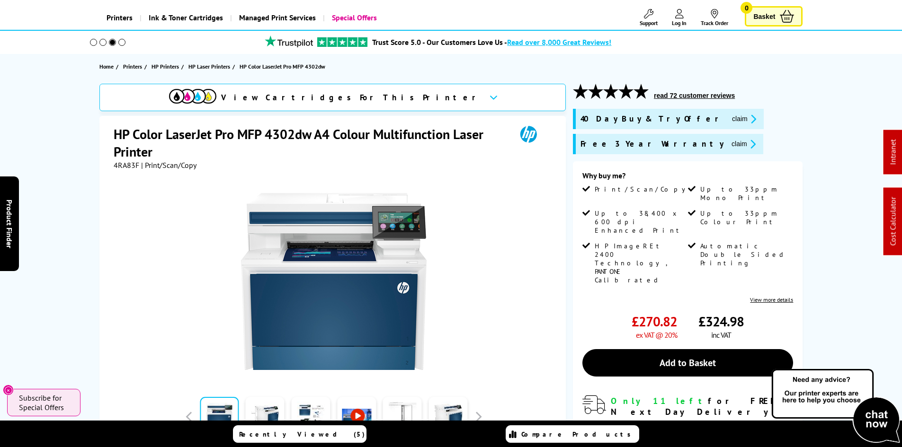
scroll to position [0, 0]
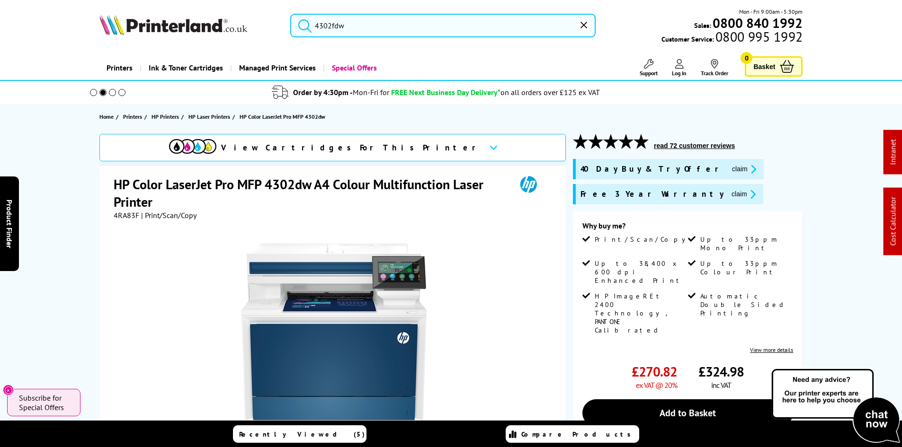
click at [122, 214] on span "4RA83F" at bounding box center [127, 215] width 26 height 9
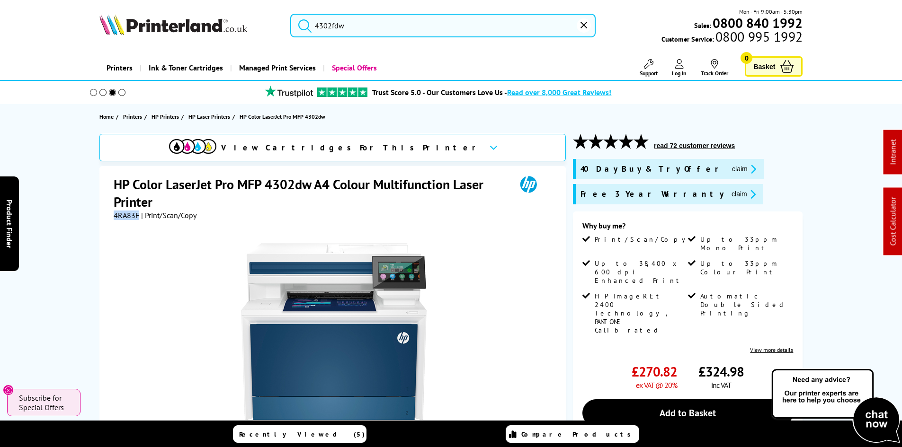
copy span "4RA83F"
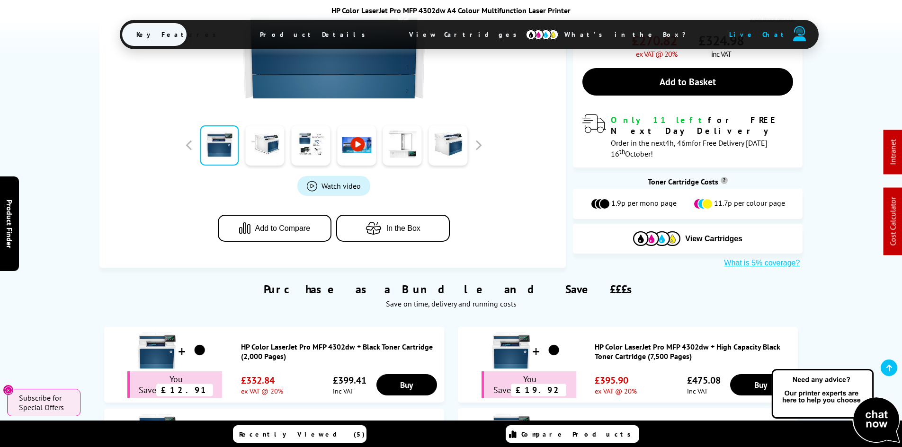
scroll to position [568, 0]
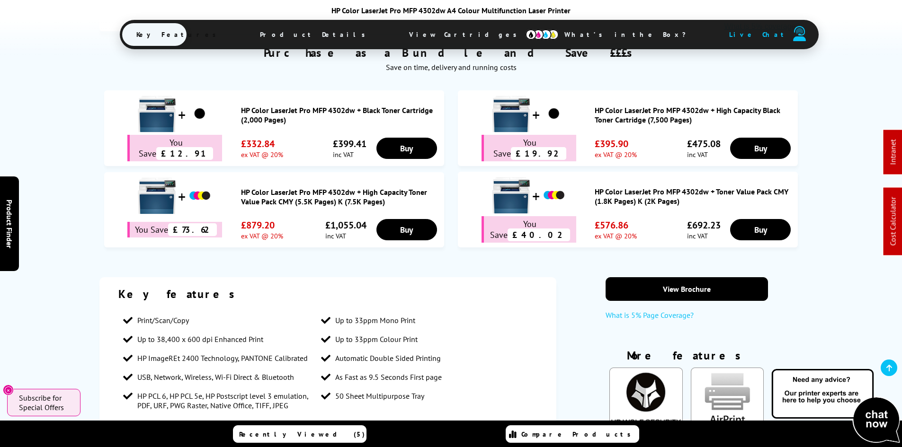
click at [442, 37] on span "View Cartridges" at bounding box center [467, 34] width 145 height 25
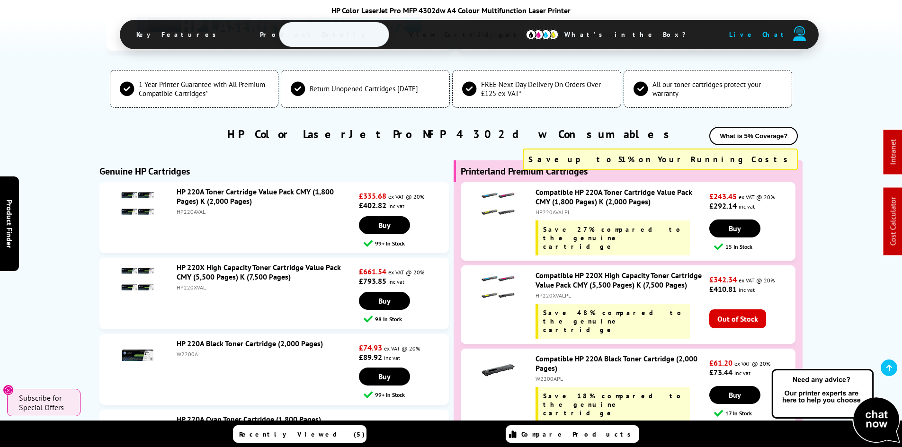
scroll to position [2559, 0]
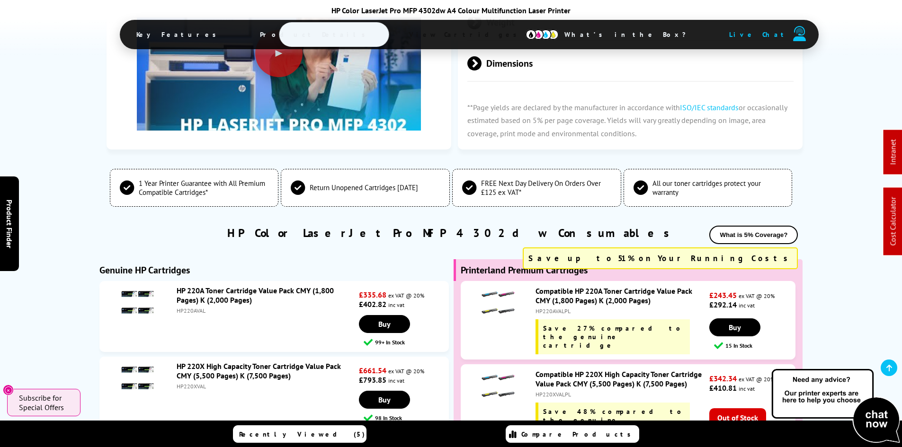
scroll to position [1263, 0]
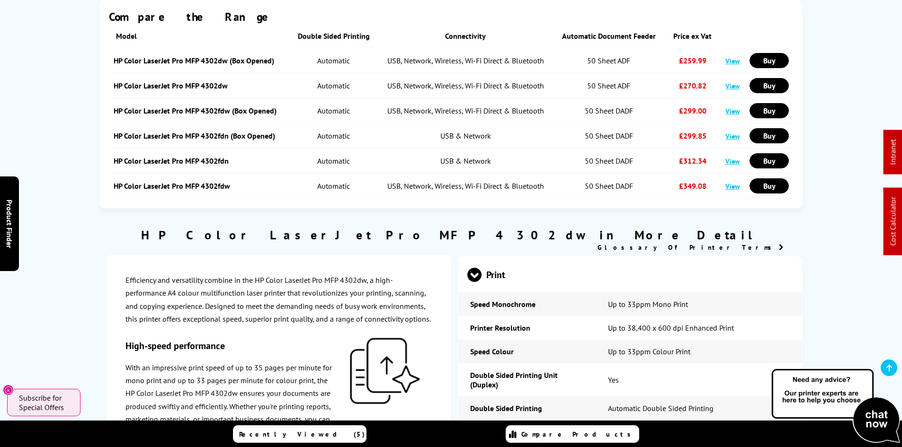
drag, startPoint x: 67, startPoint y: 294, endPoint x: 60, endPoint y: 139, distance: 155.4
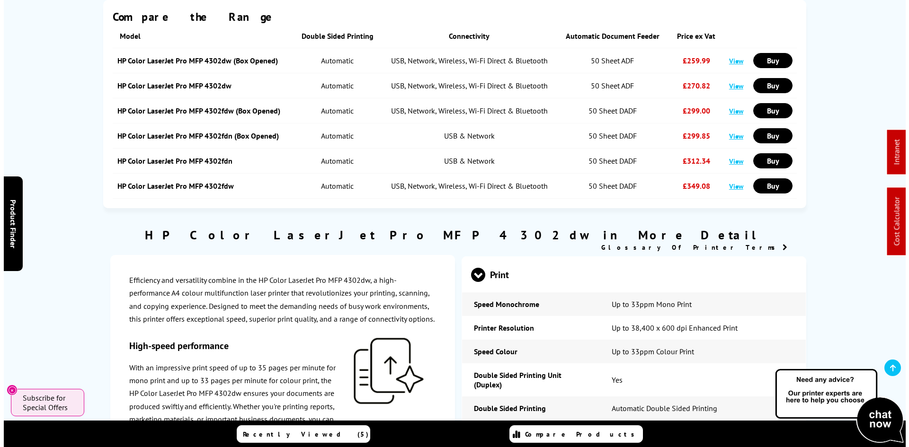
scroll to position [0, 0]
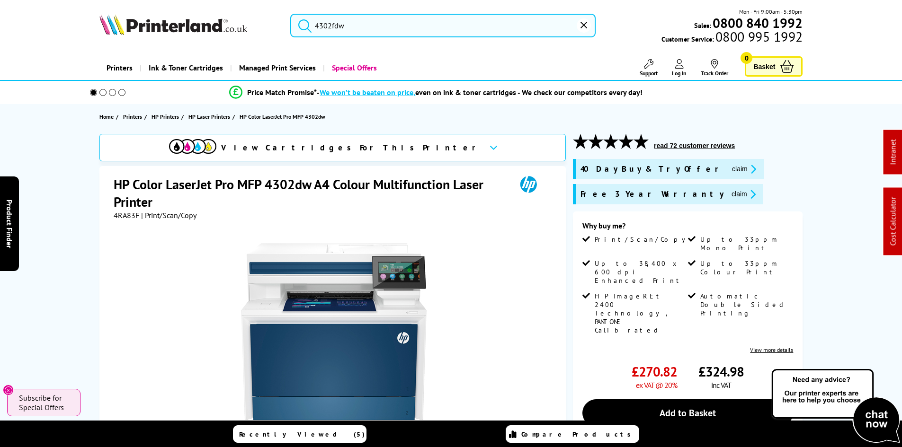
click at [123, 216] on span "4RA83F" at bounding box center [127, 215] width 26 height 9
copy span "4RA83F"
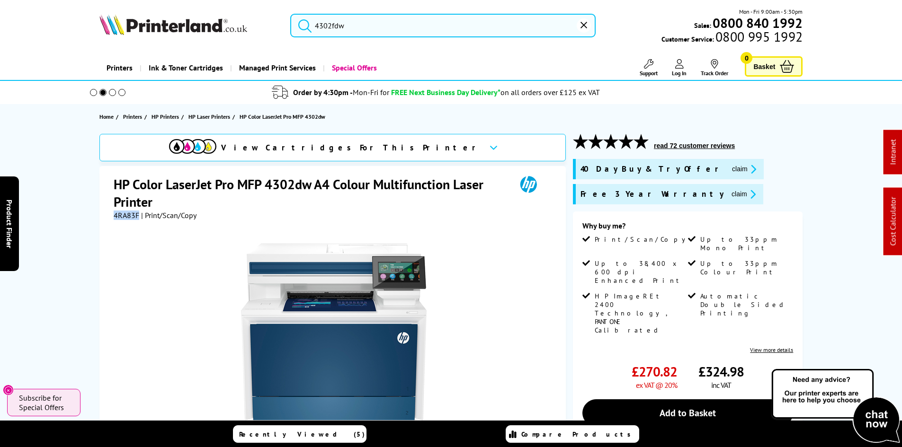
click at [336, 28] on input "4302fdw" at bounding box center [442, 26] width 305 height 24
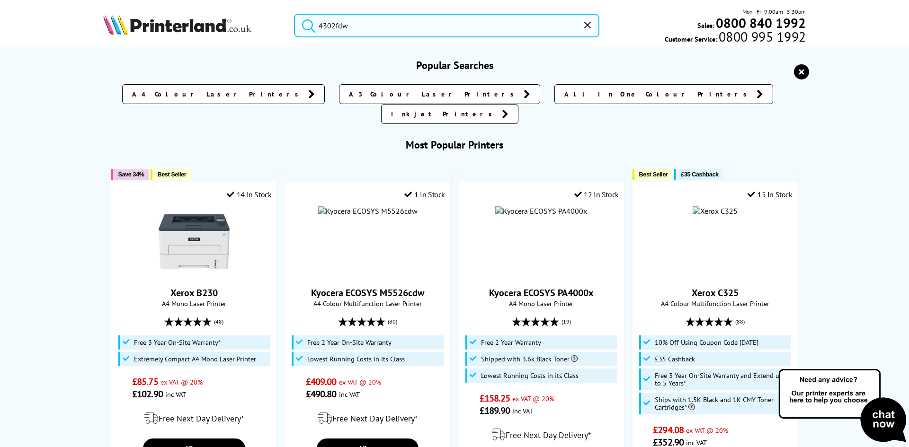
click at [336, 28] on input "4302fdw" at bounding box center [446, 26] width 305 height 24
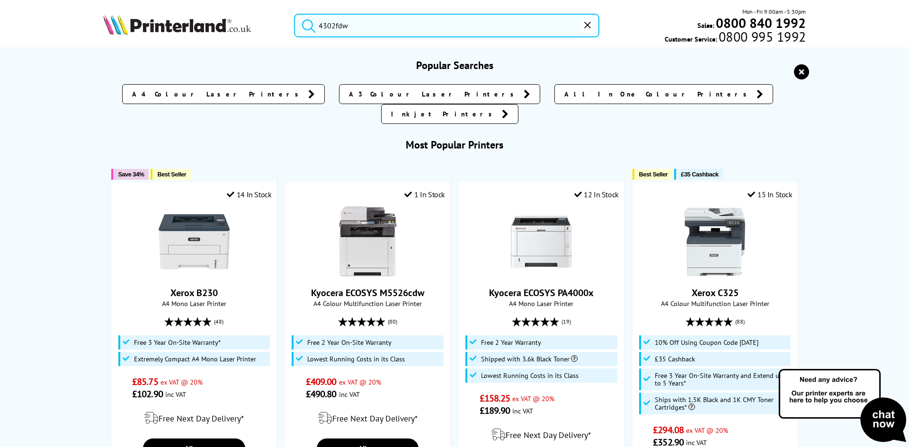
click at [385, 25] on input "4302fdw" at bounding box center [446, 26] width 305 height 24
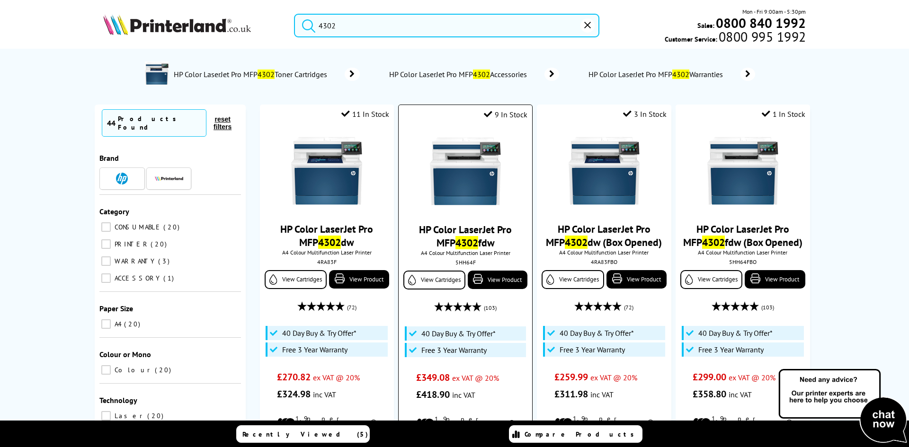
type input "4302"
click at [470, 262] on div "5HH64F" at bounding box center [465, 262] width 119 height 7
copy div "5HH64F"
click at [445, 188] on img at bounding box center [465, 171] width 71 height 71
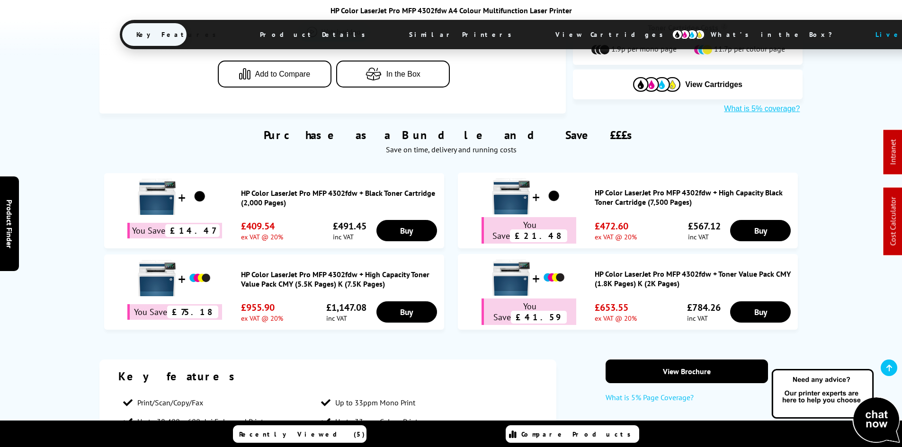
click at [541, 36] on span "View Cartridges" at bounding box center [613, 34] width 145 height 25
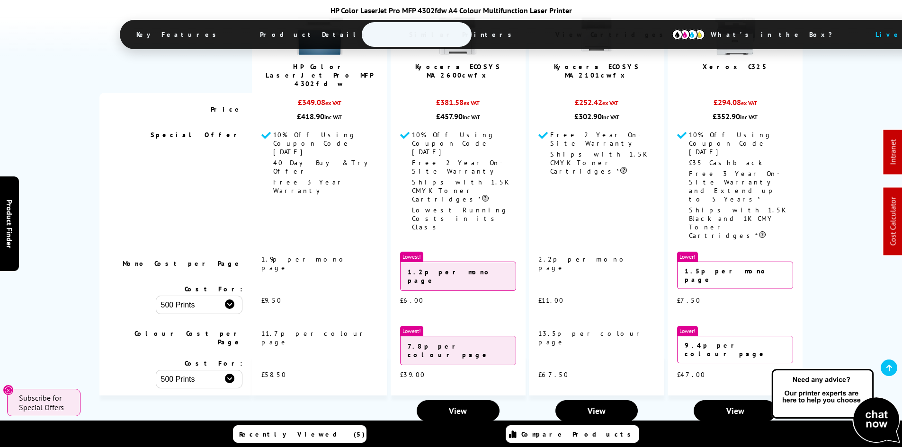
scroll to position [3111, 0]
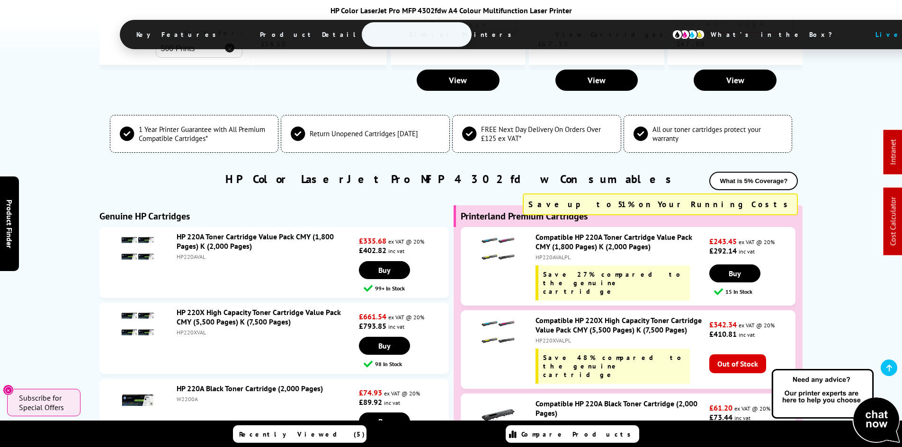
click at [560, 337] on div "HP220XVALPL" at bounding box center [620, 340] width 171 height 7
copy div "HP220XVALPL"
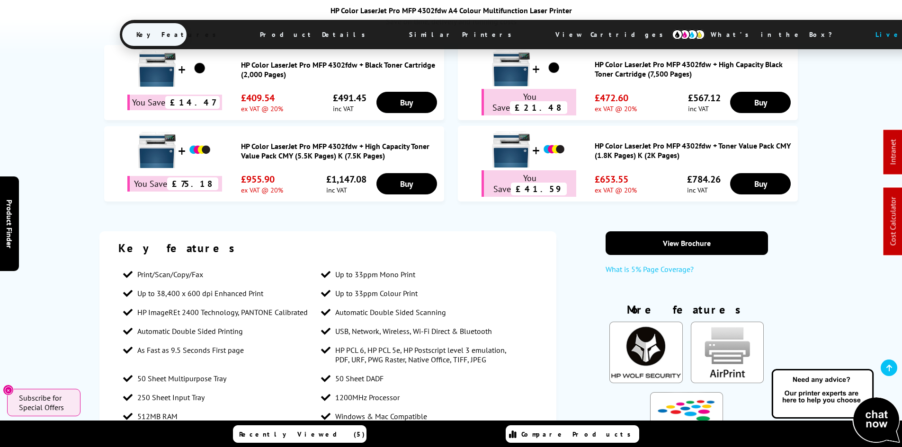
scroll to position [886, 0]
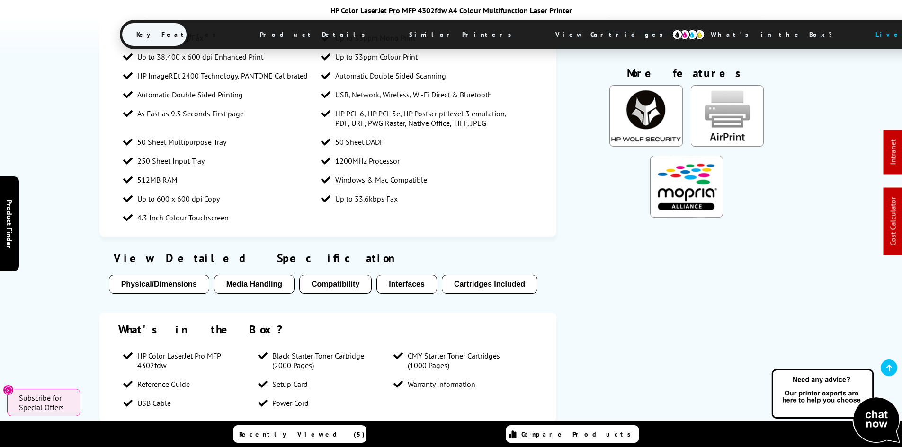
drag, startPoint x: 86, startPoint y: 268, endPoint x: 78, endPoint y: 324, distance: 56.8
click at [86, 268] on div "Key features Print/Scan/Copy/Fax Up to 33ppm Mono Print Up to 38,400 x 600 dpi …" at bounding box center [450, 213] width 757 height 437
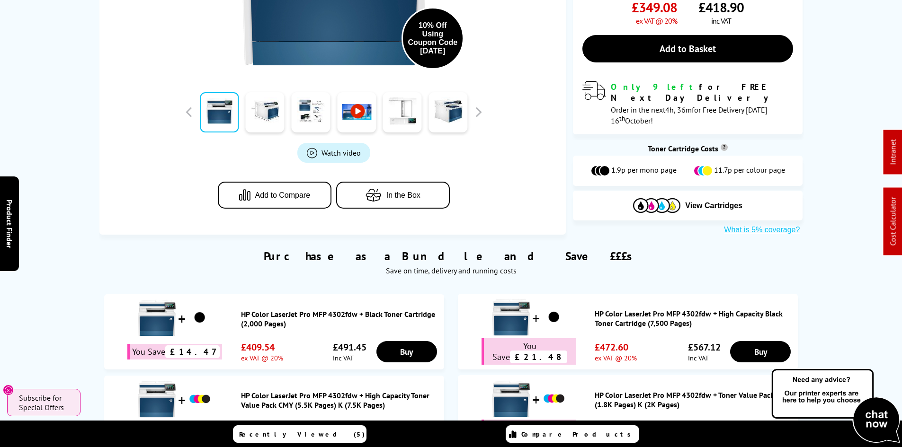
scroll to position [0, 0]
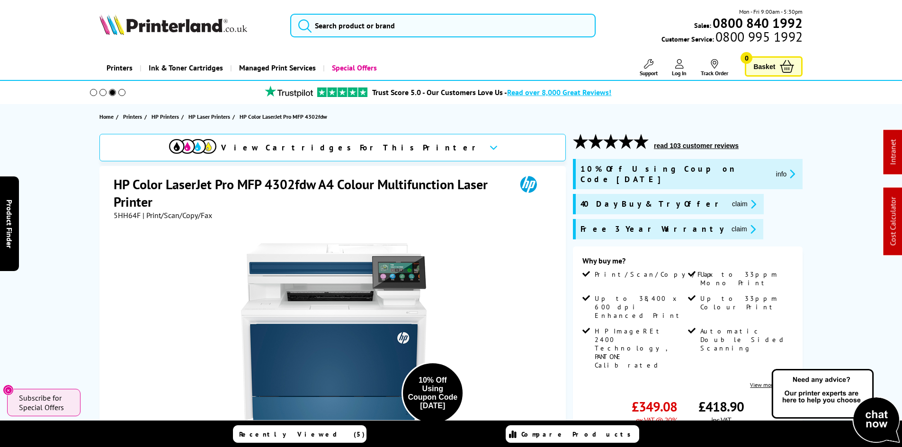
drag, startPoint x: 75, startPoint y: 330, endPoint x: 112, endPoint y: 142, distance: 191.9
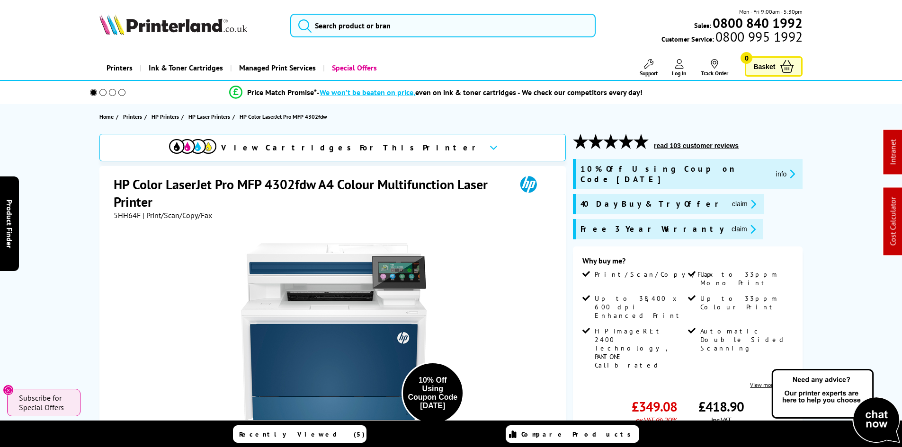
click at [77, 211] on div "View Cartridges For This Printer HP Color LaserJet Pro MFP 4302fdw A4 Colour Mu…" at bounding box center [450, 384] width 757 height 501
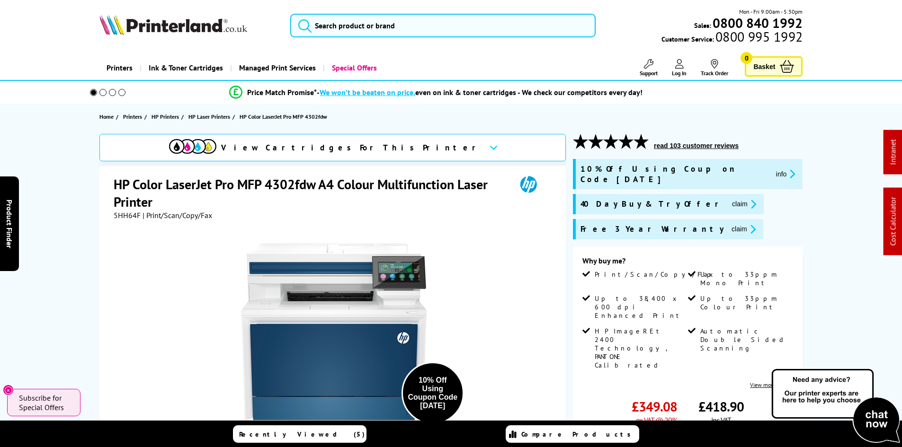
drag, startPoint x: 100, startPoint y: 264, endPoint x: 53, endPoint y: 61, distance: 208.5
click at [323, 29] on input "search" at bounding box center [442, 26] width 305 height 24
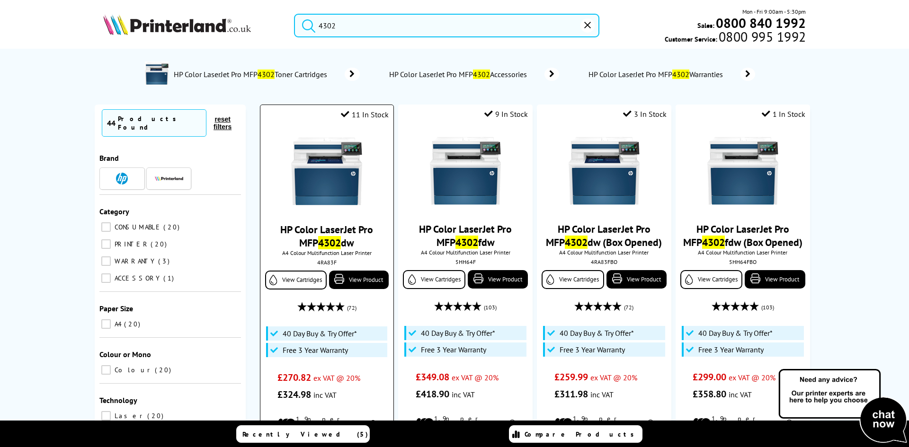
type input "4302"
click at [345, 187] on img at bounding box center [326, 171] width 71 height 71
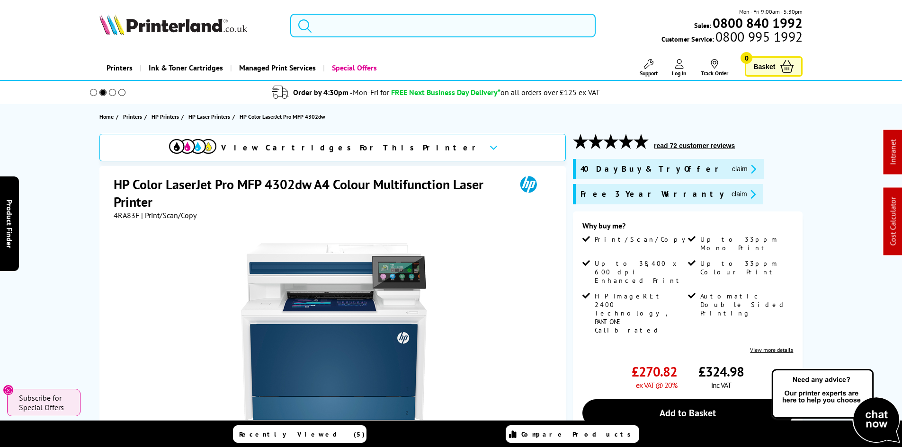
click at [365, 22] on input "search" at bounding box center [442, 26] width 305 height 24
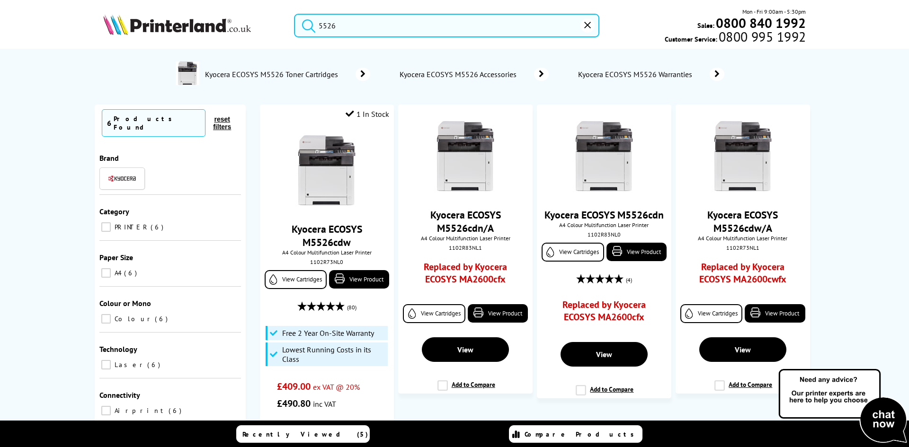
click at [346, 29] on input "5526" at bounding box center [446, 26] width 305 height 24
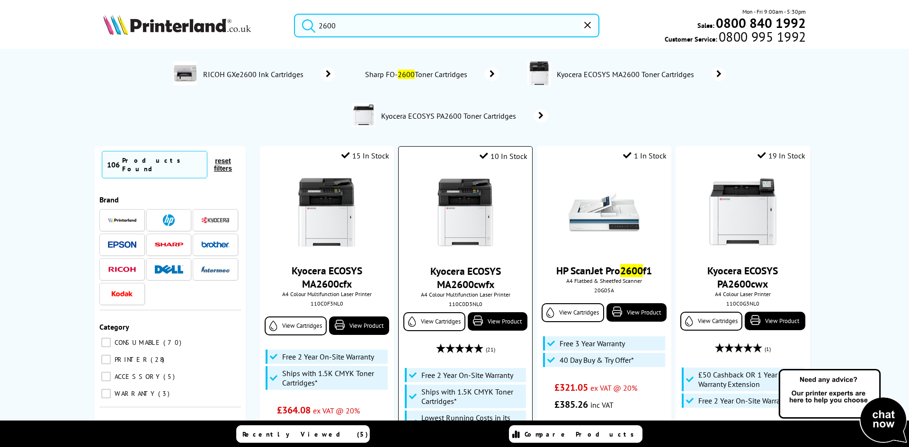
type input "2600"
click at [470, 207] on img at bounding box center [465, 213] width 71 height 71
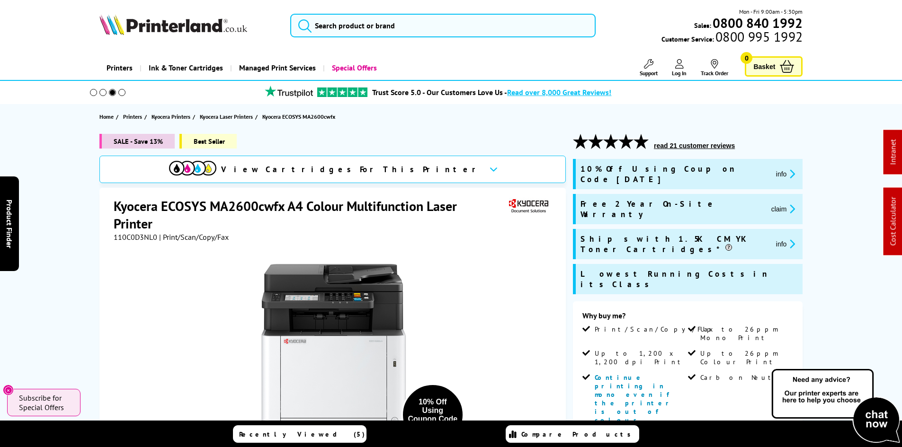
click at [329, 28] on input "search" at bounding box center [442, 26] width 305 height 24
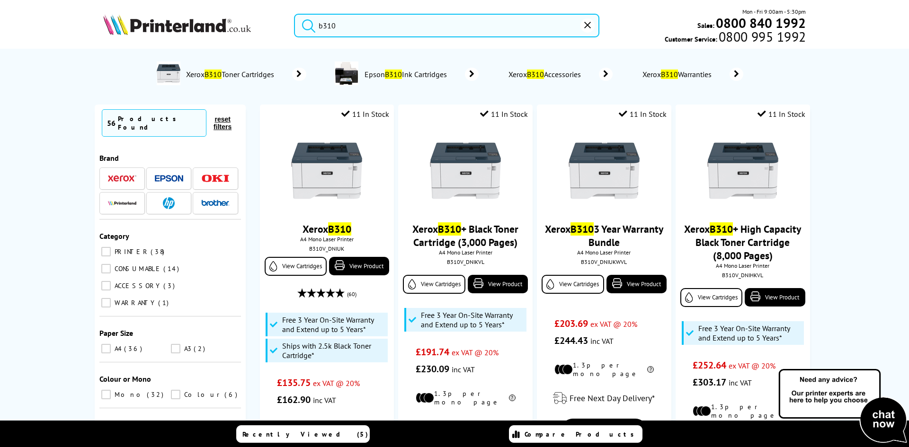
type input "b310"
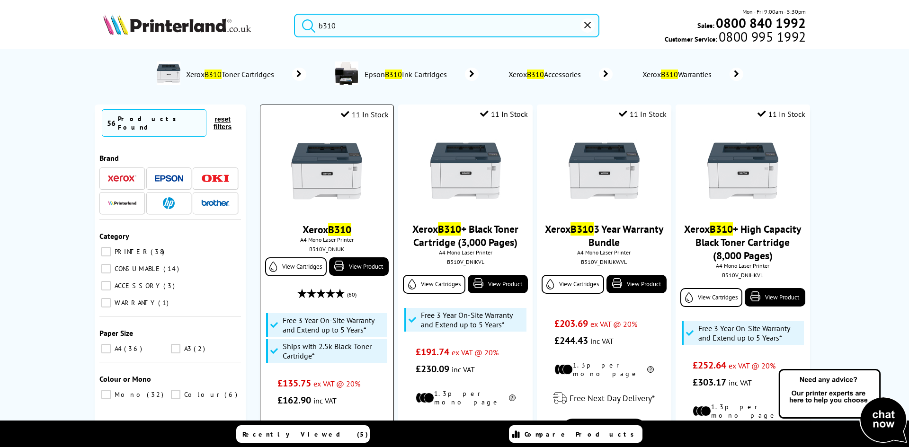
click at [335, 167] on img at bounding box center [326, 171] width 71 height 71
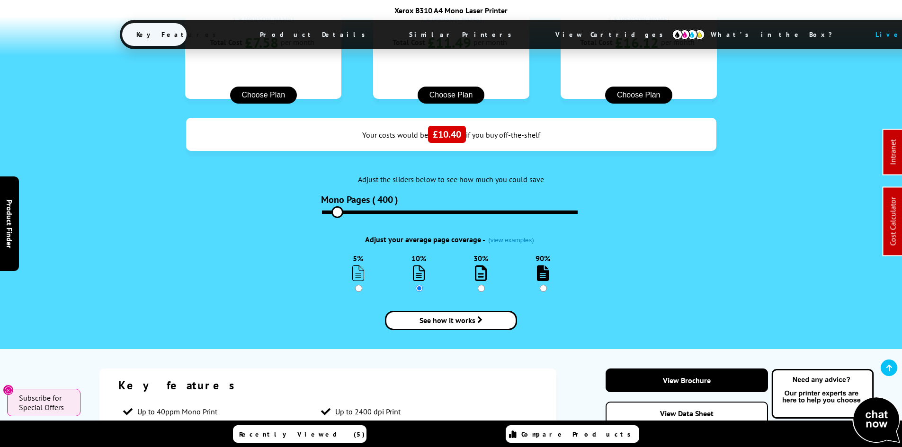
scroll to position [1310, 0]
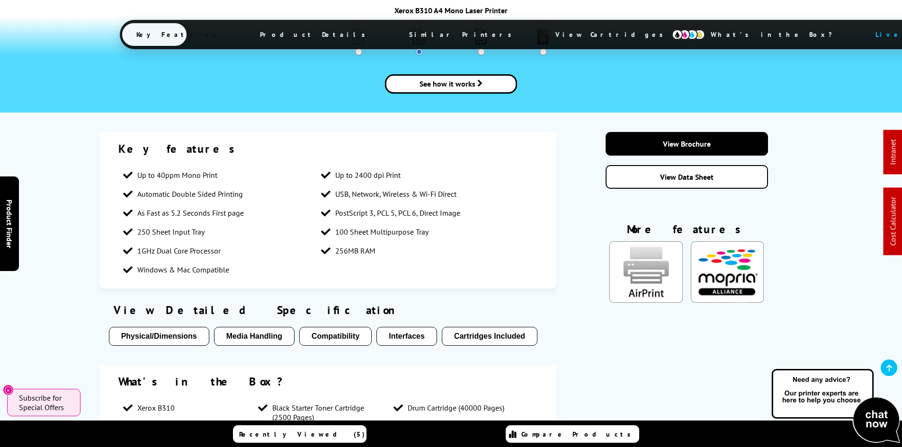
drag, startPoint x: 457, startPoint y: 34, endPoint x: 462, endPoint y: 51, distance: 17.8
click at [541, 34] on span "View Cartridges" at bounding box center [613, 34] width 145 height 25
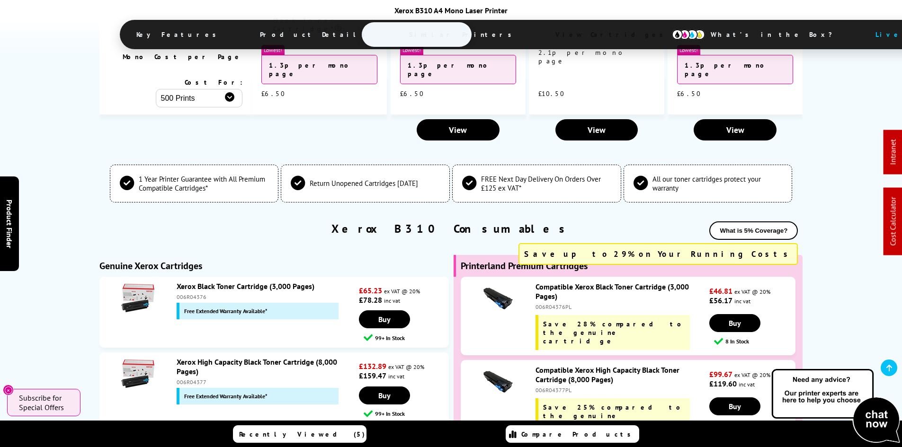
scroll to position [3139, 0]
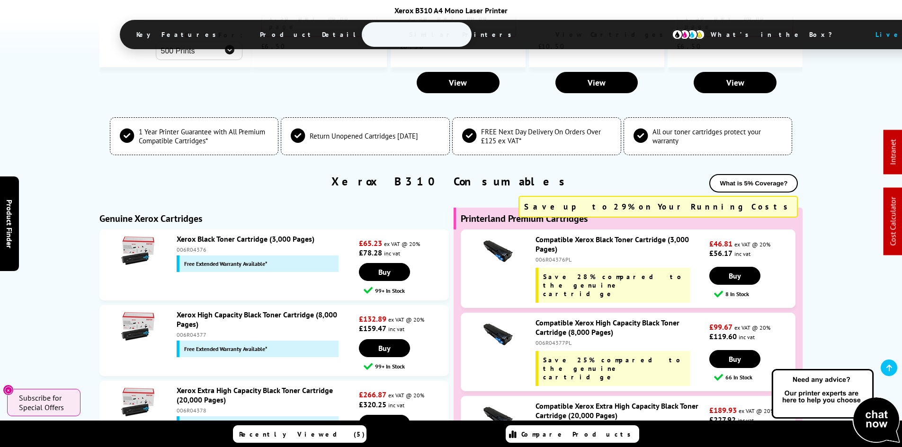
drag, startPoint x: 52, startPoint y: 202, endPoint x: 60, endPoint y: 189, distance: 15.1
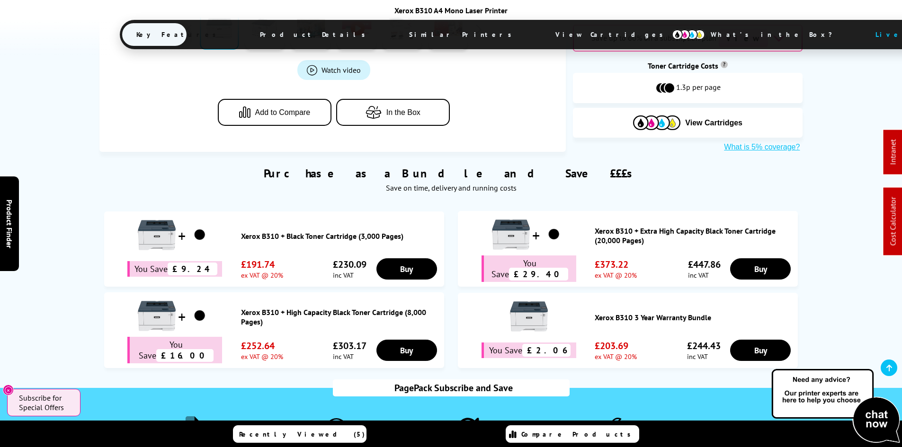
scroll to position [535, 0]
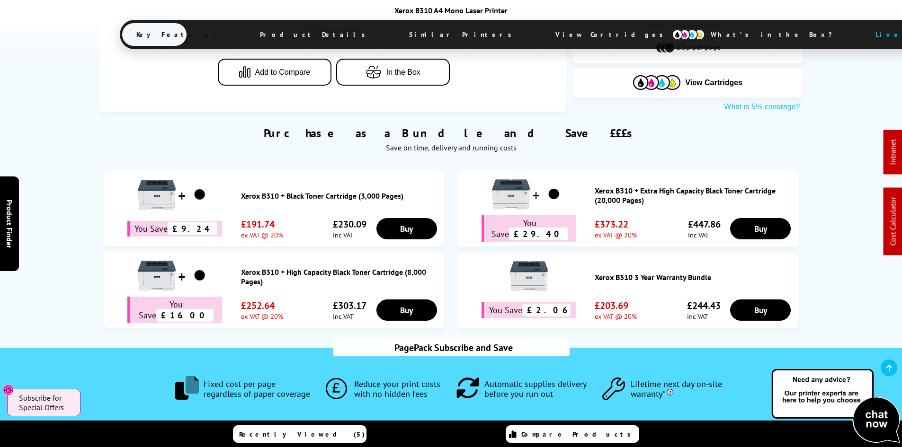
drag, startPoint x: 73, startPoint y: 226, endPoint x: 76, endPoint y: 267, distance: 41.3
click at [75, 226] on div "Purchase as a Bundle and Save £££s Save on time, delivery and running costs Xer…" at bounding box center [450, 223] width 757 height 222
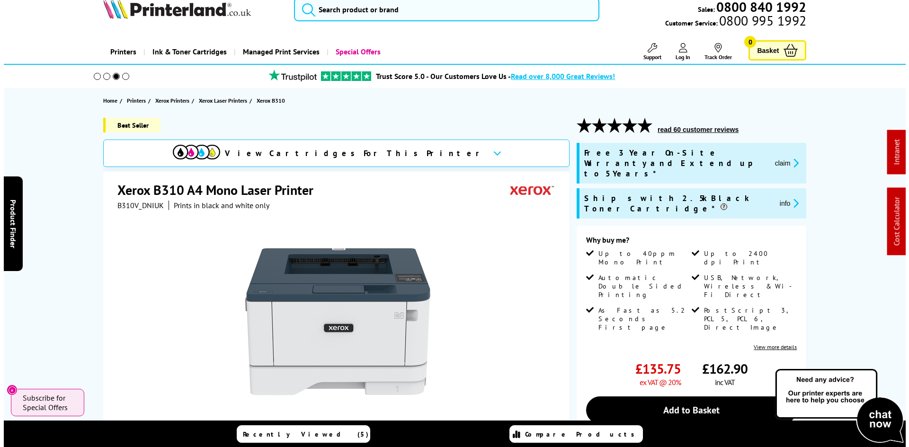
scroll to position [0, 0]
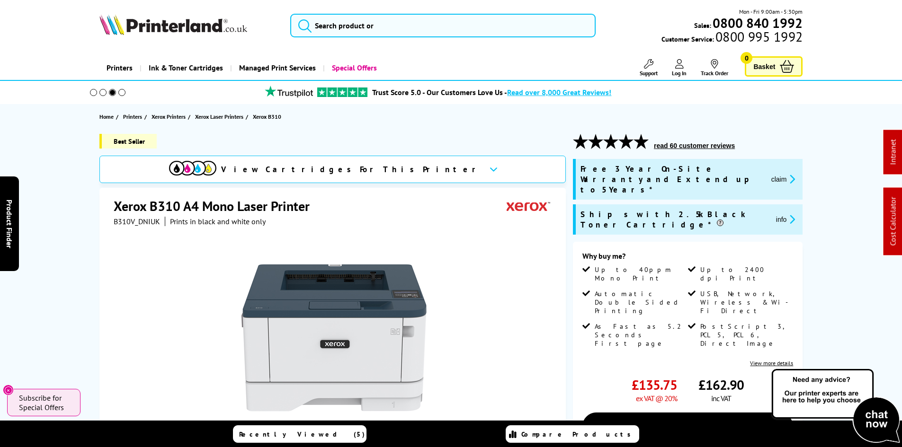
click at [130, 223] on span "B310V_DNIUK" at bounding box center [137, 221] width 46 height 9
copy span "B310V_DNIUK"
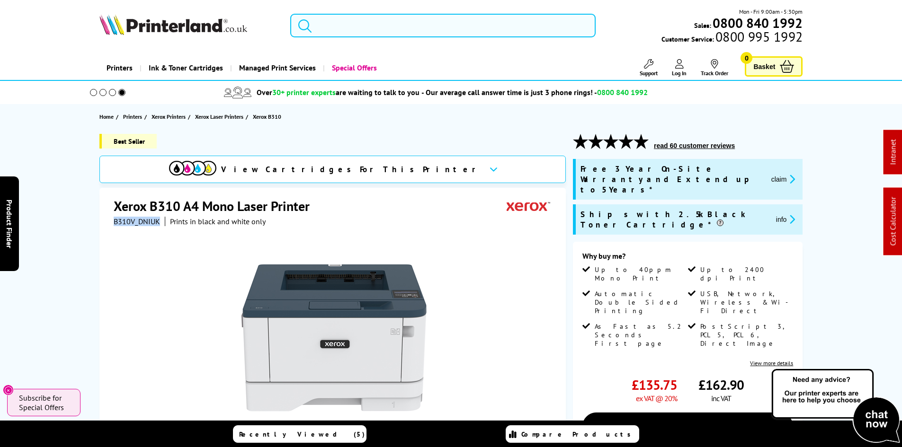
click at [407, 31] on input "search" at bounding box center [442, 26] width 305 height 24
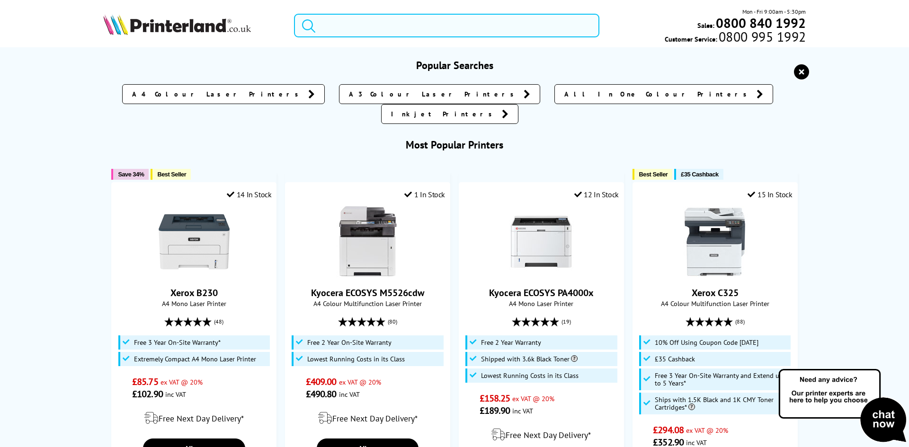
click at [407, 31] on input "search" at bounding box center [446, 26] width 305 height 24
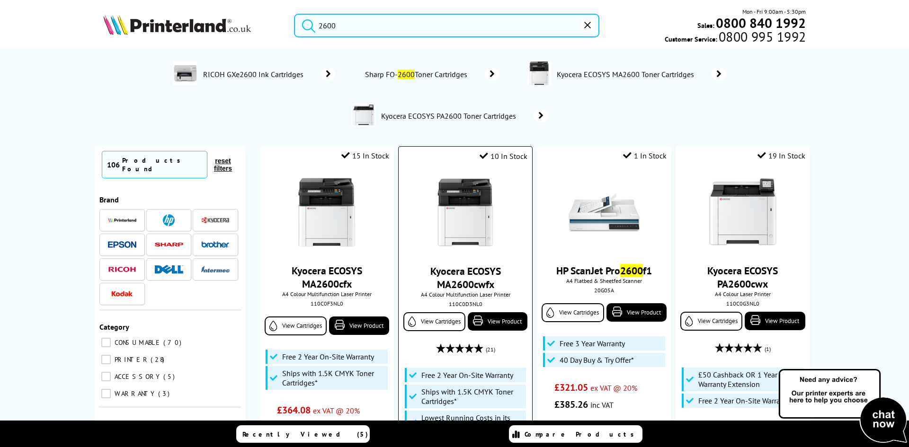
type input "2600"
click at [463, 303] on div "110C0D3NL0" at bounding box center [465, 304] width 119 height 7
copy div "110C0D3NL0"
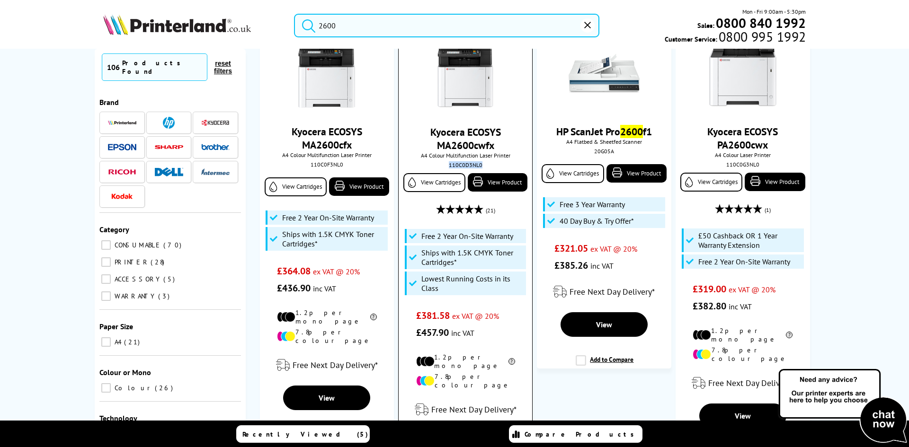
scroll to position [142, 0]
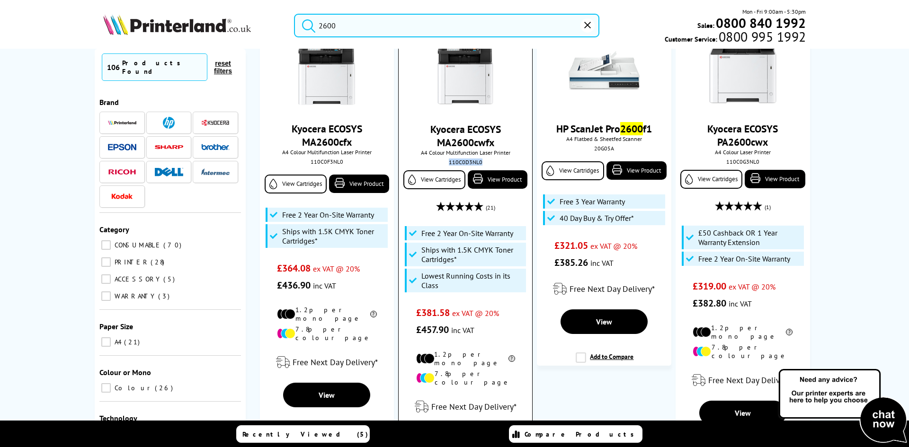
click at [460, 77] on img at bounding box center [465, 71] width 71 height 71
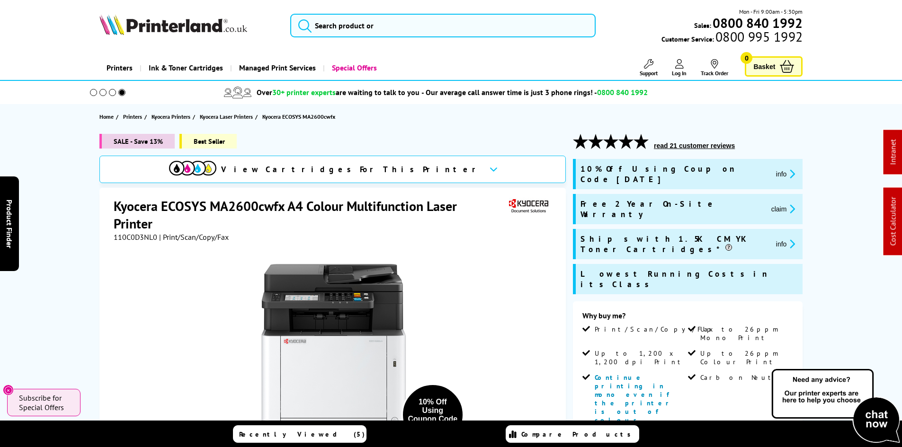
click at [133, 231] on h1 "Kyocera ECOSYS MA2600cwfx A4 Colour Multifunction Laser Printer" at bounding box center [310, 214] width 393 height 35
click at [133, 236] on span "110C0D3NL0" at bounding box center [136, 236] width 44 height 9
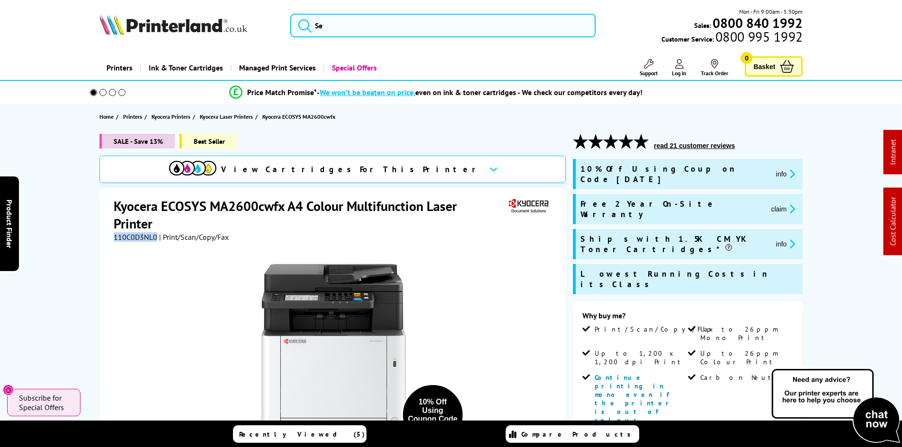
copy span "110C0D3NL0"
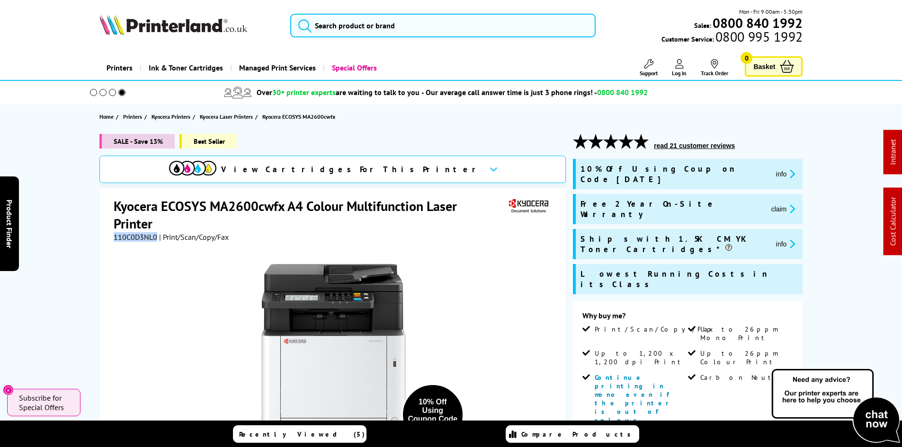
drag, startPoint x: 689, startPoint y: 195, endPoint x: 586, endPoint y: 210, distance: 104.3
click at [768, 204] on button "claim" at bounding box center [783, 209] width 30 height 11
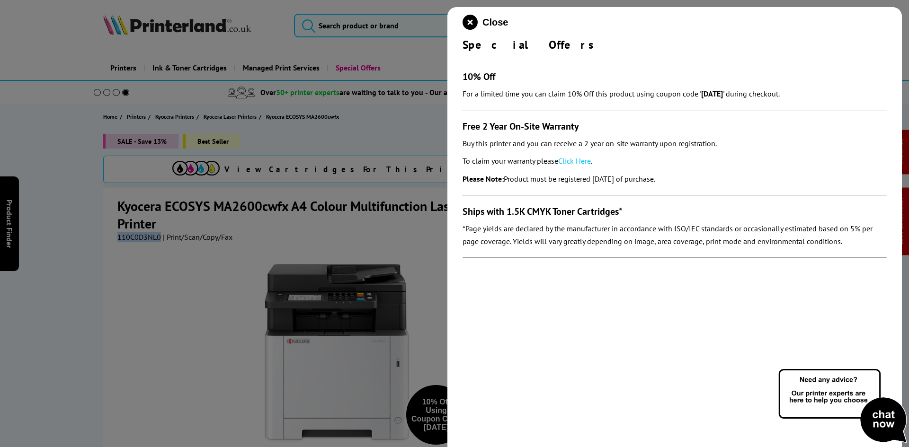
drag, startPoint x: 465, startPoint y: 125, endPoint x: 729, endPoint y: 171, distance: 267.8
click at [729, 171] on div "Close Special Offers 10% Off For a limited time you can claim 10% Off this prod…" at bounding box center [674, 230] width 454 height 447
copy section "Free 2 Year On-Site Warranty Buy this printer and you can receive a 2 year on-s…"
drag, startPoint x: 471, startPoint y: 17, endPoint x: 439, endPoint y: 49, distance: 45.2
click at [471, 17] on icon "close modal" at bounding box center [469, 22] width 15 height 15
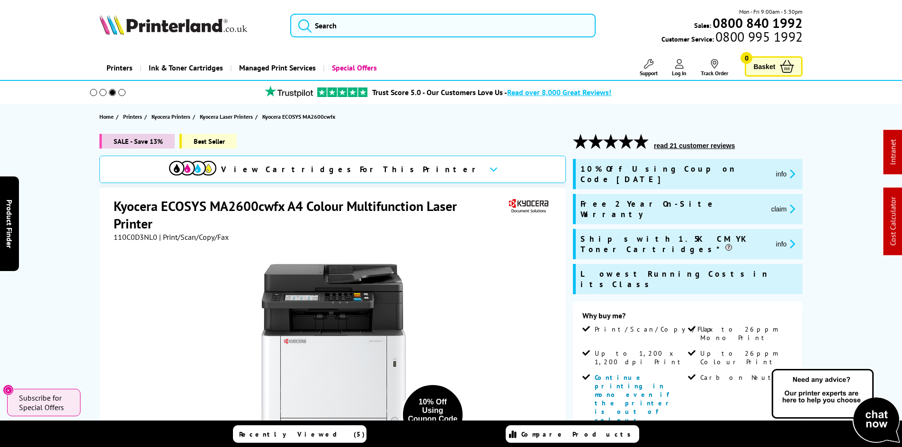
click at [83, 203] on div "SALE - Save 13% Best Seller View Cartridges For This Printer Kyocera ECOSYS MA2…" at bounding box center [450, 425] width 757 height 583
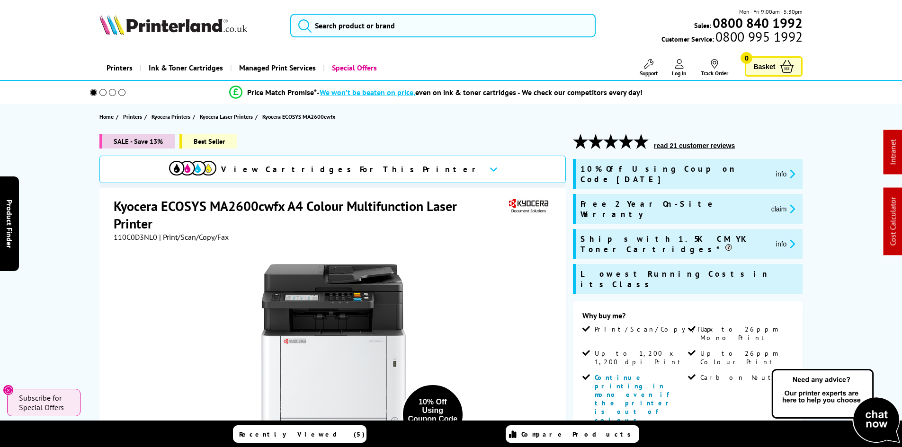
click at [75, 211] on div "SALE - Save 13% Best Seller View Cartridges For This Printer Kyocera ECOSYS MA2…" at bounding box center [450, 425] width 757 height 583
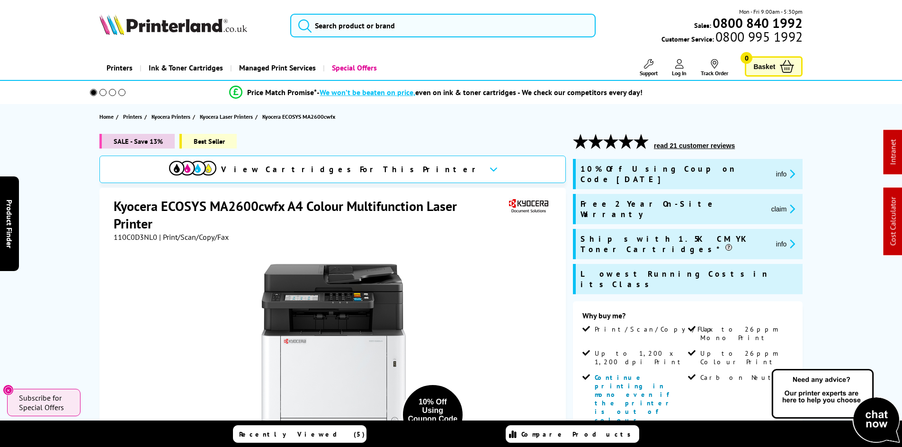
click at [75, 211] on div "SALE - Save 13% Best Seller View Cartridges For This Printer Kyocera ECOSYS MA2…" at bounding box center [450, 425] width 757 height 583
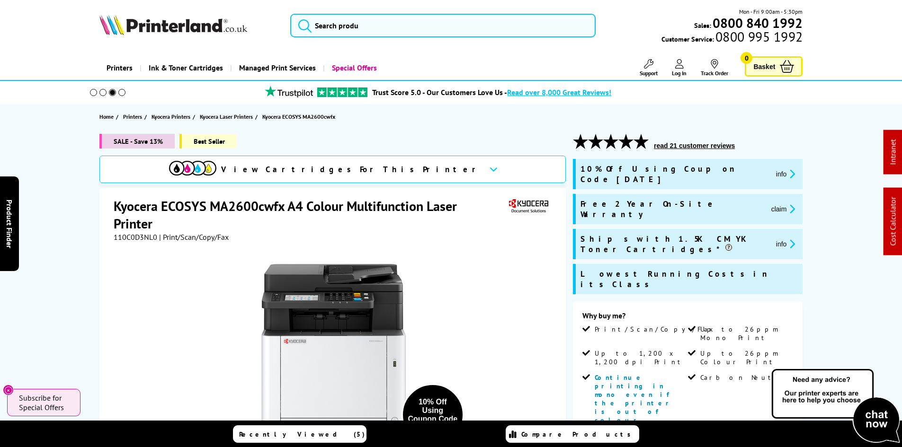
click at [75, 211] on div "SALE - Save 13% Best Seller View Cartridges For This Printer Kyocera ECOSYS MA2…" at bounding box center [450, 425] width 757 height 583
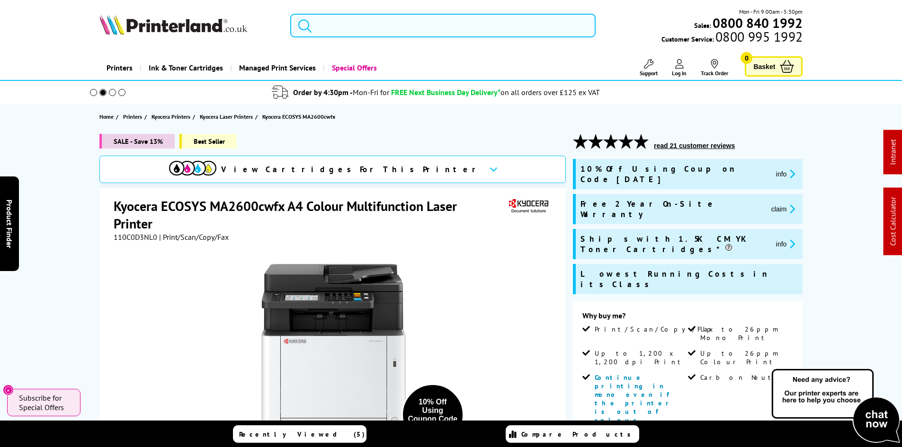
click at [368, 31] on input "search" at bounding box center [442, 26] width 305 height 24
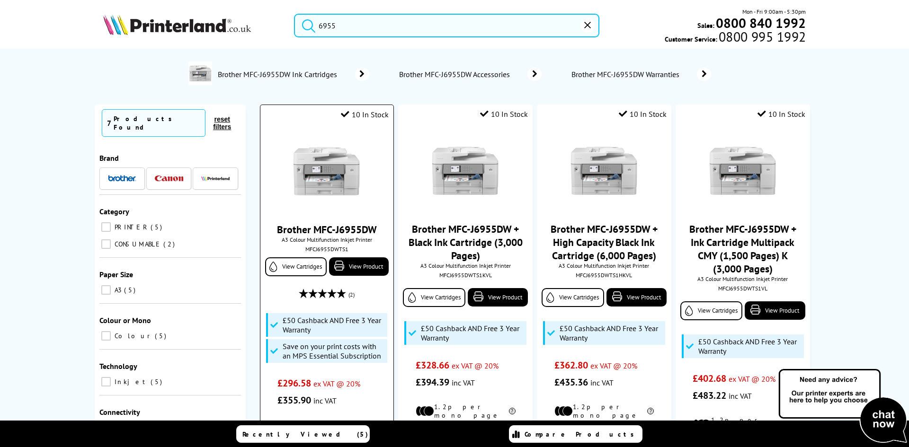
type input "6955"
click at [328, 172] on img at bounding box center [326, 171] width 71 height 71
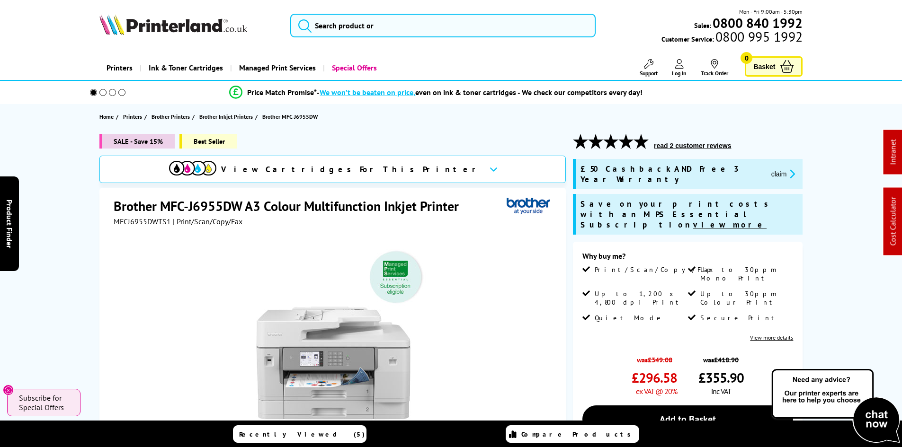
click at [75, 186] on div "SALE - Save 15% Best Seller View Cartridges For This Printer Brother MFC-J6955D…" at bounding box center [450, 387] width 757 height 506
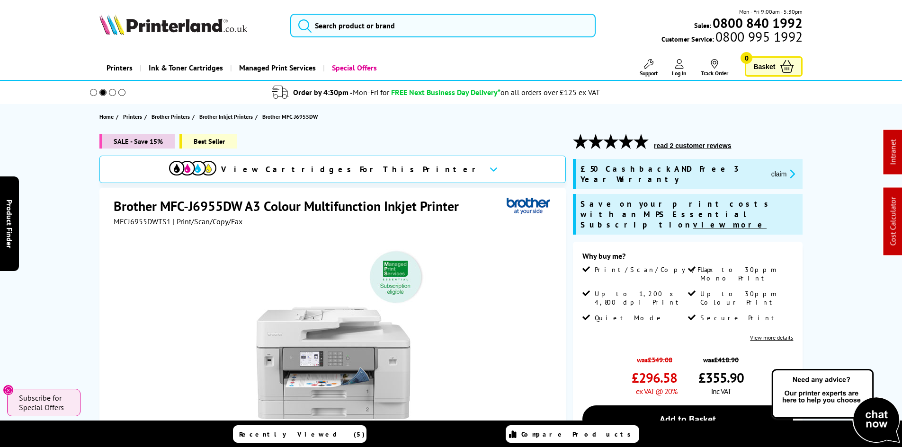
click at [80, 168] on div "SALE - Save 15% Best Seller View Cartridges For This Printer Brother MFC-J6955D…" at bounding box center [450, 387] width 757 height 506
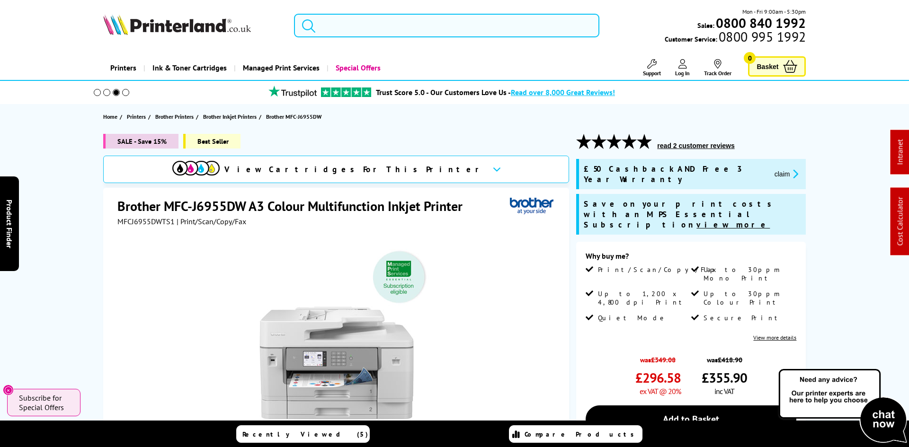
click at [414, 28] on input "search" at bounding box center [446, 26] width 305 height 24
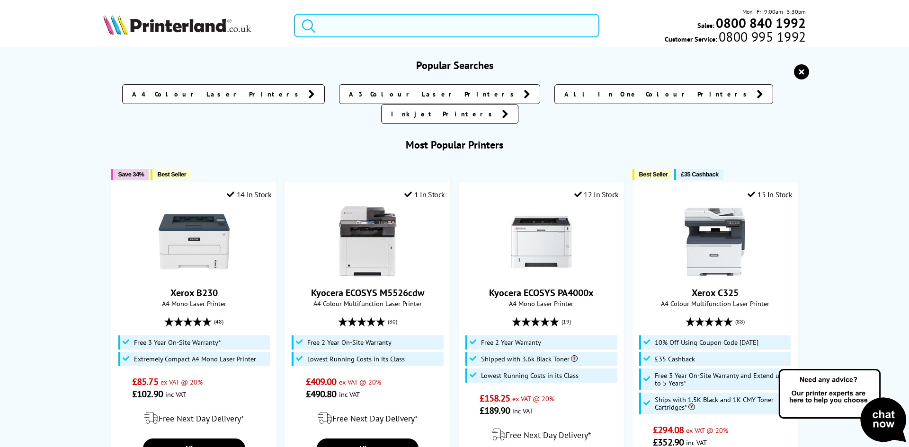
type input "c"
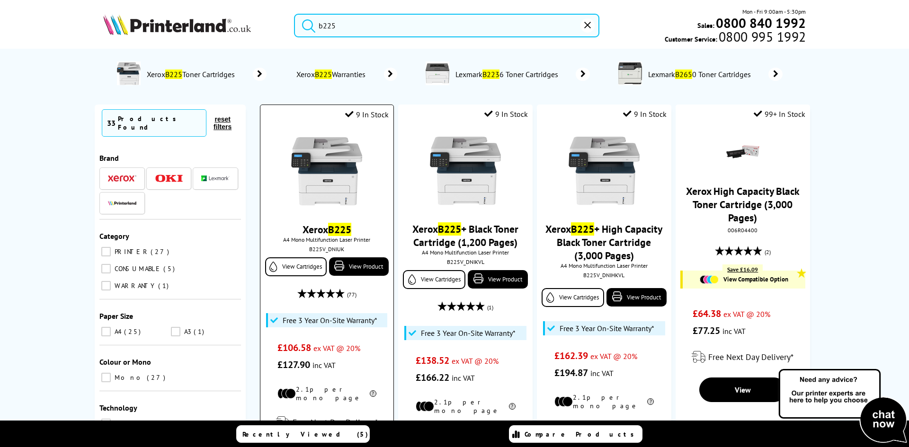
type input "b225"
click at [327, 202] on img at bounding box center [326, 171] width 71 height 71
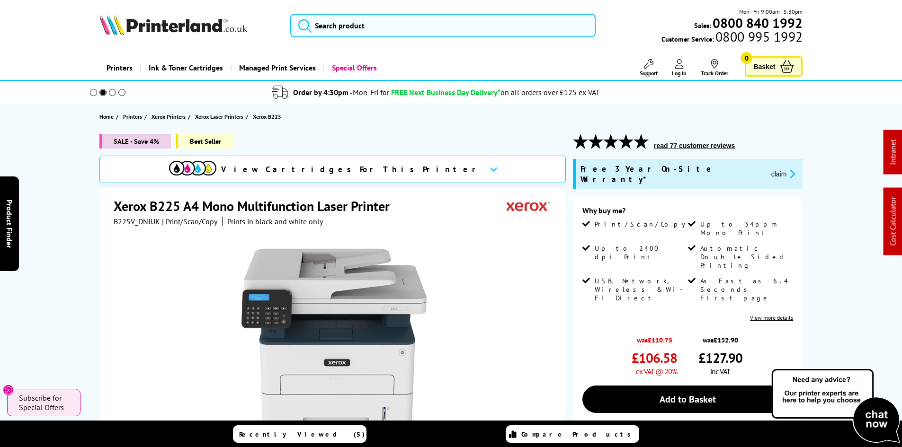
click at [78, 244] on div "SALE - Save 4% Best Seller View Cartridges For This Printer Xerox B225 A4 Mono …" at bounding box center [450, 377] width 757 height 486
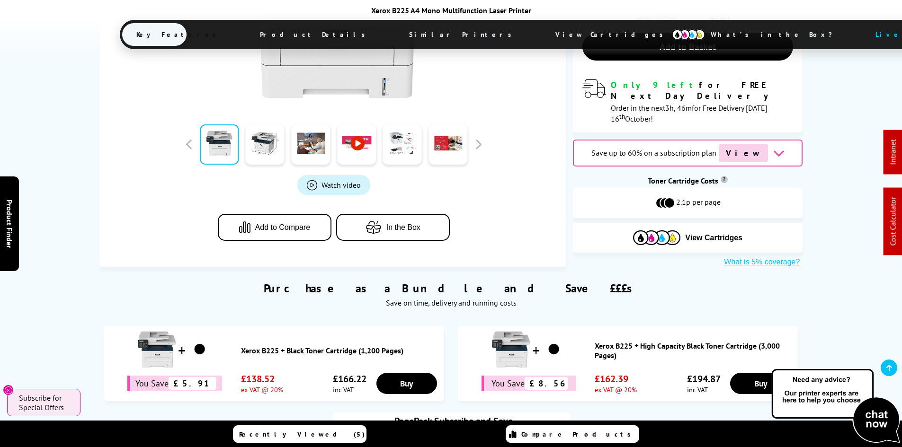
scroll to position [426, 0]
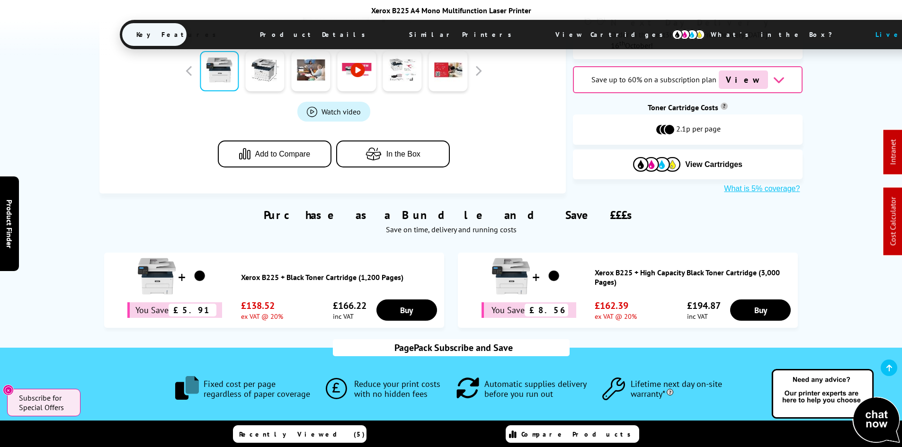
click at [293, 33] on span "Product Details" at bounding box center [315, 34] width 139 height 23
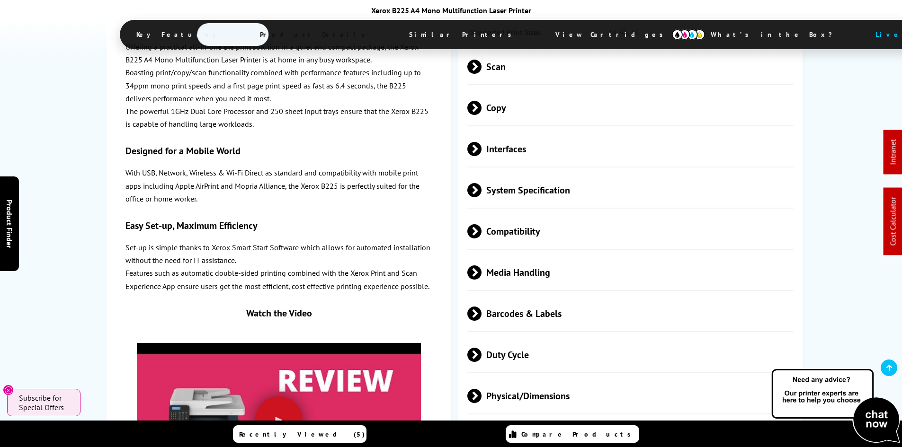
scroll to position [1997, 0]
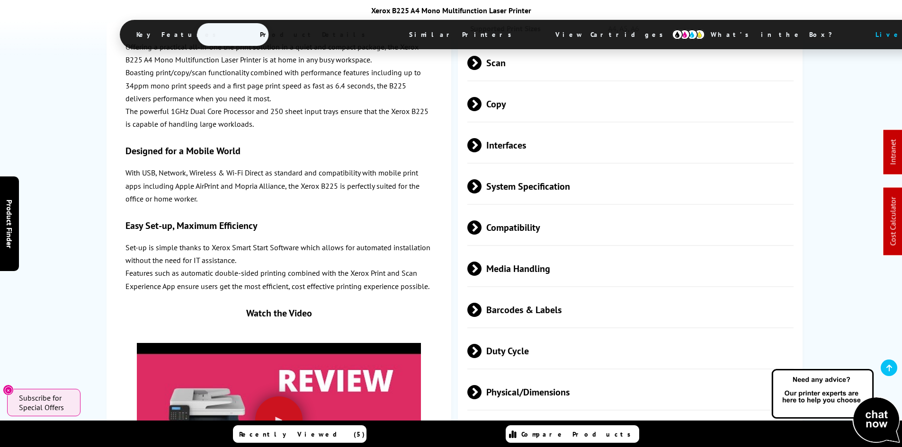
click at [501, 251] on span "Media Handling" at bounding box center [630, 269] width 327 height 36
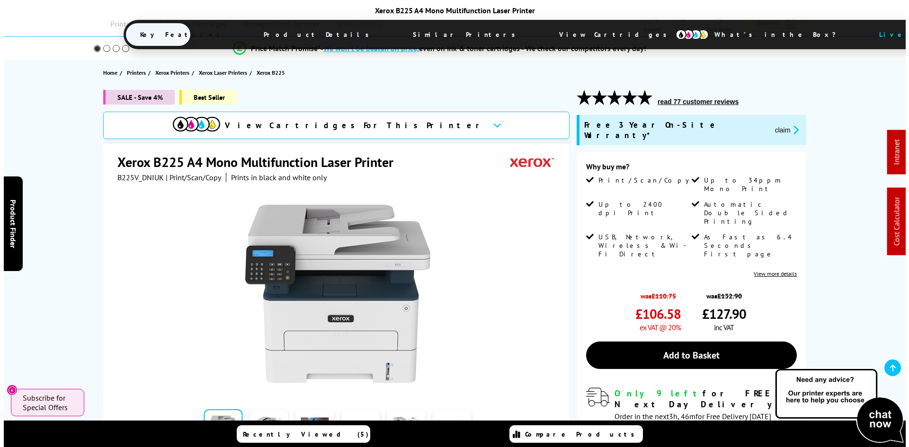
scroll to position [0, 0]
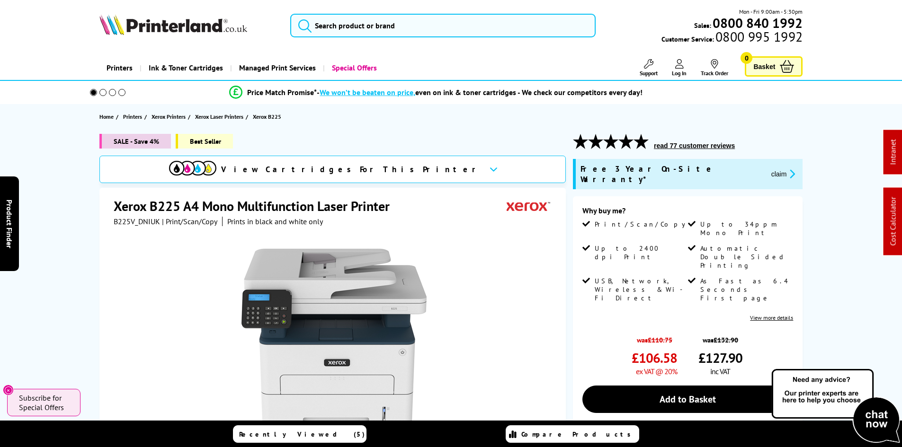
click at [88, 240] on div "SALE - Save 4% Best Seller View Cartridges For This Printer Xerox B225 A4 Mono …" at bounding box center [450, 377] width 757 height 486
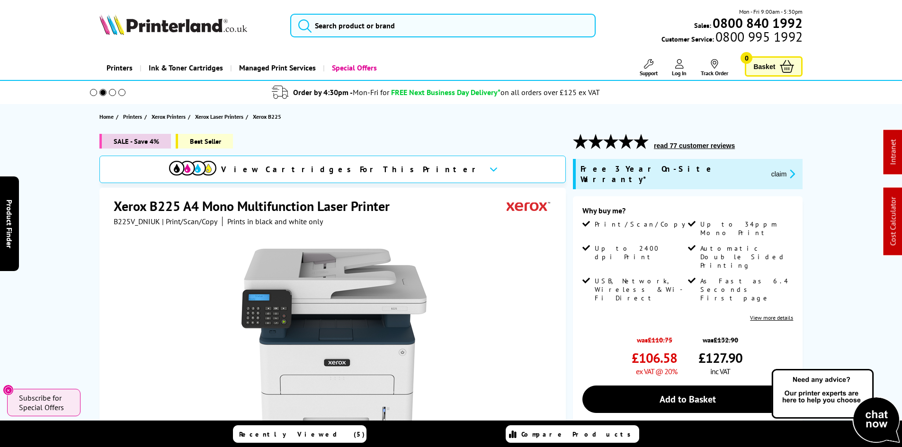
click at [88, 240] on div "SALE - Save 4% Best Seller View Cartridges For This Printer Xerox B225 A4 Mono …" at bounding box center [450, 377] width 757 height 486
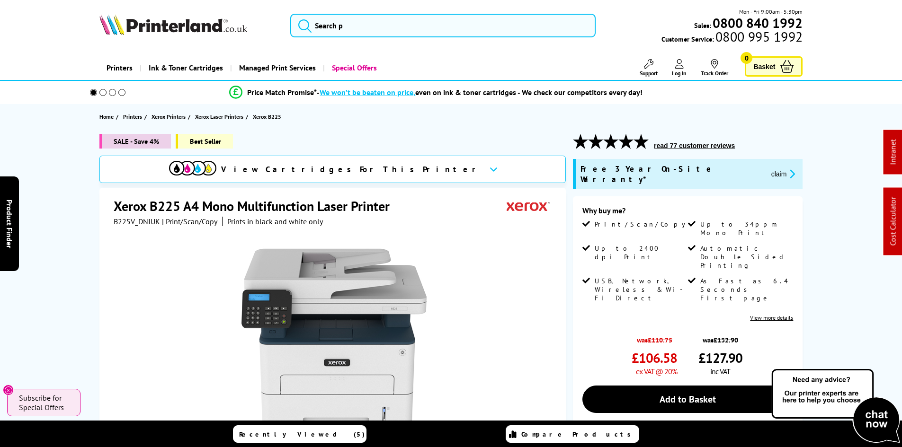
click at [88, 240] on div "SALE - Save 4% Best Seller View Cartridges For This Printer Xerox B225 A4 Mono …" at bounding box center [450, 377] width 757 height 486
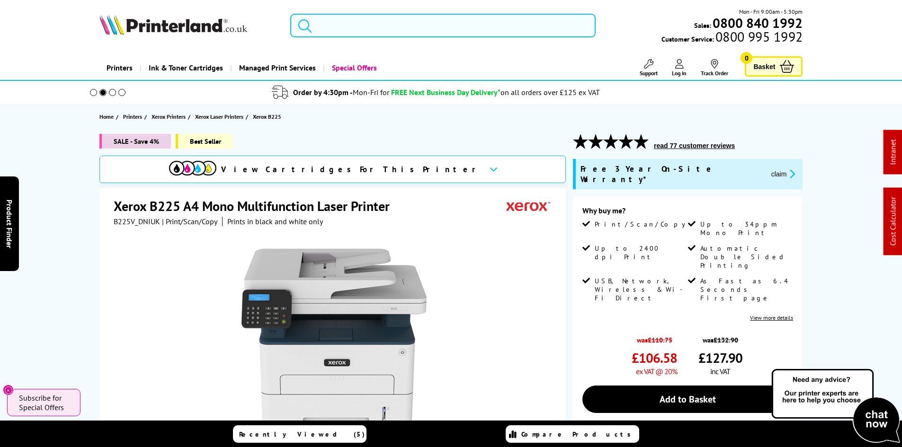
click at [342, 35] on input "search" at bounding box center [442, 26] width 305 height 24
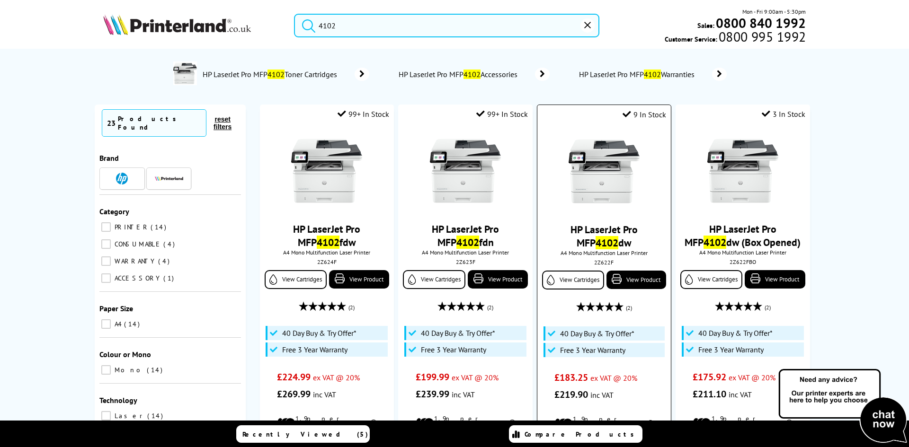
type input "4102"
click at [603, 169] on img at bounding box center [604, 171] width 71 height 71
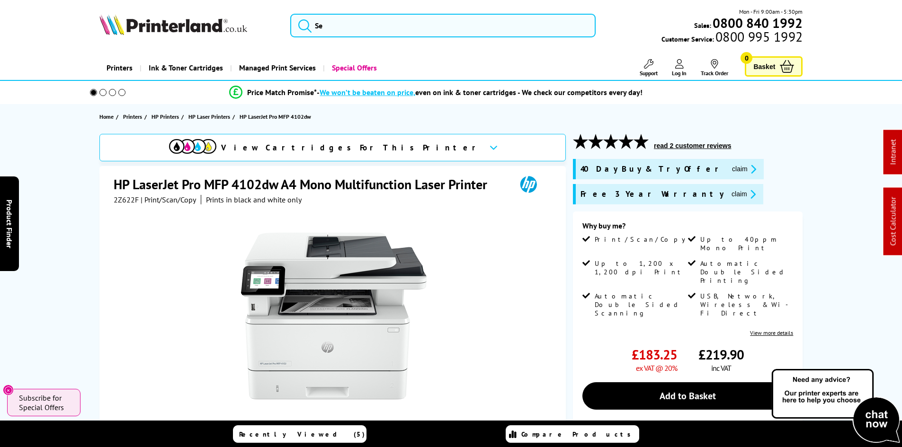
drag, startPoint x: 66, startPoint y: 258, endPoint x: 96, endPoint y: 81, distance: 179.1
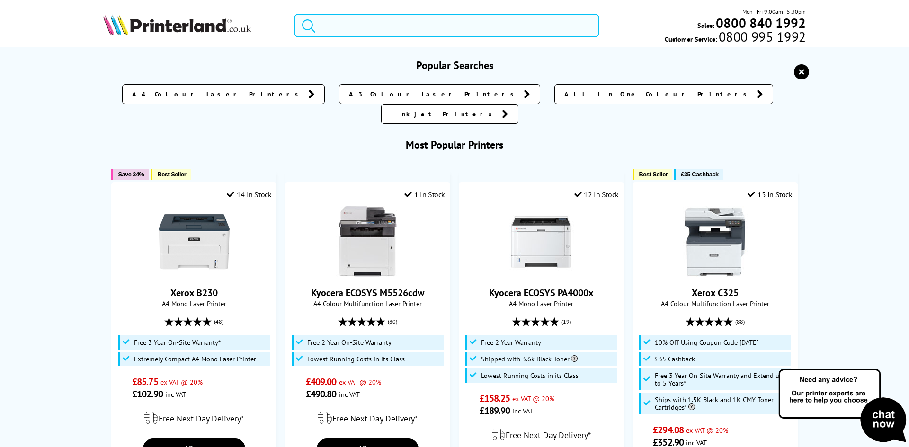
paste input "7MD66F"
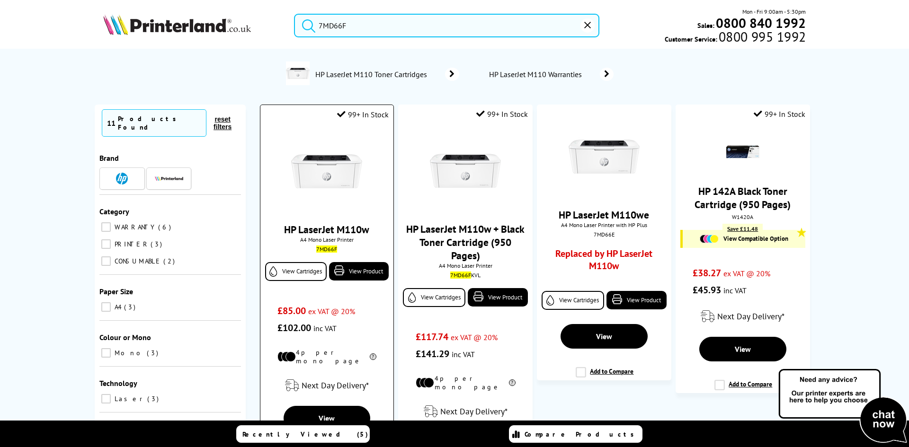
type input "7MD66F"
click at [329, 173] on img at bounding box center [326, 171] width 71 height 71
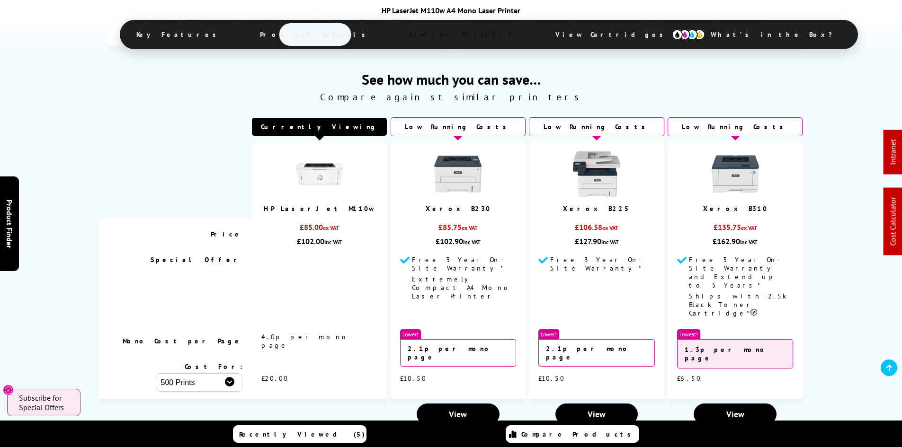
scroll to position [1988, 0]
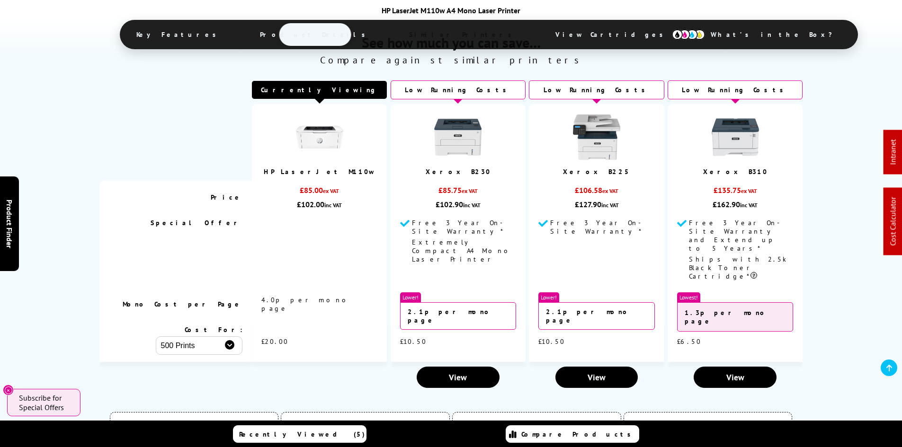
click at [69, 219] on div "See how much you can save… Compare against similar printers Currently Viewing P…" at bounding box center [451, 201] width 902 height 384
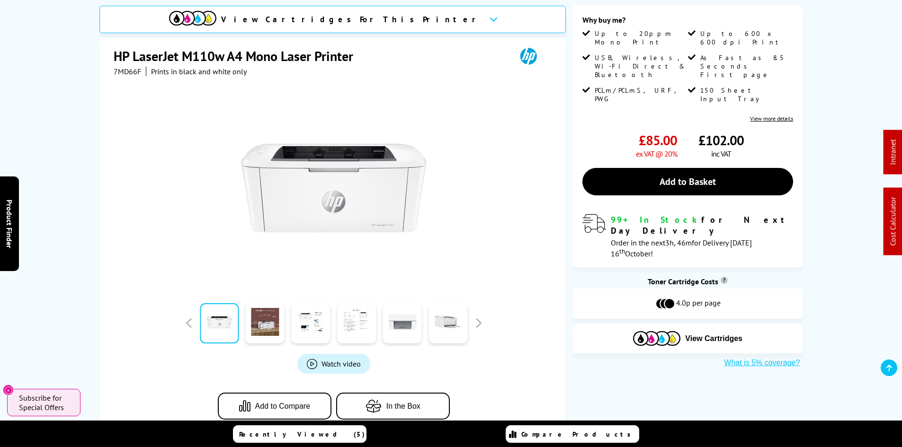
scroll to position [0, 0]
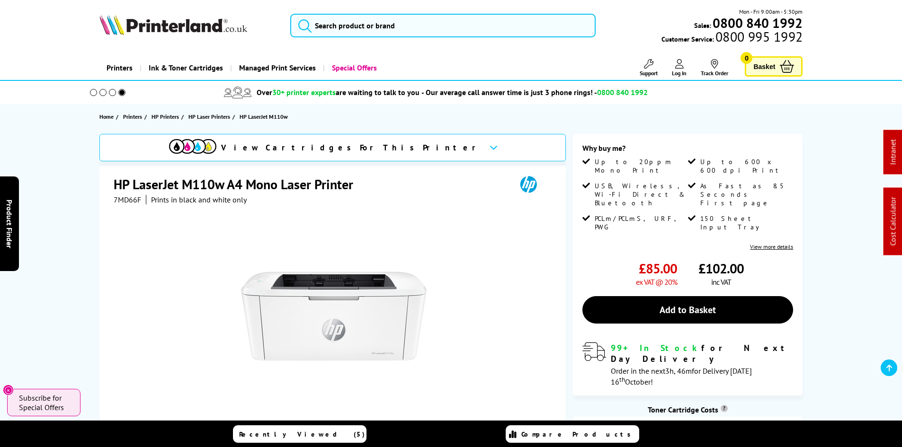
drag, startPoint x: 59, startPoint y: 277, endPoint x: 101, endPoint y: 108, distance: 174.5
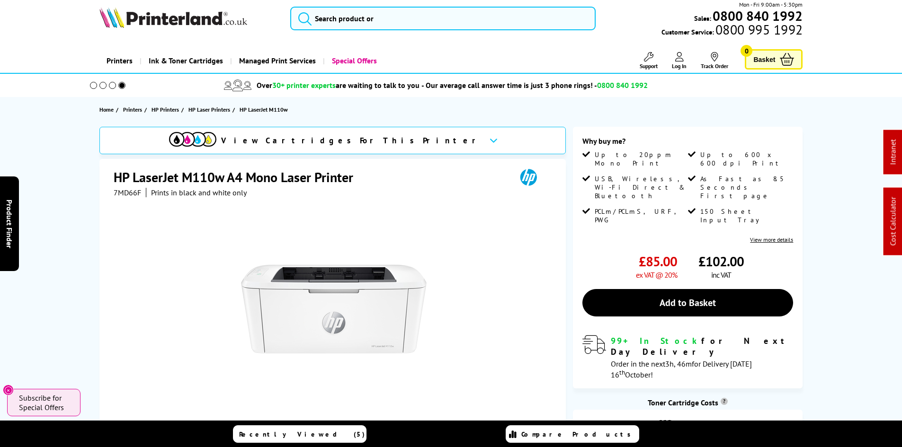
scroll to position [95, 0]
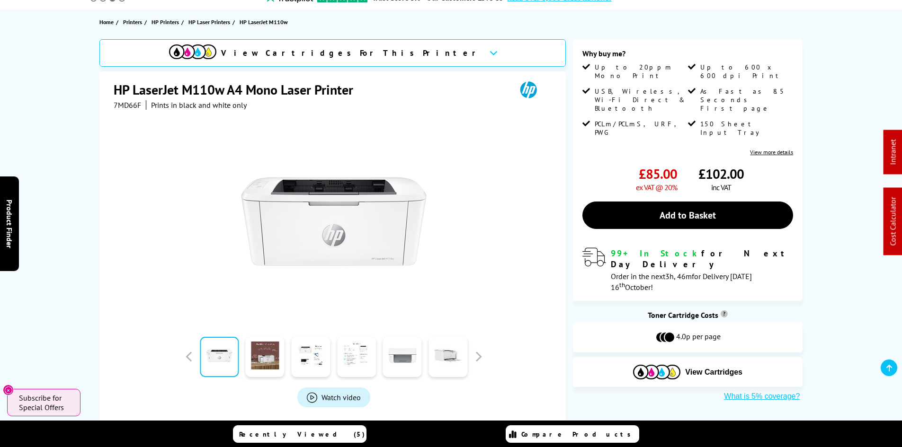
click at [79, 198] on div "View Cartridges For This Printer HP LaserJet M110w A4 Mono Laser Printer 7MD66F…" at bounding box center [450, 259] width 757 height 440
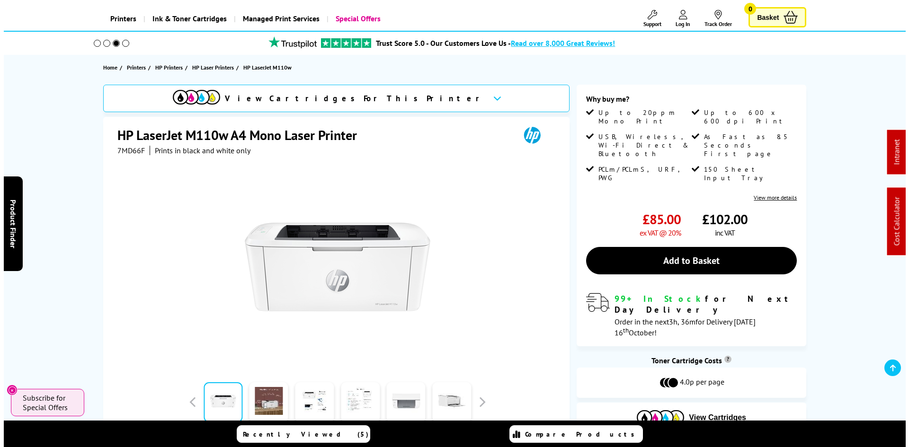
scroll to position [0, 0]
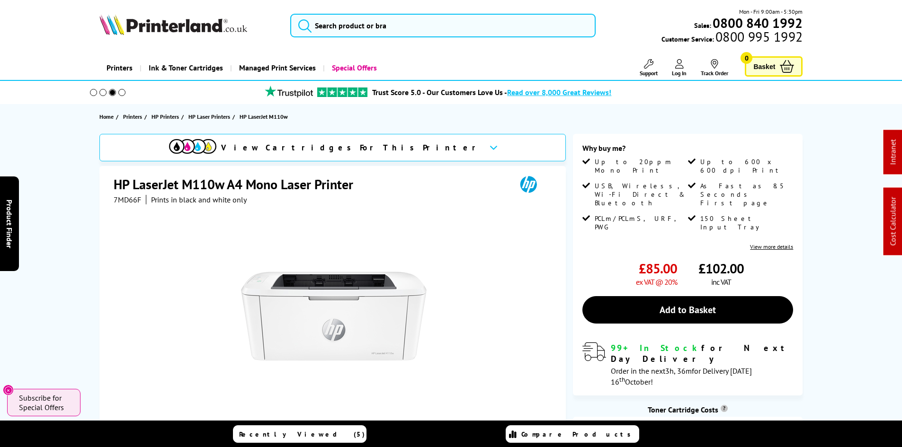
drag, startPoint x: 55, startPoint y: 250, endPoint x: 84, endPoint y: 129, distance: 124.9
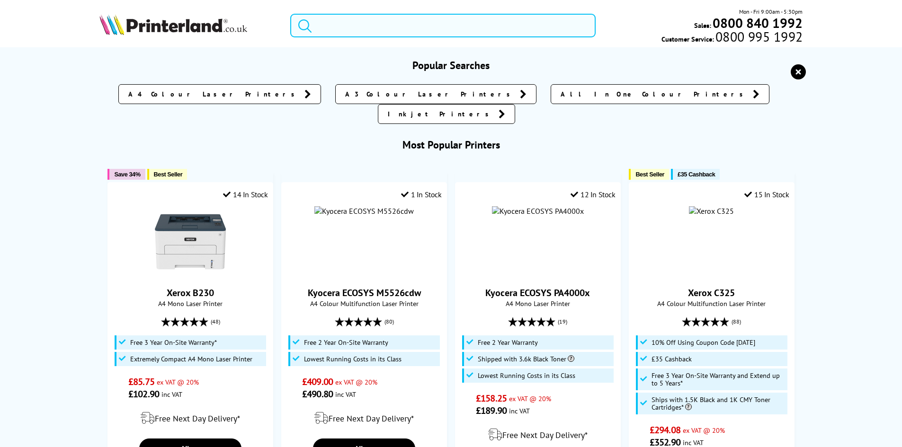
click at [324, 26] on input "search" at bounding box center [442, 26] width 305 height 24
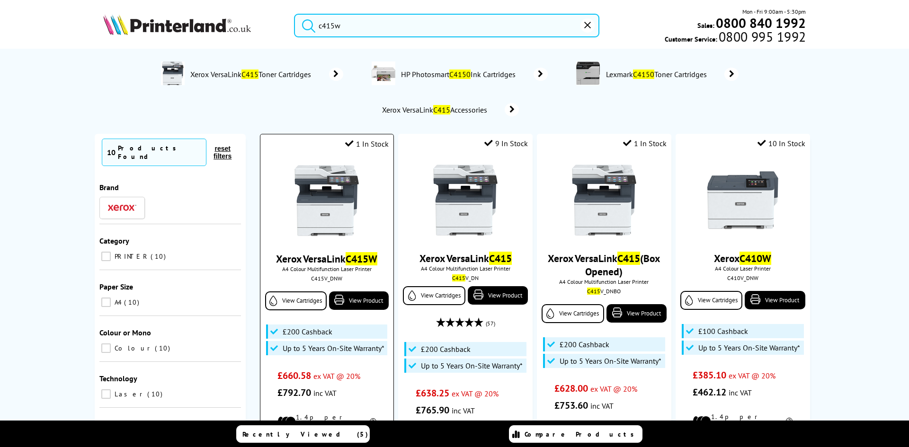
type input "c415w"
click at [296, 192] on img at bounding box center [326, 200] width 71 height 71
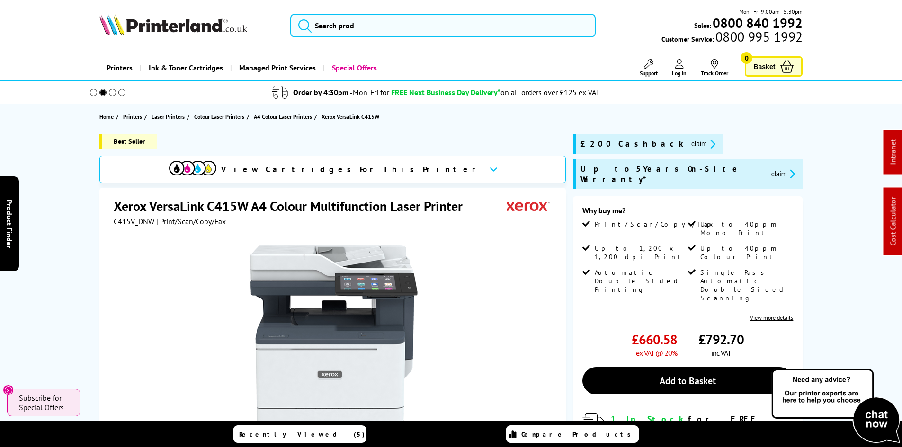
drag, startPoint x: 43, startPoint y: 203, endPoint x: 59, endPoint y: 195, distance: 18.0
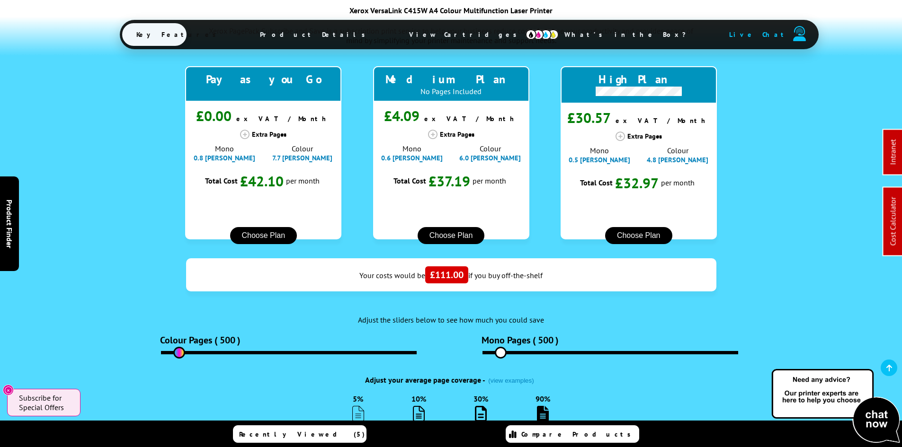
scroll to position [568, 0]
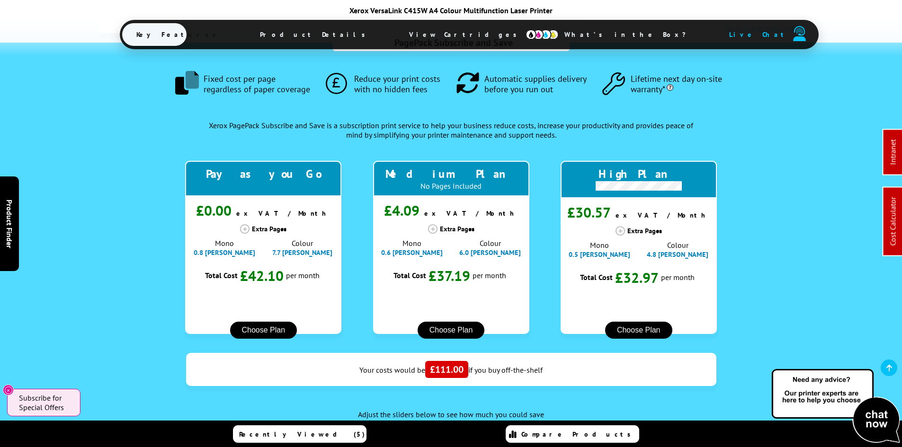
click at [84, 189] on div "PagePack Subscribe and Save .fa-secondary { opacity: .4 } Fixed cost per page r…" at bounding box center [450, 314] width 757 height 542
click at [167, 229] on div ".fa-secondary { opacity: .4 } Fixed cost per page regardless of paper coverage …" at bounding box center [450, 314] width 703 height 542
drag, startPoint x: 70, startPoint y: 239, endPoint x: 88, endPoint y: 299, distance: 62.8
click at [70, 239] on div "PagePack Subscribe and Save .fa-secondary { opacity: .4 } Fixed cost per page r…" at bounding box center [451, 314] width 902 height 542
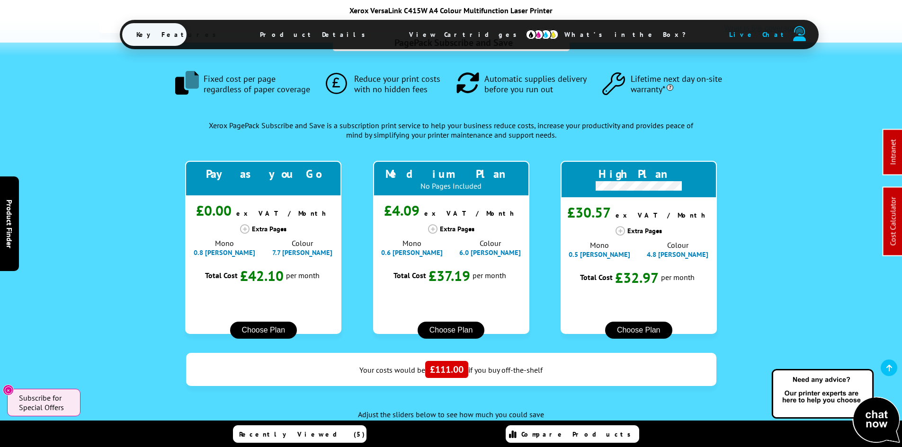
scroll to position [0, 0]
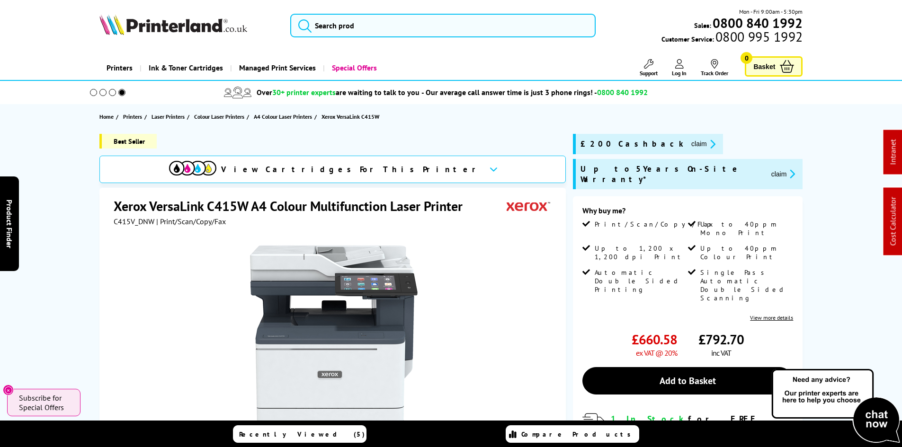
drag, startPoint x: 93, startPoint y: 303, endPoint x: 30, endPoint y: 53, distance: 257.9
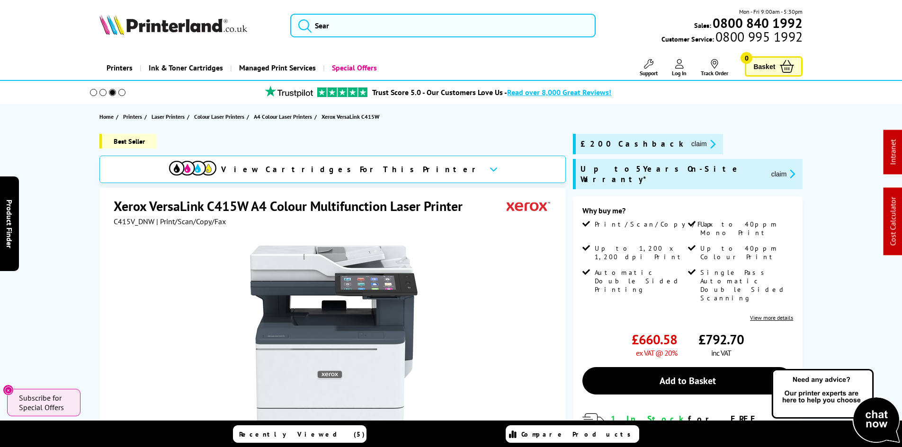
click at [77, 260] on div "Best Seller View Cartridges For This Printer Xerox VersaLink C415W A4 Colour Mu…" at bounding box center [450, 368] width 757 height 468
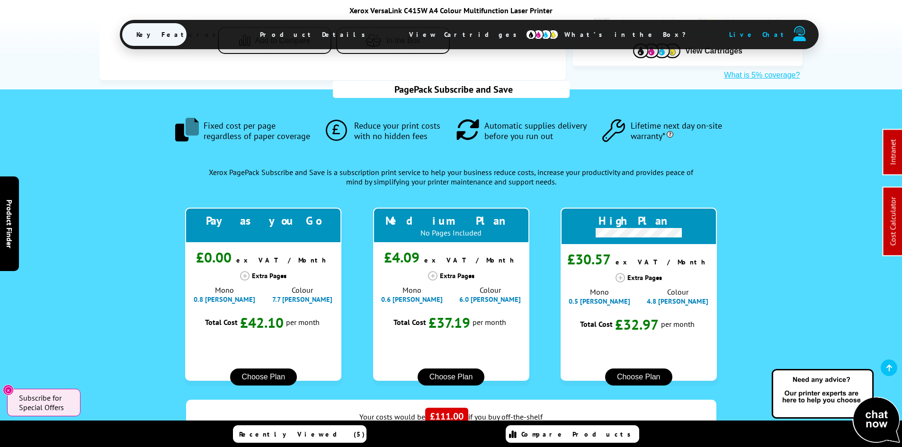
scroll to position [521, 0]
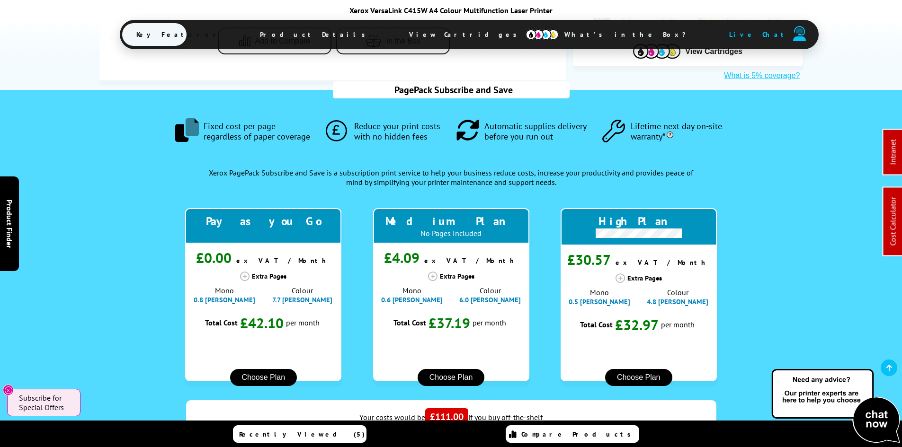
click at [142, 243] on div ".fa-secondary { opacity: .4 } Fixed cost per page regardless of paper coverage …" at bounding box center [450, 361] width 703 height 542
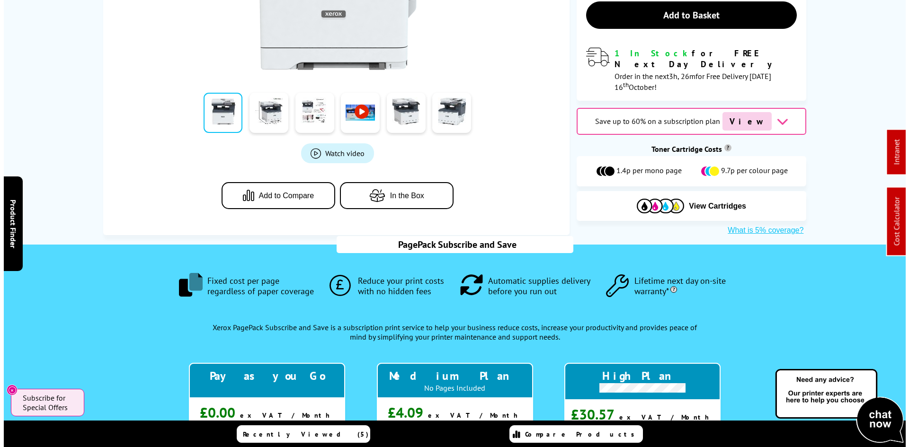
scroll to position [0, 0]
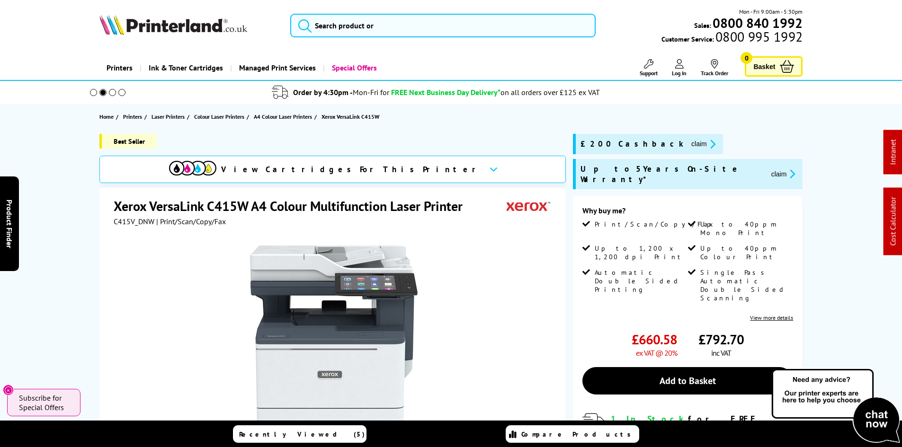
drag, startPoint x: 102, startPoint y: 357, endPoint x: 73, endPoint y: 147, distance: 212.2
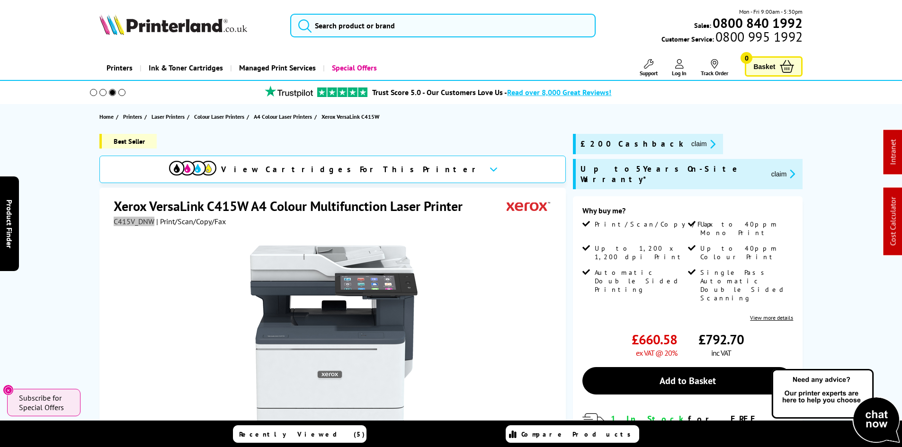
drag, startPoint x: 152, startPoint y: 221, endPoint x: 114, endPoint y: 221, distance: 38.8
click at [114, 221] on span "C415V_DNW" at bounding box center [134, 221] width 41 height 9
copy span "C415V_DNW"
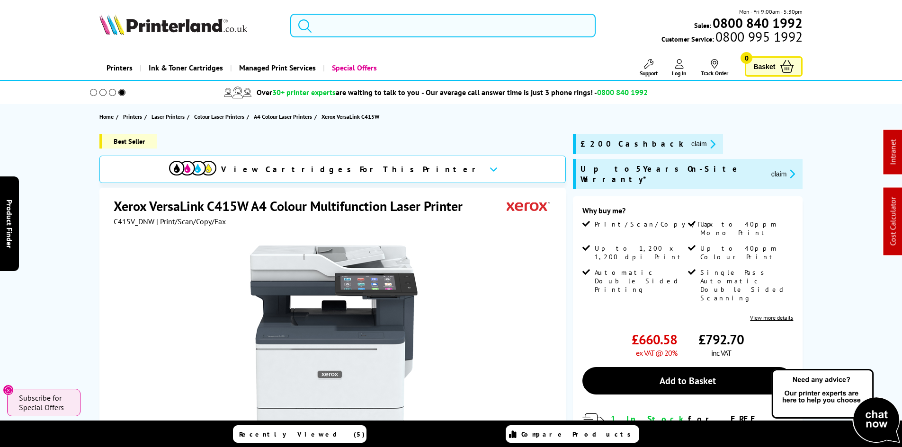
click at [396, 25] on input "search" at bounding box center [442, 26] width 305 height 24
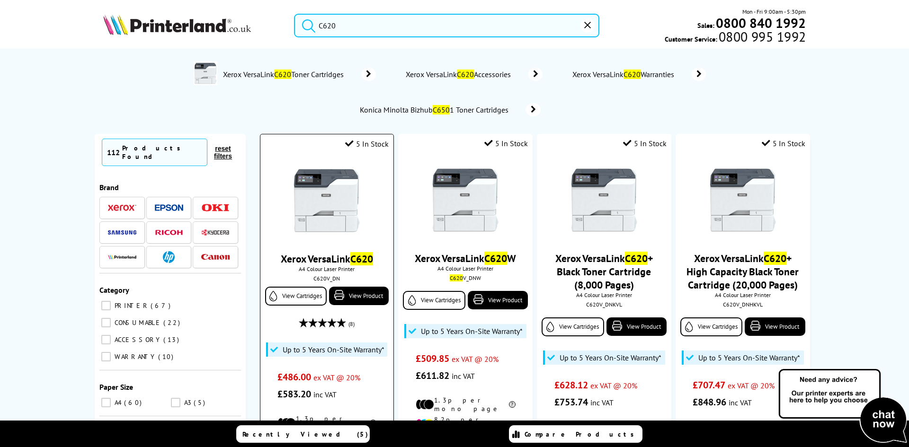
type input "C620"
click at [325, 207] on img at bounding box center [326, 200] width 71 height 71
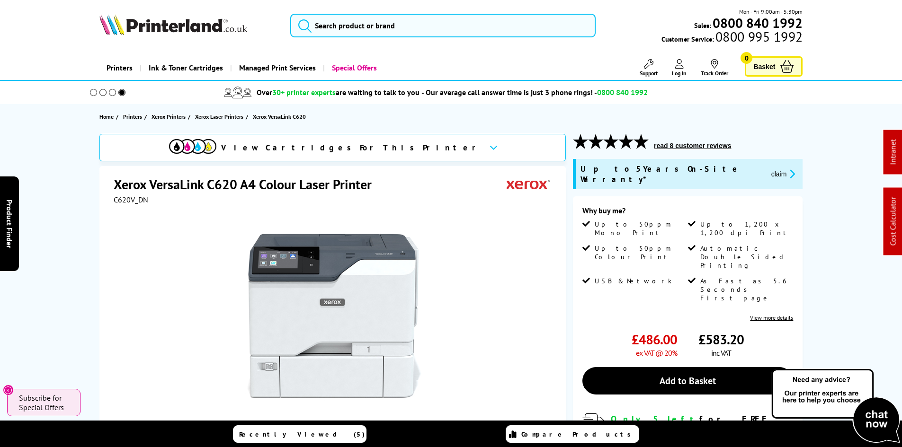
click at [132, 201] on span "C620V_DN" at bounding box center [131, 199] width 35 height 9
copy span "C620V_DN"
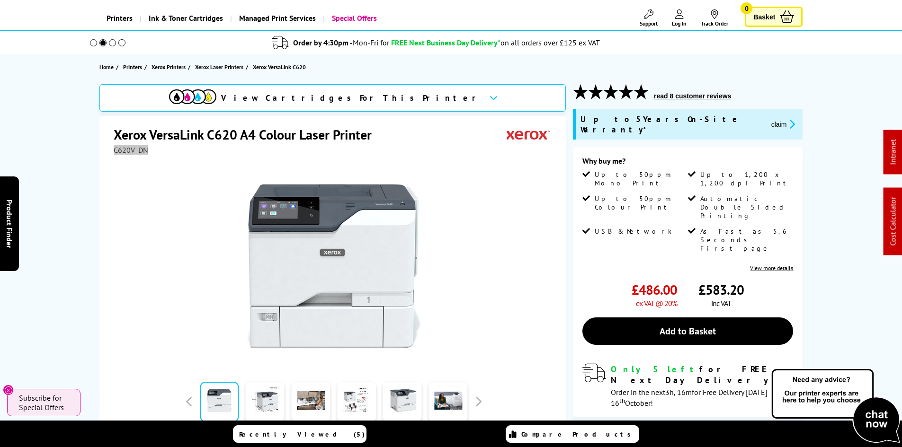
scroll to position [95, 0]
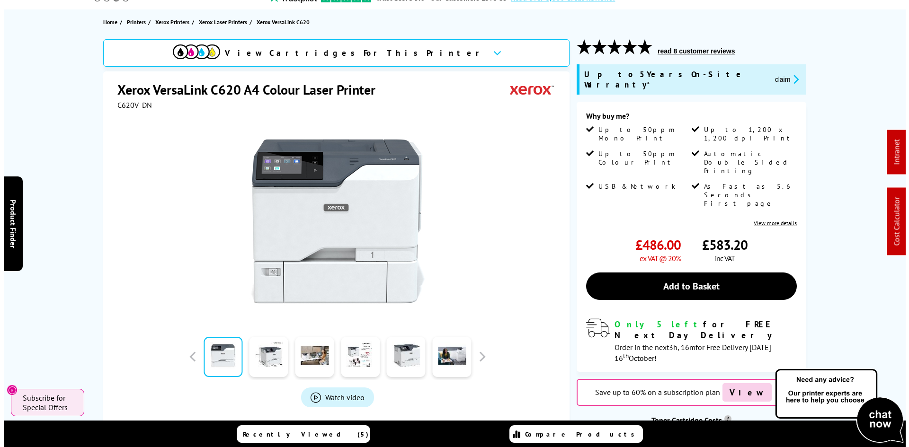
scroll to position [0, 0]
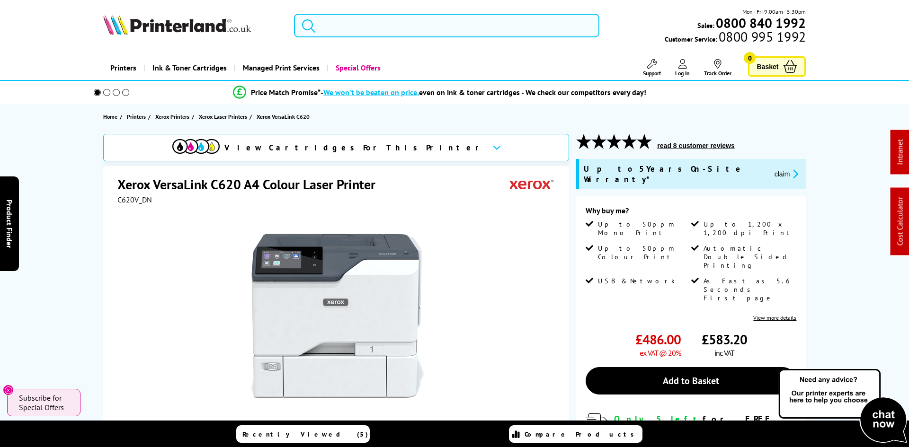
click at [382, 28] on input "search" at bounding box center [446, 26] width 305 height 24
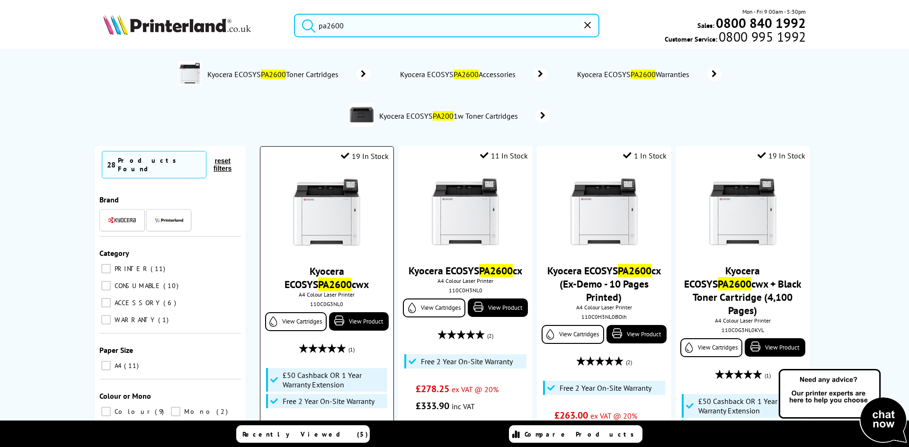
type input "pa2600"
click at [338, 228] on img at bounding box center [326, 213] width 71 height 71
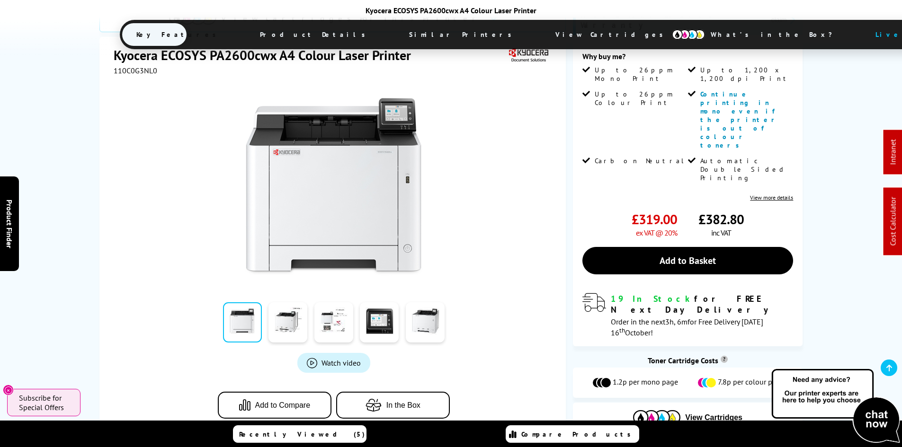
scroll to position [95, 0]
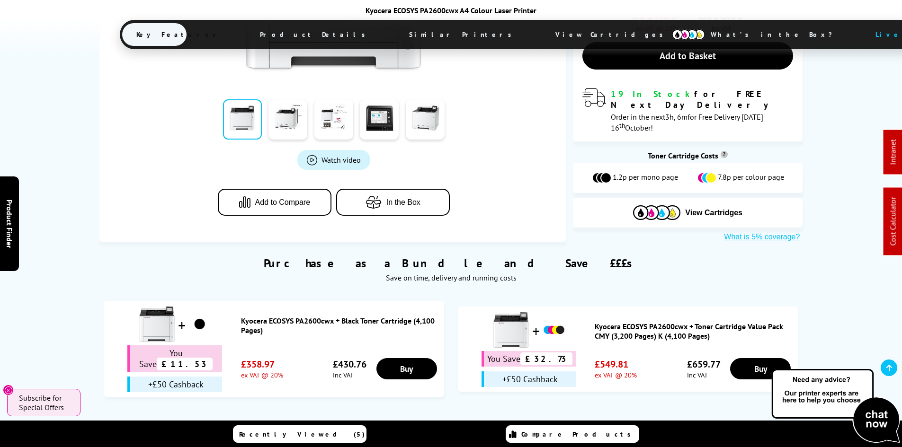
scroll to position [568, 0]
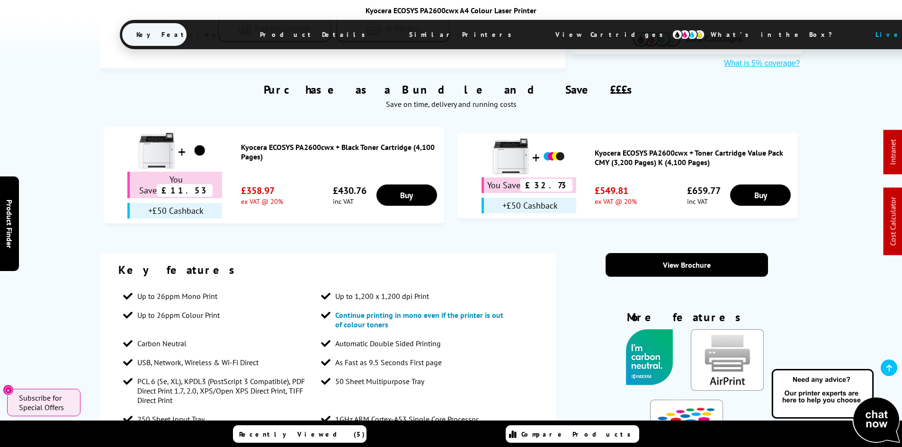
drag, startPoint x: 464, startPoint y: 38, endPoint x: 426, endPoint y: 71, distance: 50.7
click at [541, 39] on span "View Cartridges" at bounding box center [613, 34] width 145 height 25
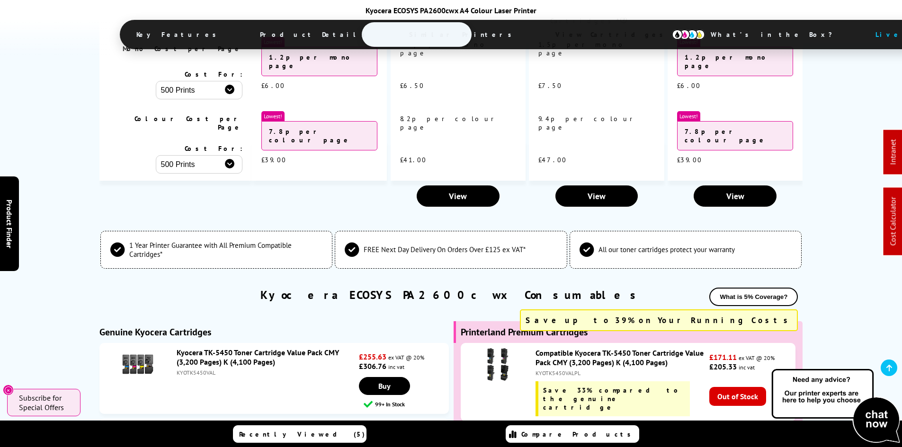
scroll to position [2565, 0]
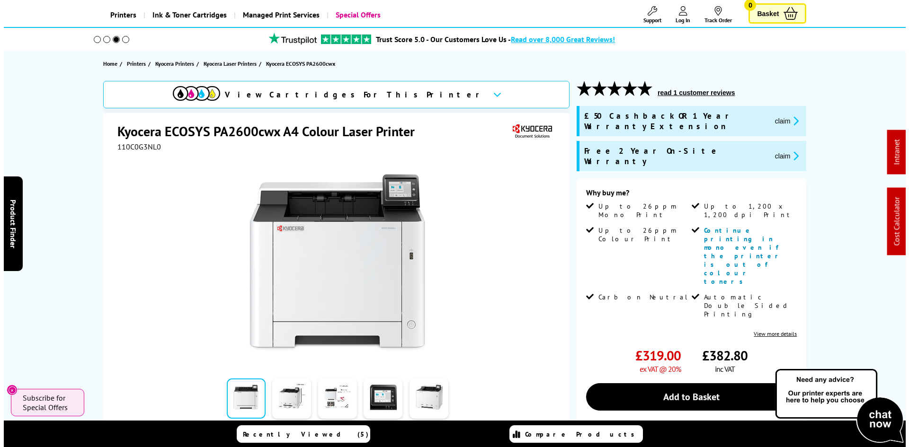
scroll to position [0, 0]
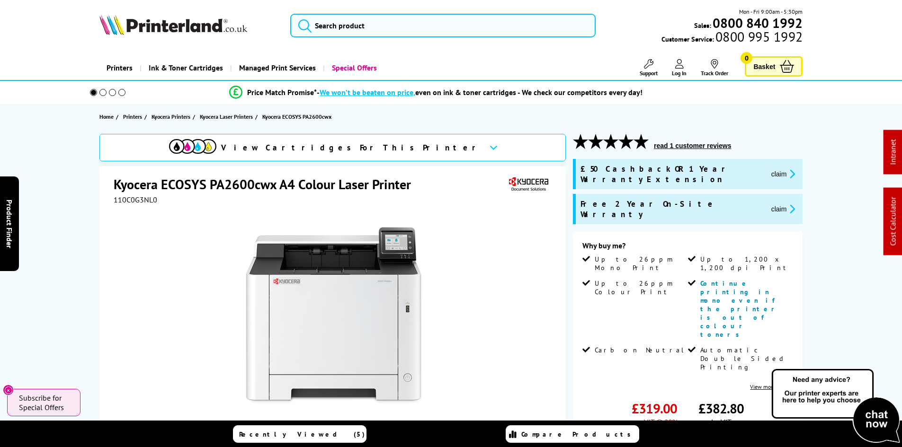
click at [75, 195] on div "View Cartridges For This Printer Kyocera ECOSYS PA2600cwx A4 Colour Laser Print…" at bounding box center [450, 385] width 757 height 503
drag, startPoint x: 326, startPoint y: 19, endPoint x: 331, endPoint y: 24, distance: 7.4
click at [331, 24] on input "search" at bounding box center [442, 26] width 305 height 24
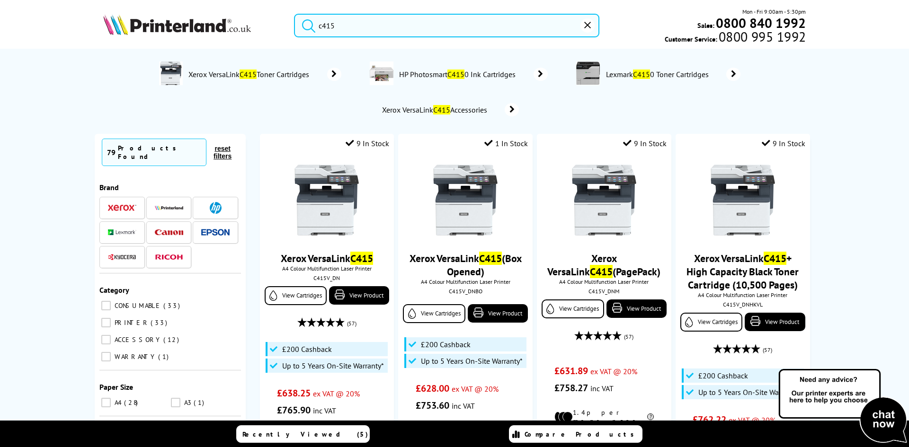
type input "c415"
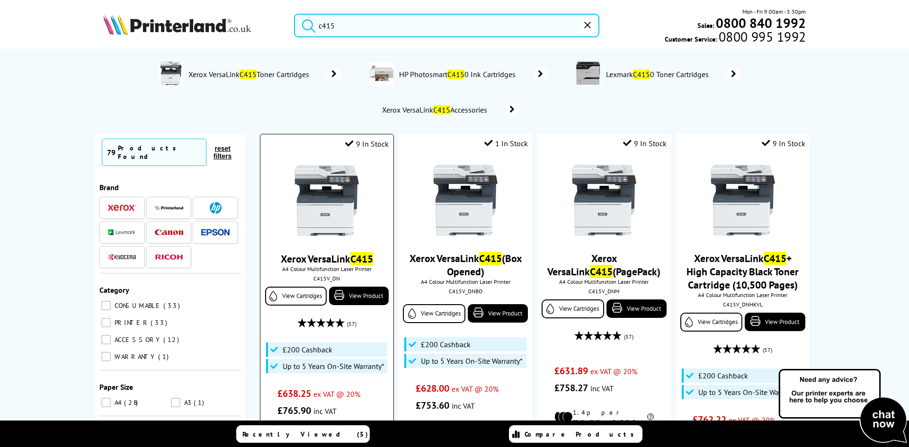
click at [306, 205] on img at bounding box center [326, 200] width 71 height 71
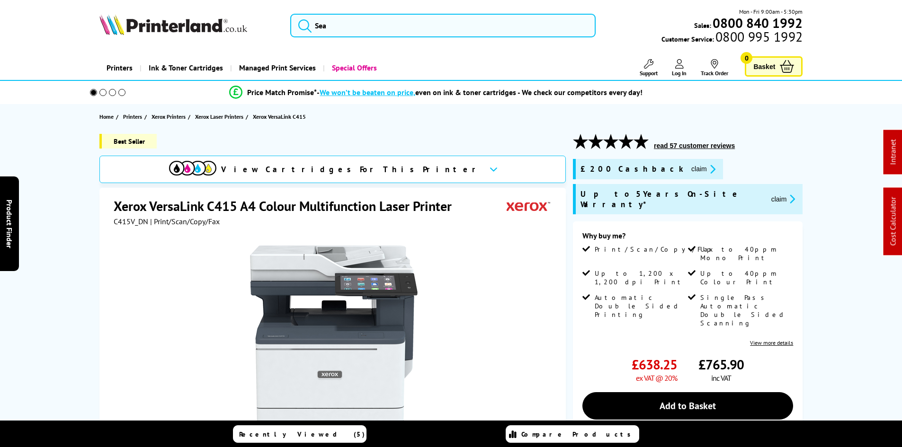
click at [688, 169] on button "claim" at bounding box center [703, 169] width 30 height 11
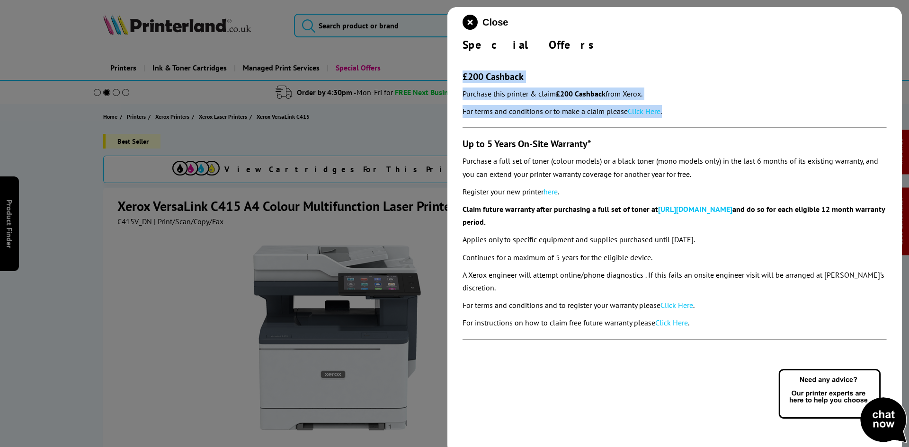
drag, startPoint x: 454, startPoint y: 72, endPoint x: 685, endPoint y: 107, distance: 232.6
click at [685, 107] on div "Close Special Offers £200 Cashback Purchase this printer & claim £200 Cashback …" at bounding box center [674, 230] width 454 height 447
copy section "£200 Cashback Purchase this printer & claim £200 Cashback from Xerox. For terms…"
drag, startPoint x: 468, startPoint y: 28, endPoint x: 399, endPoint y: 118, distance: 113.1
click at [468, 28] on icon "close modal" at bounding box center [469, 22] width 15 height 15
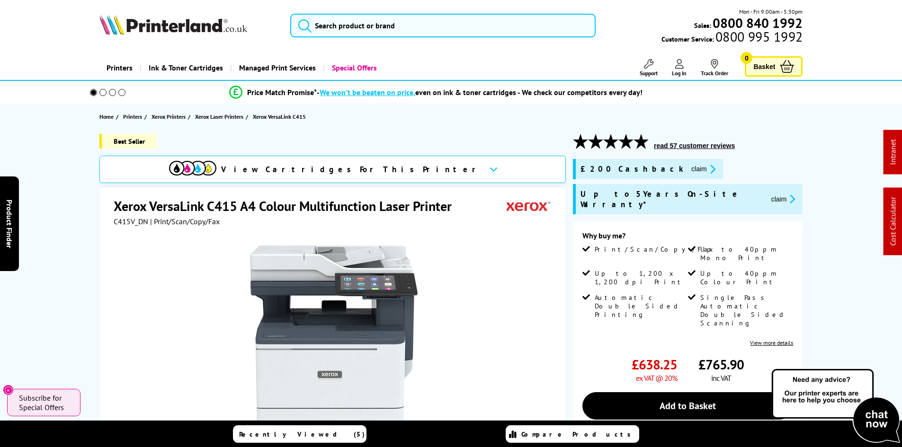
click at [454, 140] on div "Best Seller" at bounding box center [332, 145] width 466 height 22
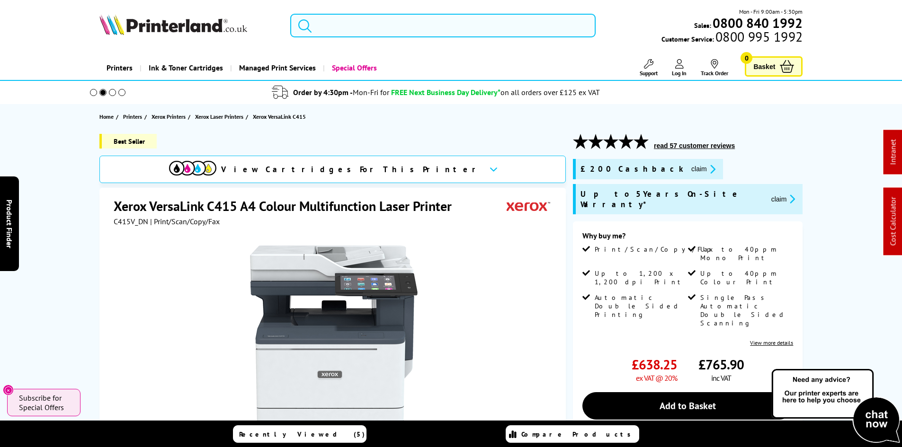
click at [371, 36] on input "search" at bounding box center [442, 26] width 305 height 24
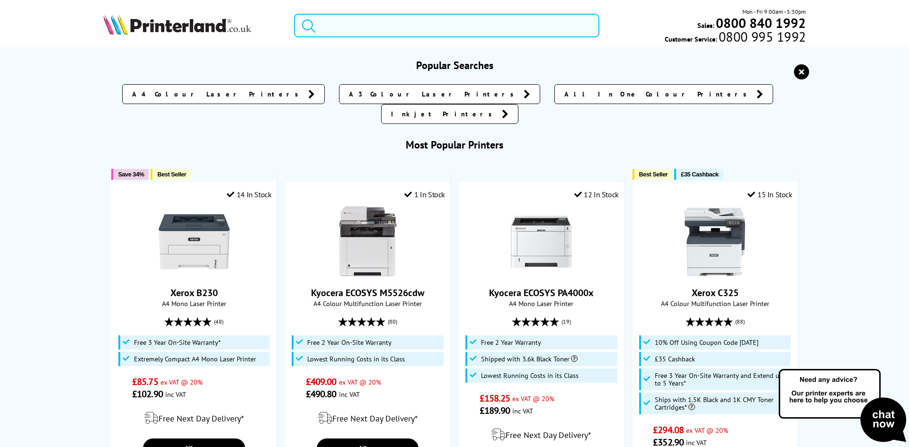
click at [369, 18] on input "search" at bounding box center [446, 26] width 305 height 24
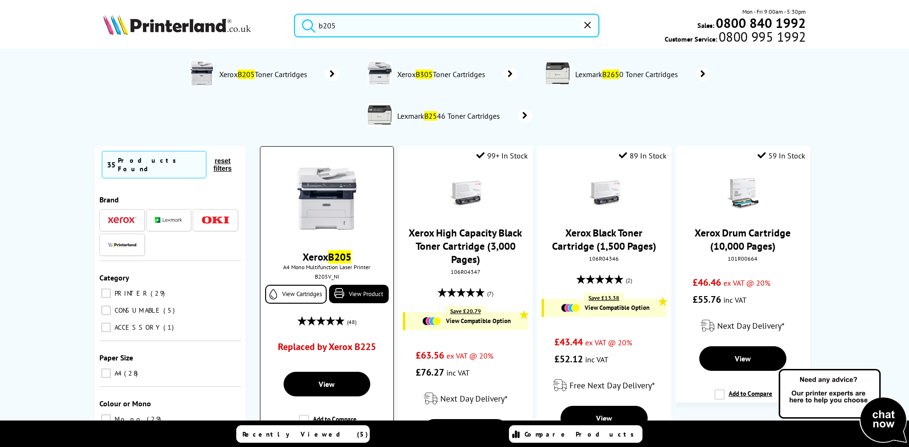
type input "b205"
click at [342, 344] on link "Replaced by Xerox B225" at bounding box center [327, 349] width 98 height 17
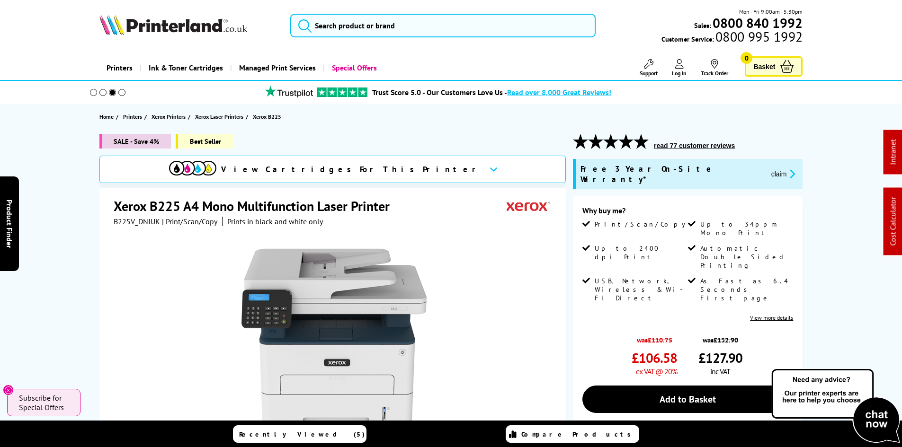
click at [129, 221] on span "B225V_DNIUK" at bounding box center [137, 221] width 46 height 9
drag, startPoint x: 129, startPoint y: 221, endPoint x: 101, endPoint y: 232, distance: 29.7
click at [130, 221] on span "B225V_DNIUK" at bounding box center [137, 221] width 46 height 9
copy span "B225V_DNIUK"
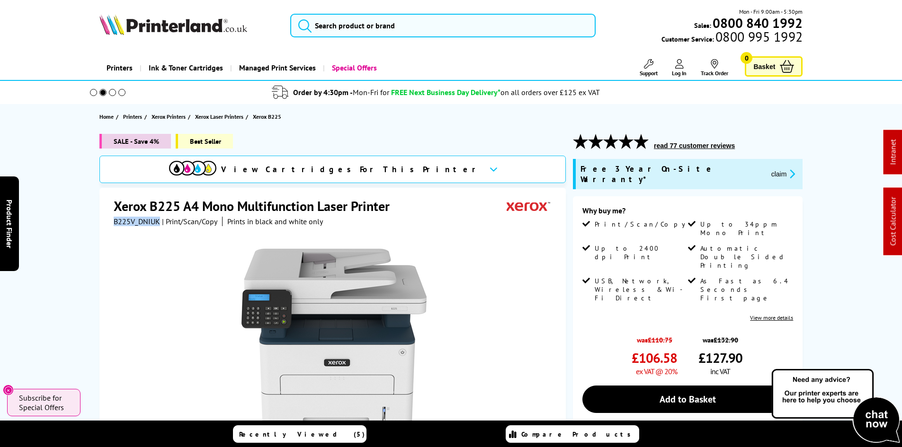
click at [139, 26] on img at bounding box center [173, 24] width 148 height 21
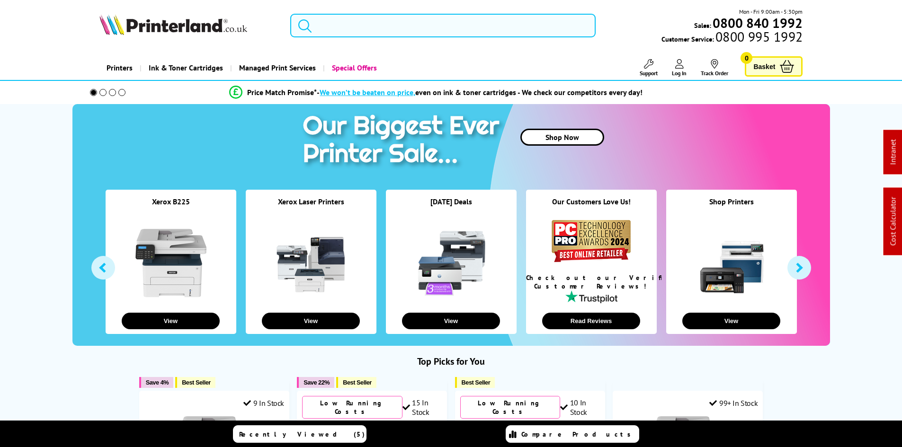
click at [335, 29] on input "search" at bounding box center [442, 26] width 305 height 24
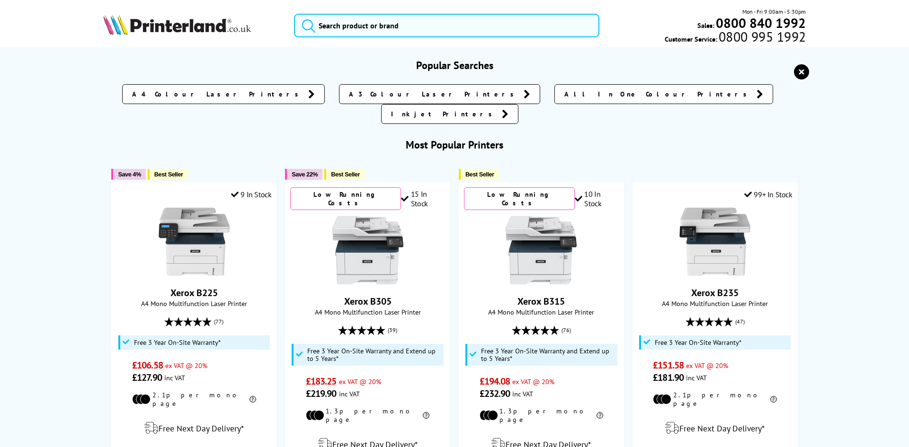
click at [222, 26] on img at bounding box center [177, 24] width 148 height 21
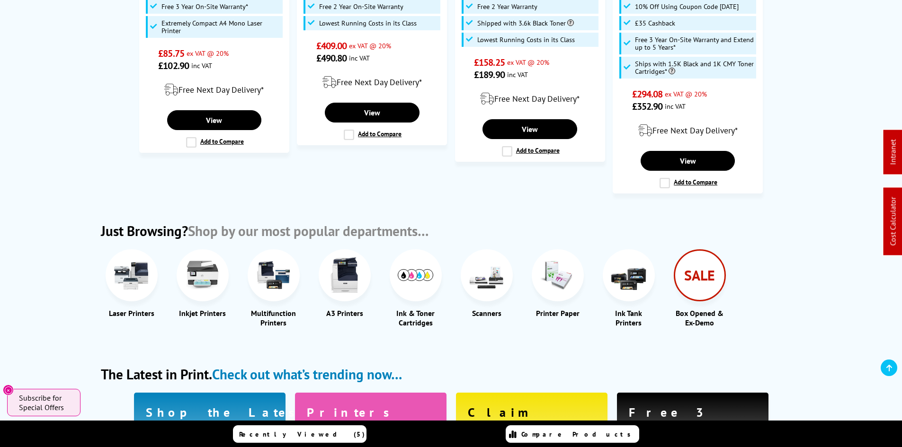
scroll to position [994, 0]
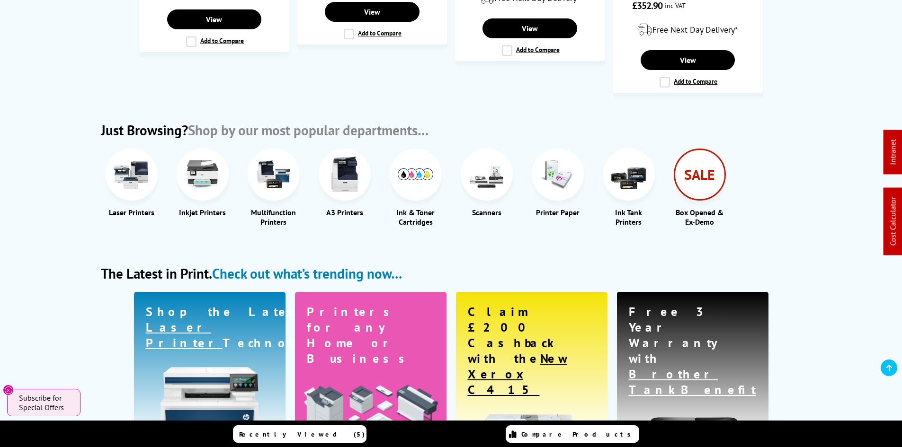
click at [277, 165] on img at bounding box center [274, 175] width 36 height 36
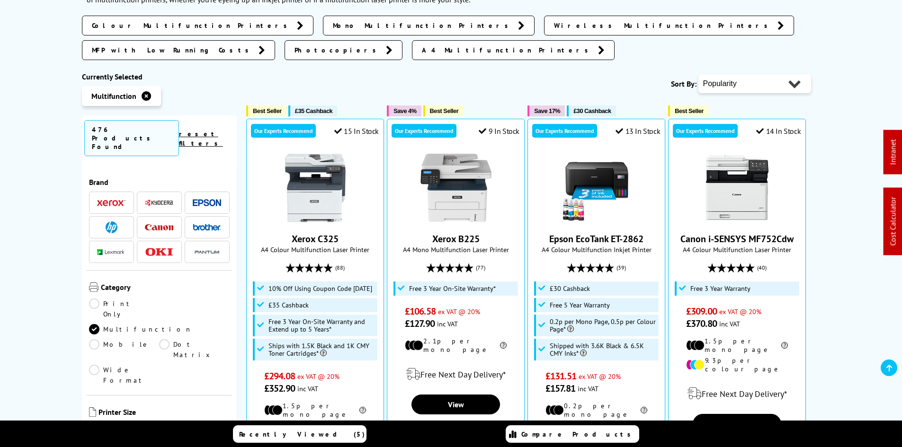
scroll to position [189, 0]
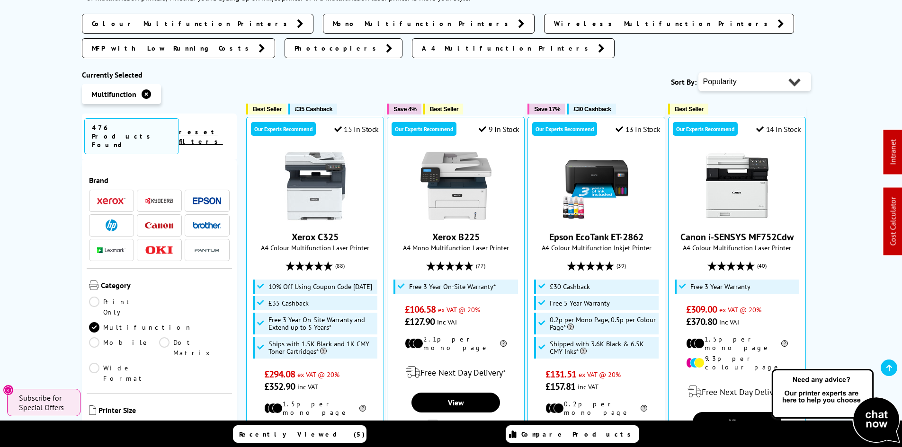
drag, startPoint x: 160, startPoint y: 161, endPoint x: 138, endPoint y: 186, distance: 32.6
click at [160, 197] on img at bounding box center [159, 200] width 28 height 7
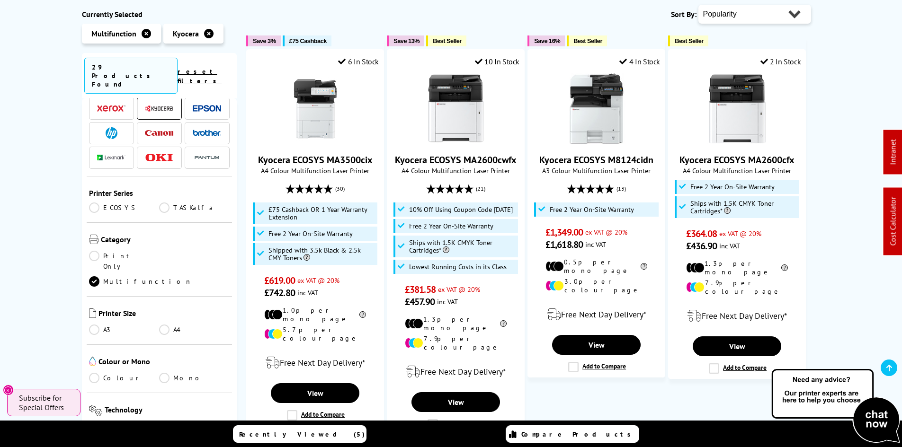
scroll to position [47, 0]
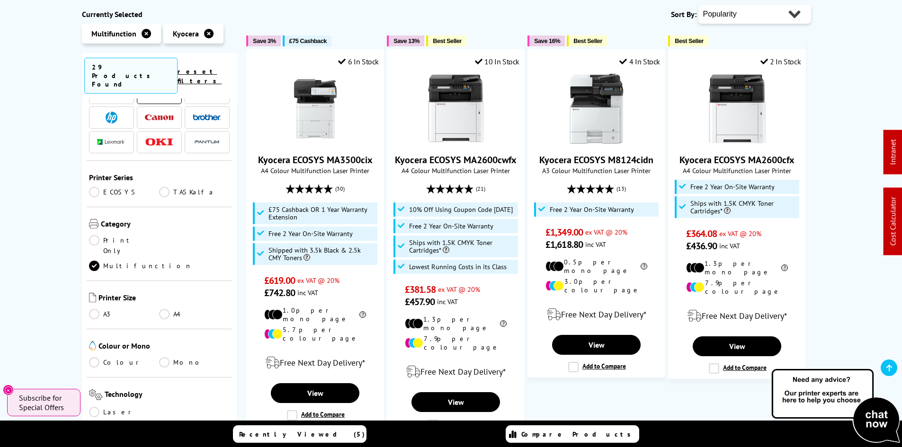
click at [160, 357] on link "Mono" at bounding box center [194, 362] width 71 height 10
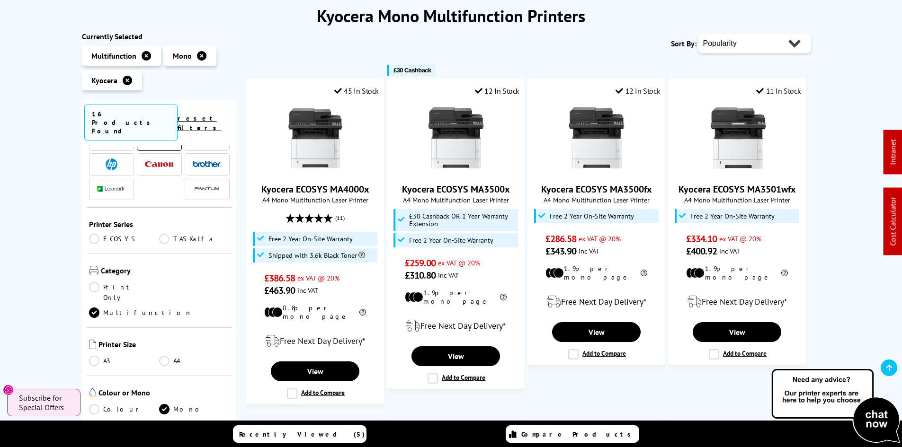
scroll to position [47, 0]
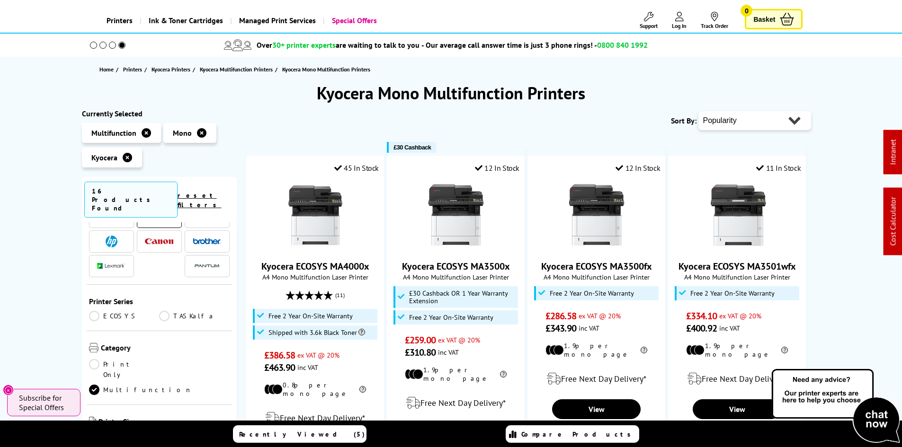
click at [780, 116] on select "Popularity Rating Price - Low to High Price - High to Low Running Costs - Low t…" at bounding box center [754, 120] width 113 height 19
select select "Price Ascending"
click at [698, 111] on select "Popularity Rating Price - Low to High Price - High to Low Running Costs - Low t…" at bounding box center [754, 120] width 113 height 19
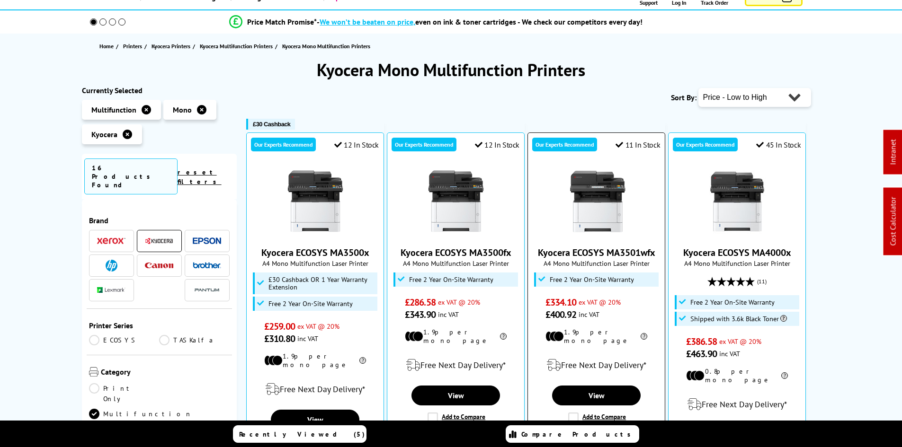
scroll to position [142, 0]
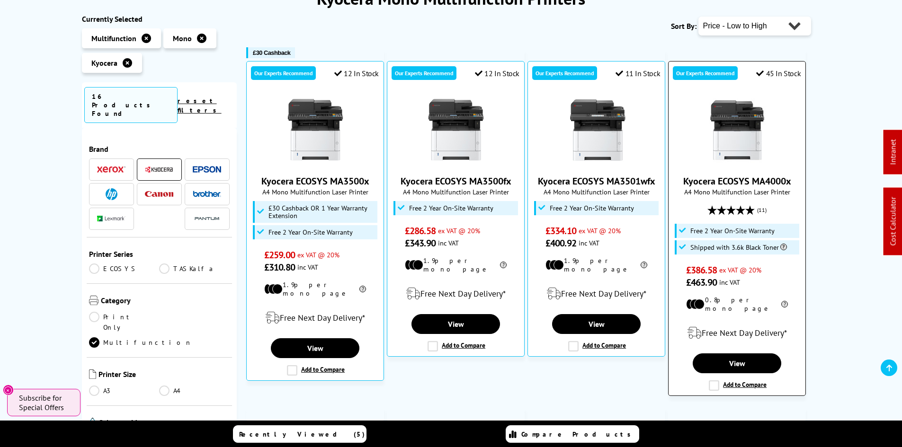
click at [732, 128] on img at bounding box center [737, 130] width 71 height 71
